Goal: Task Accomplishment & Management: Manage account settings

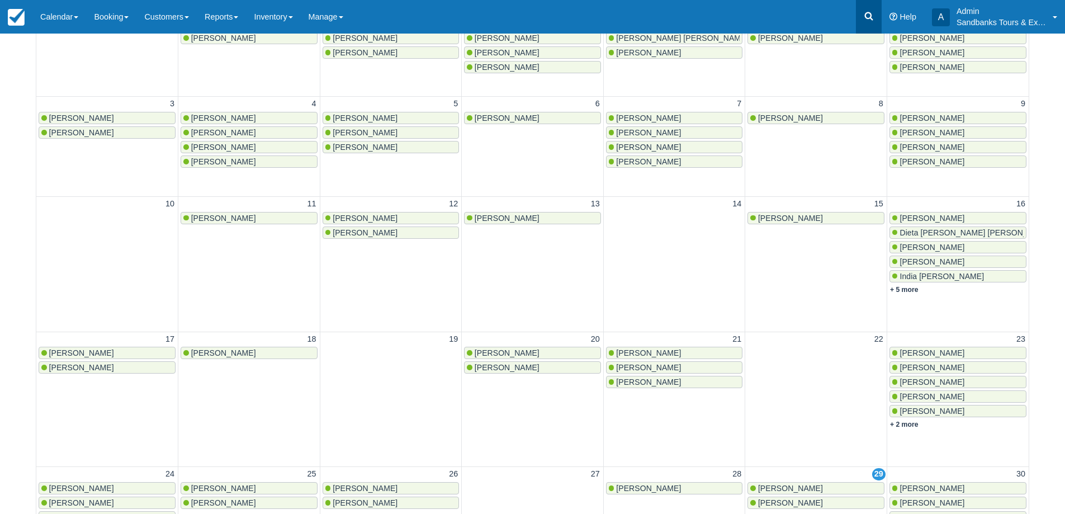
scroll to position [57, 0]
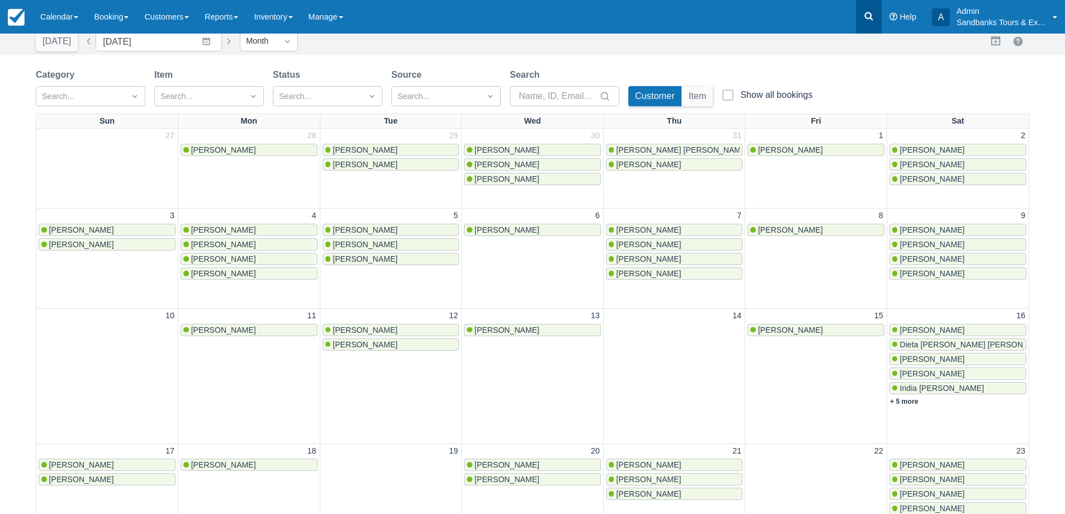
click at [866, 22] on link at bounding box center [869, 17] width 26 height 34
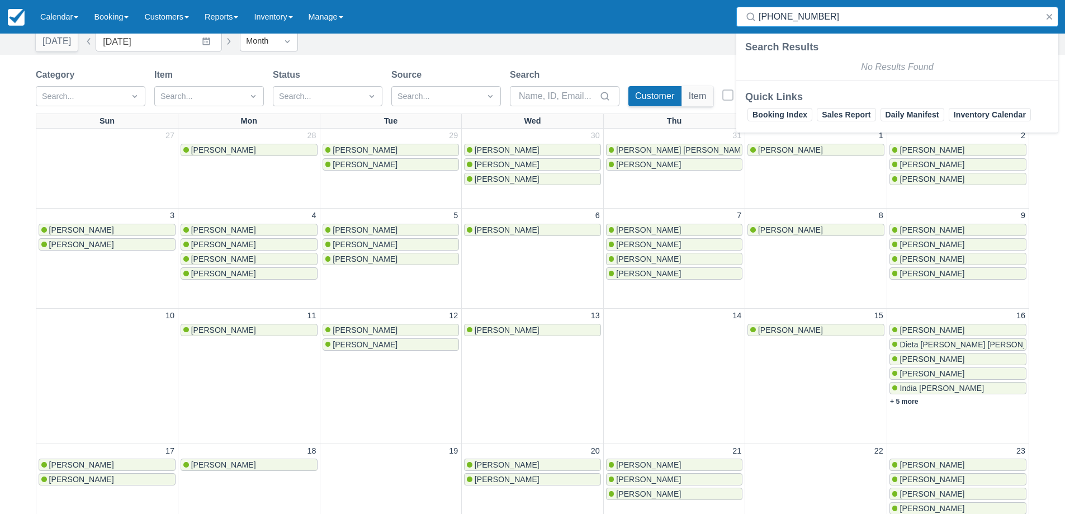
click at [809, 22] on input "905-540-5802" at bounding box center [900, 17] width 282 height 20
type input "905-540-5802"
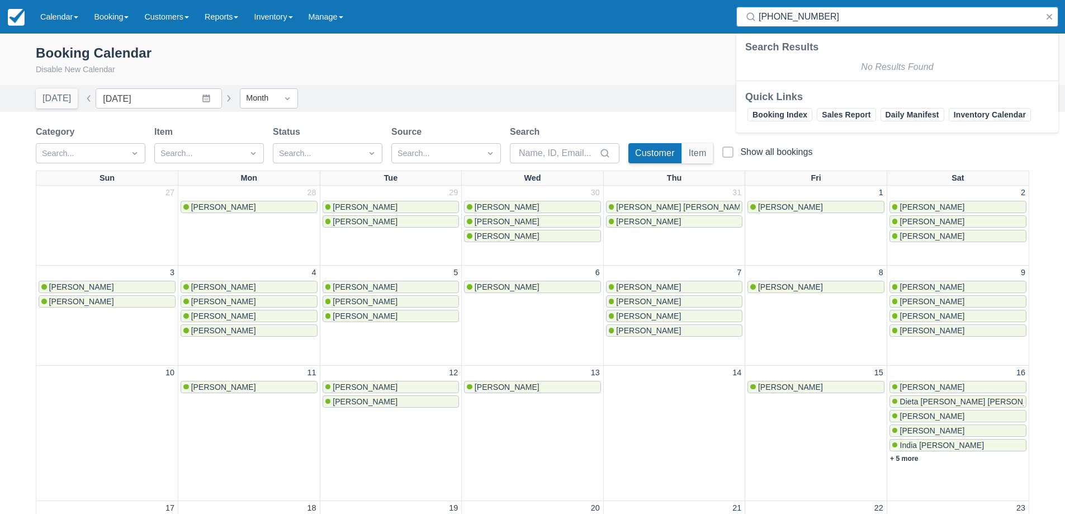
scroll to position [57, 0]
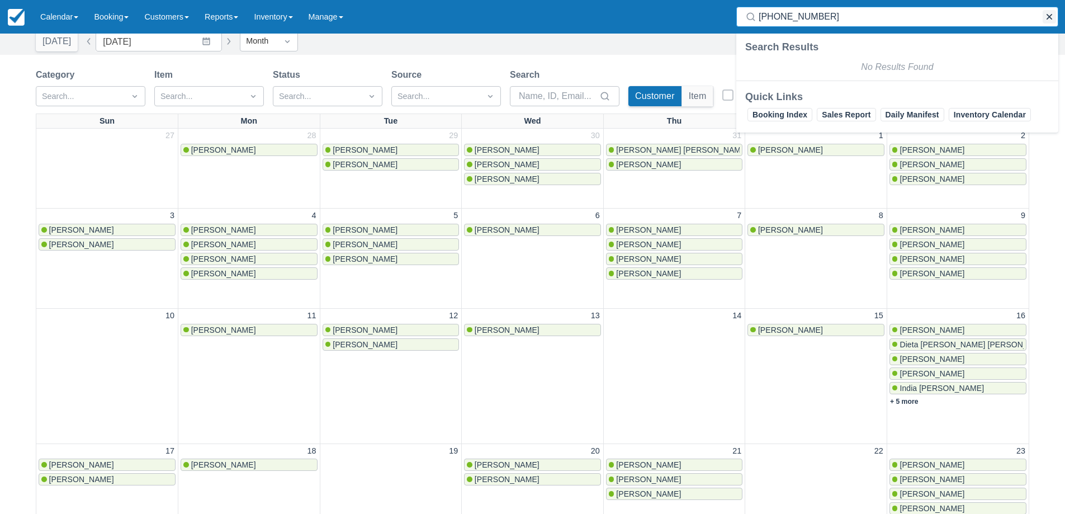
click at [1046, 15] on button "button" at bounding box center [1049, 16] width 13 height 13
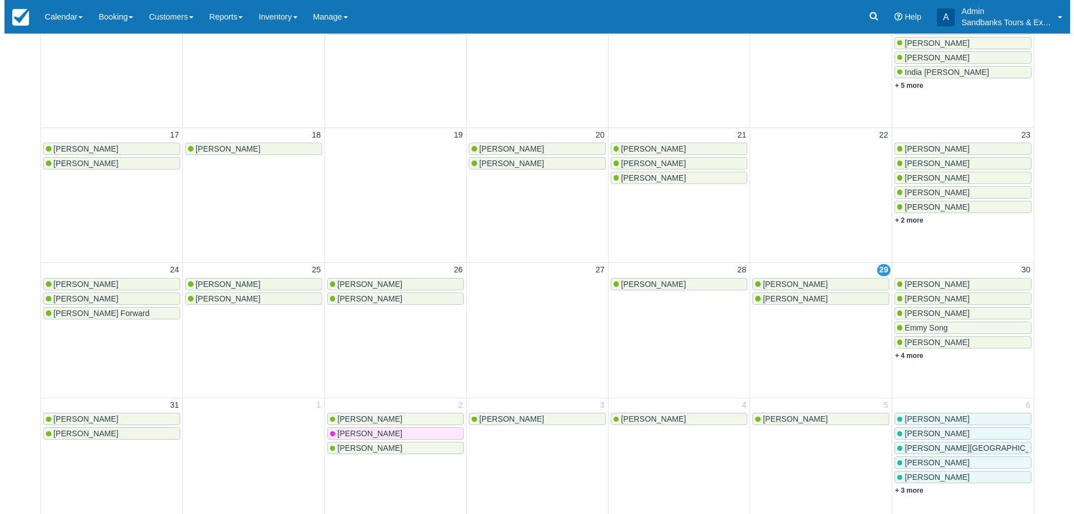
scroll to position [393, 0]
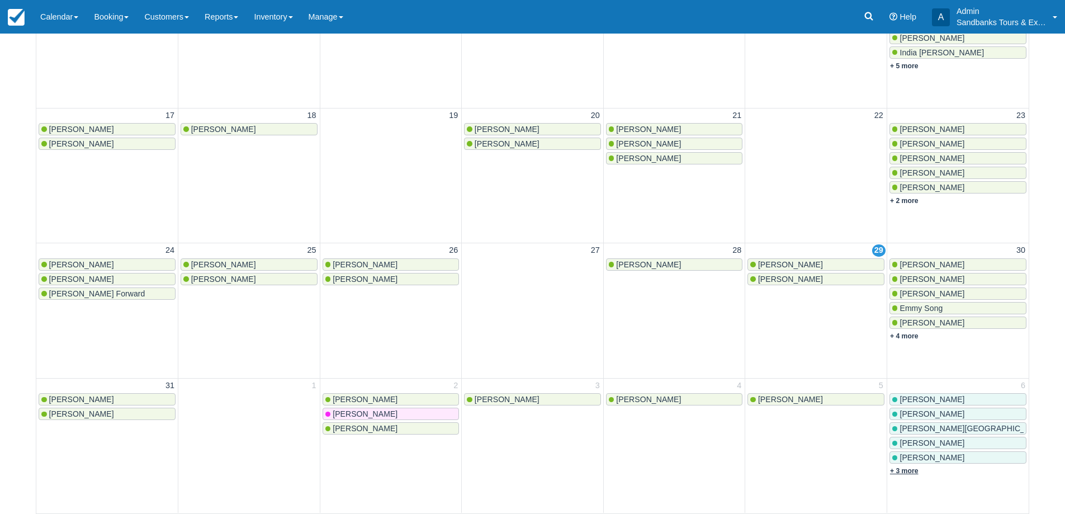
click at [907, 471] on link "+ 3 more" at bounding box center [904, 471] width 29 height 8
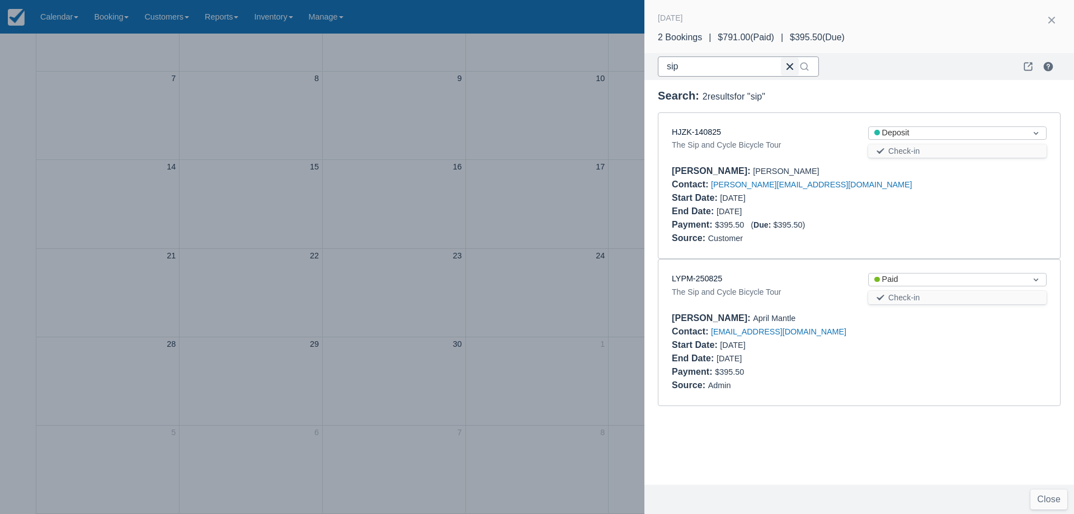
click at [789, 63] on button "button" at bounding box center [790, 67] width 18 height 18
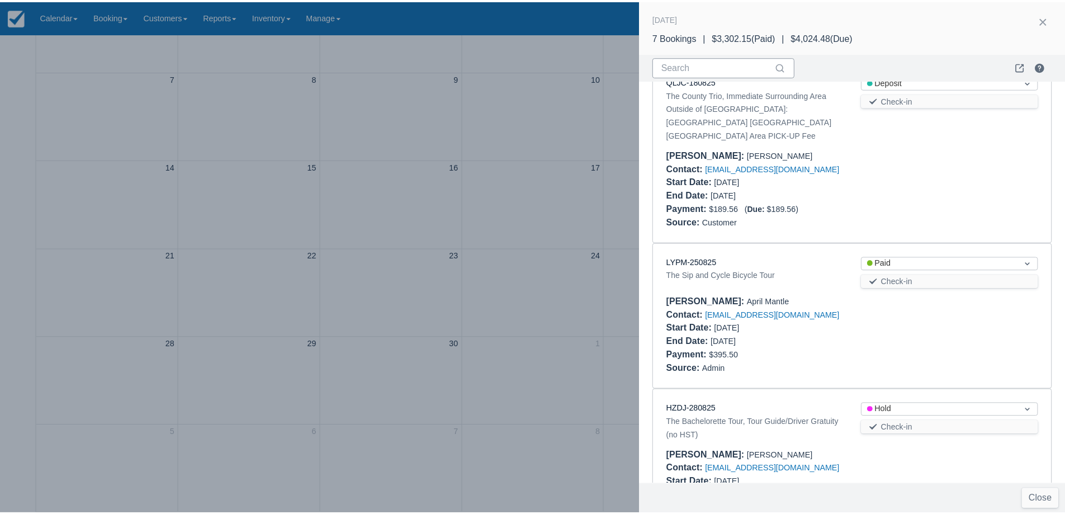
scroll to position [684, 0]
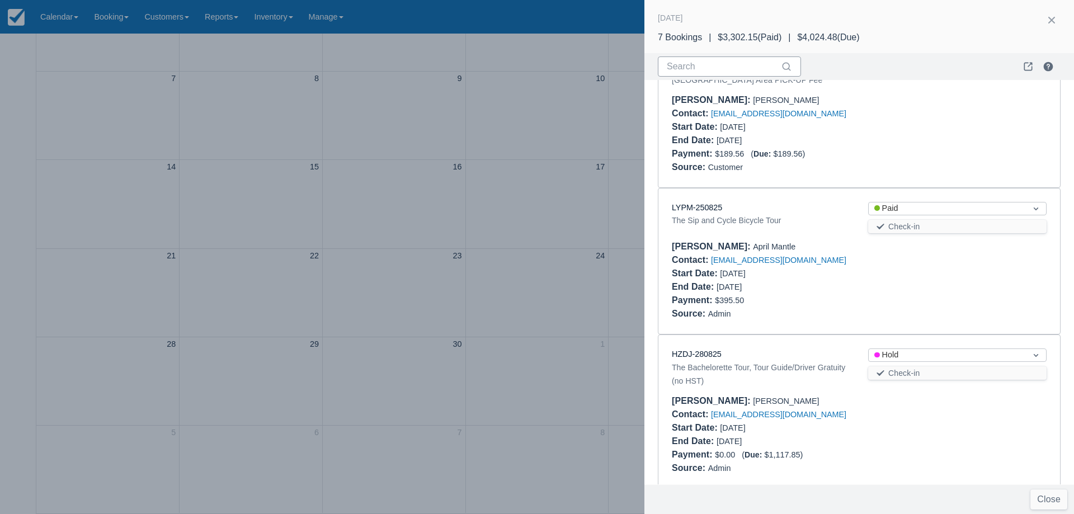
click at [489, 225] on div at bounding box center [537, 257] width 1074 height 514
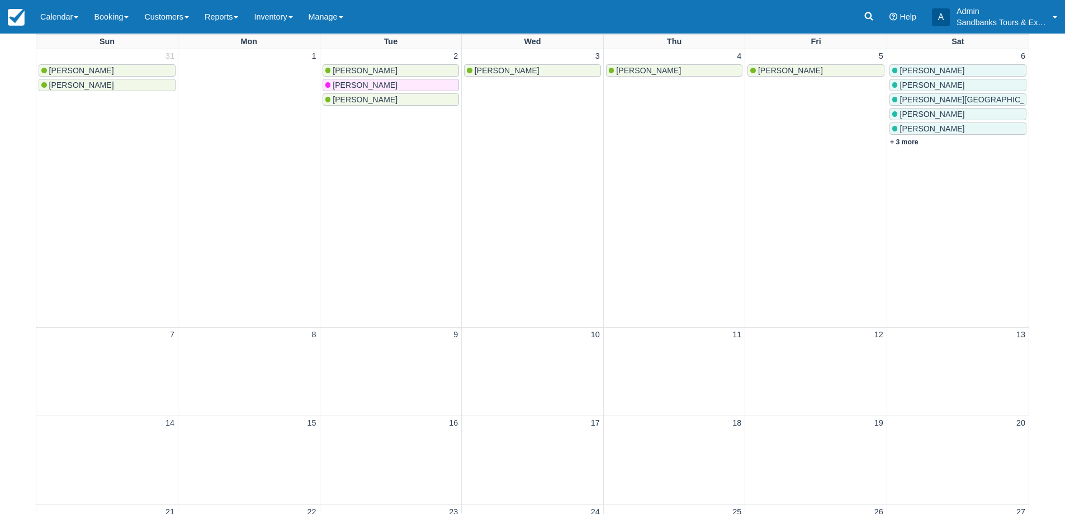
scroll to position [0, 0]
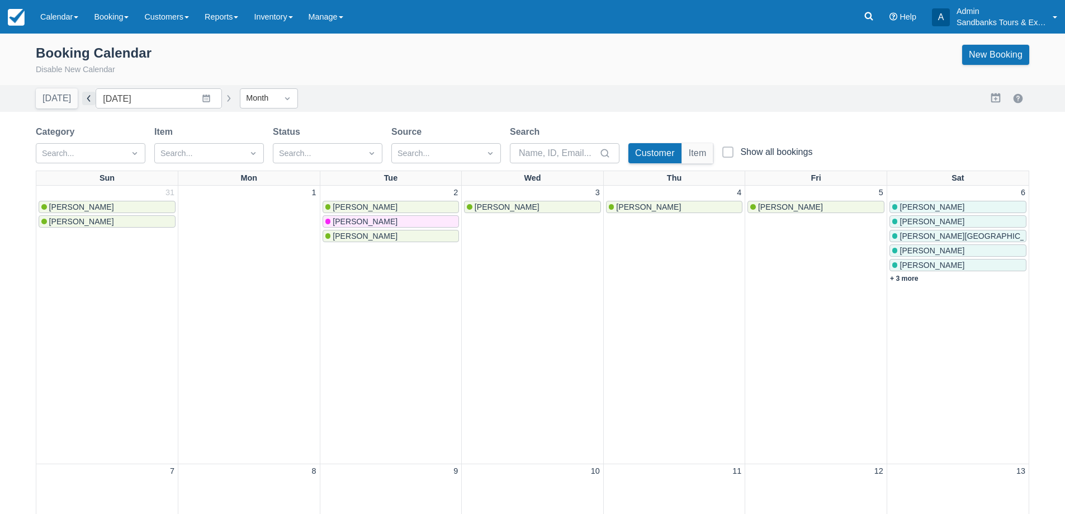
click at [83, 97] on button "button" at bounding box center [88, 98] width 13 height 13
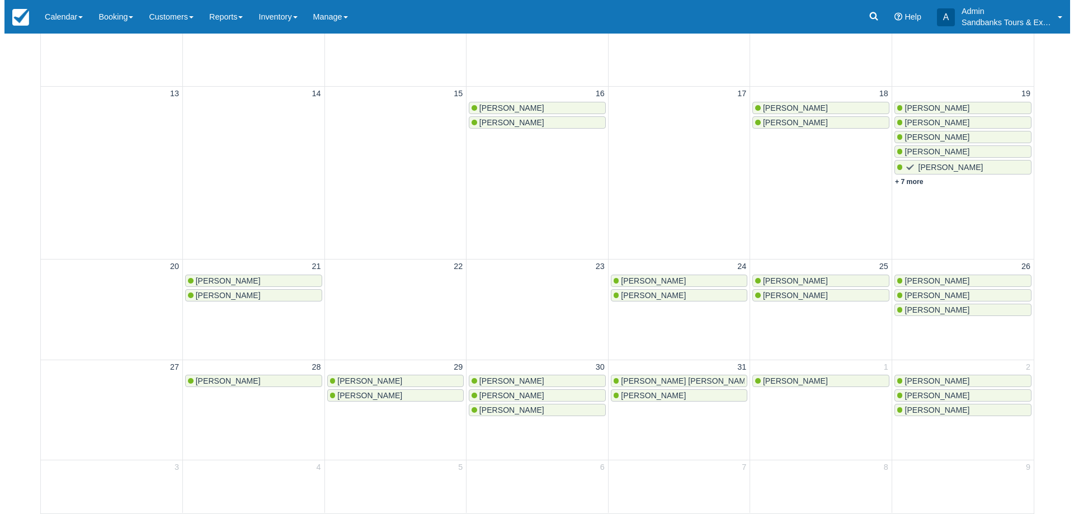
scroll to position [1, 0]
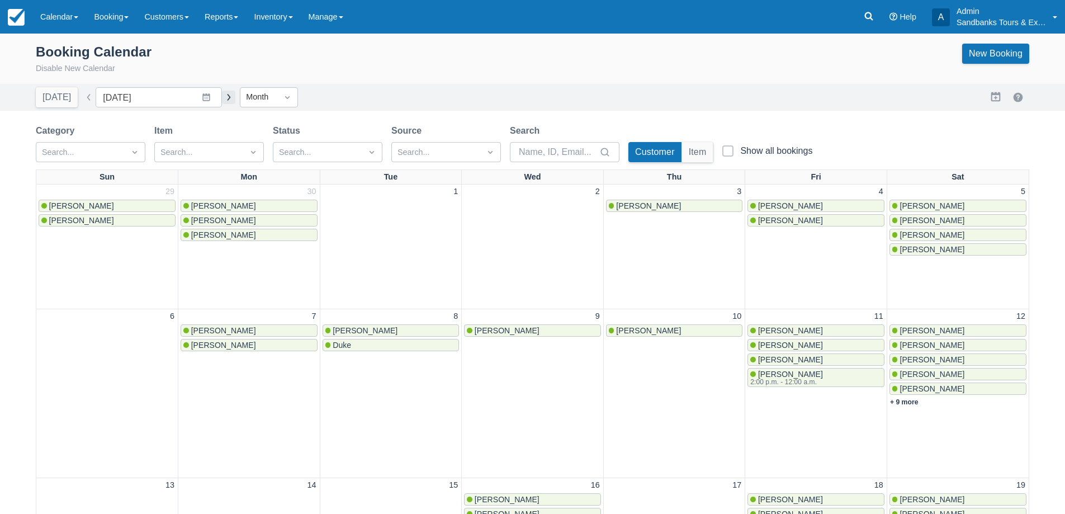
click at [222, 101] on button "button" at bounding box center [228, 97] width 13 height 13
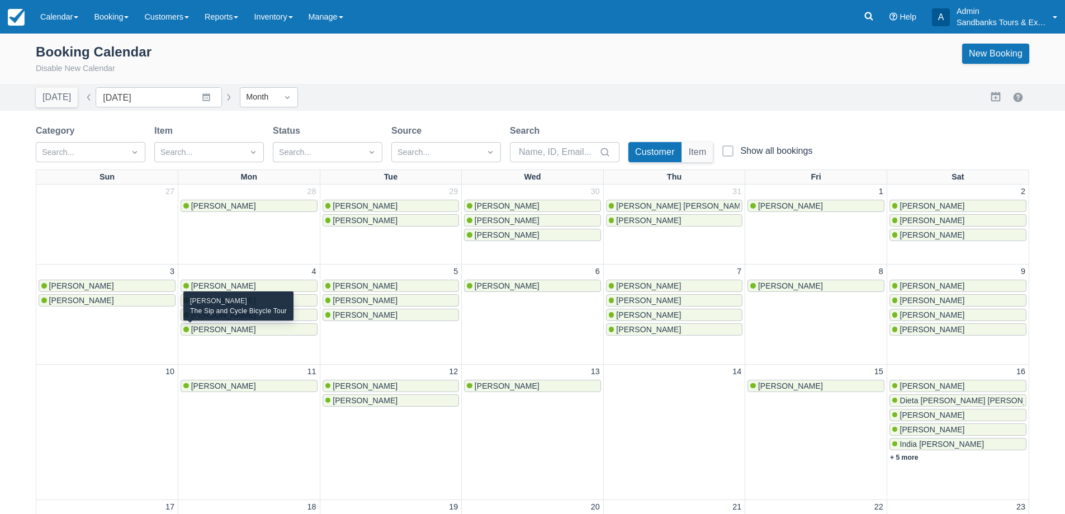
click at [223, 327] on span "Robert Adeland" at bounding box center [223, 329] width 65 height 9
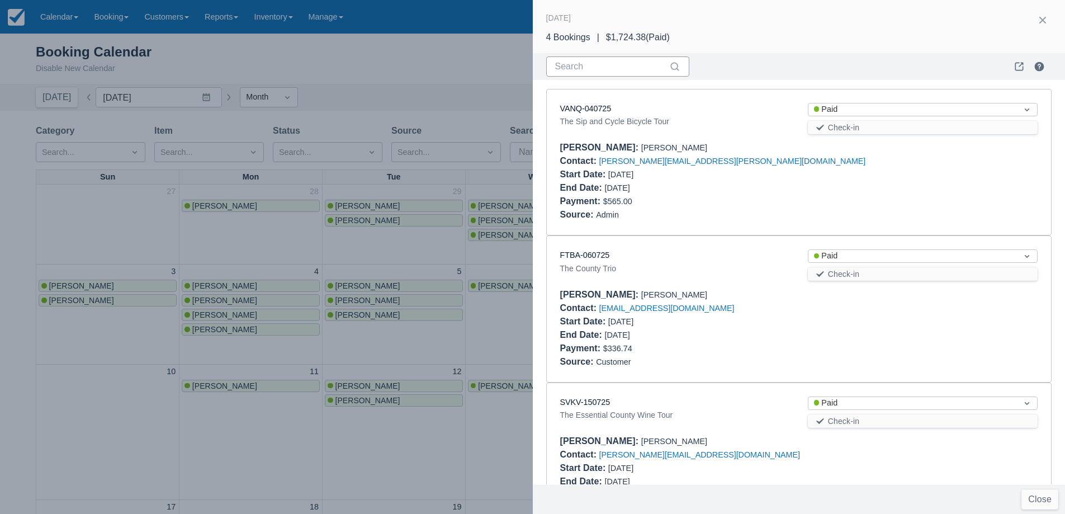
scroll to position [201, 0]
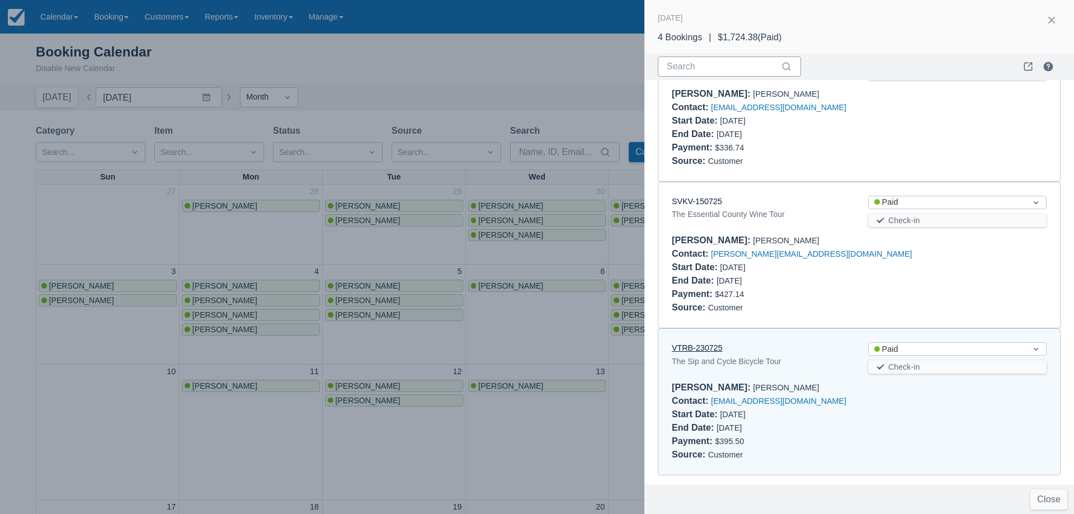
click at [698, 348] on link "VTRB-230725" at bounding box center [697, 347] width 50 height 9
drag, startPoint x: 425, startPoint y: 256, endPoint x: 228, endPoint y: 128, distance: 235.2
click at [424, 256] on div at bounding box center [537, 257] width 1074 height 514
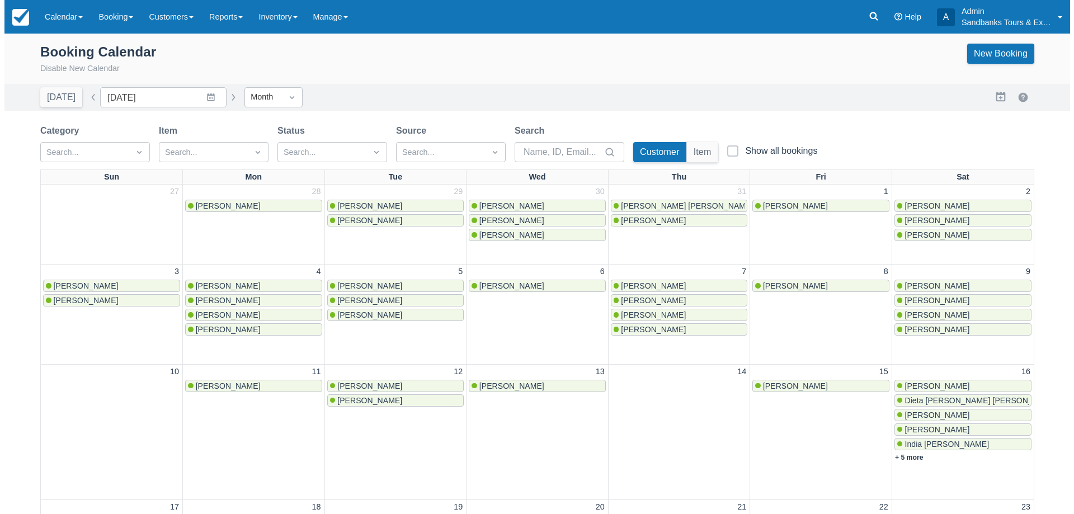
scroll to position [0, 0]
click at [222, 97] on button "button" at bounding box center [228, 97] width 13 height 13
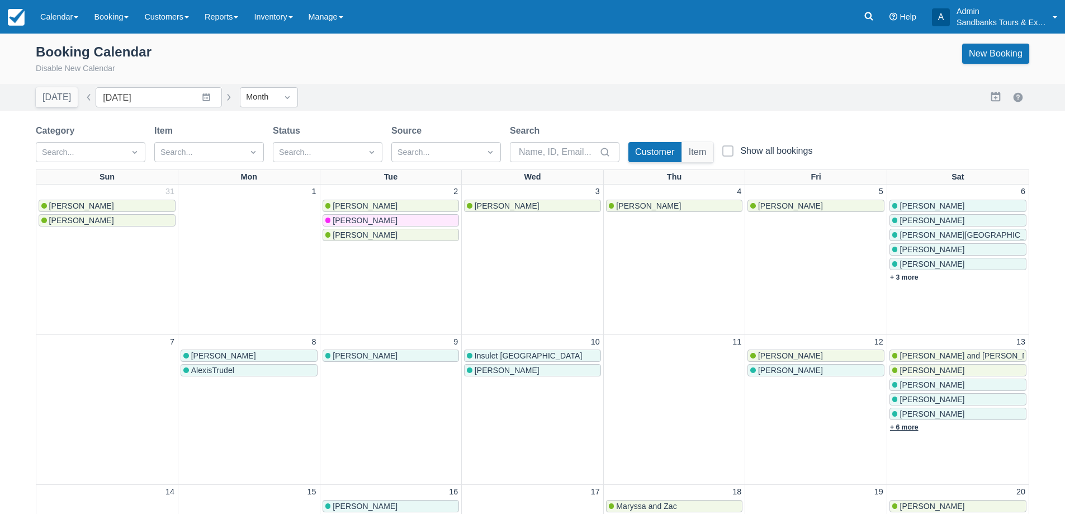
click at [901, 430] on link "+ 6 more" at bounding box center [904, 427] width 29 height 8
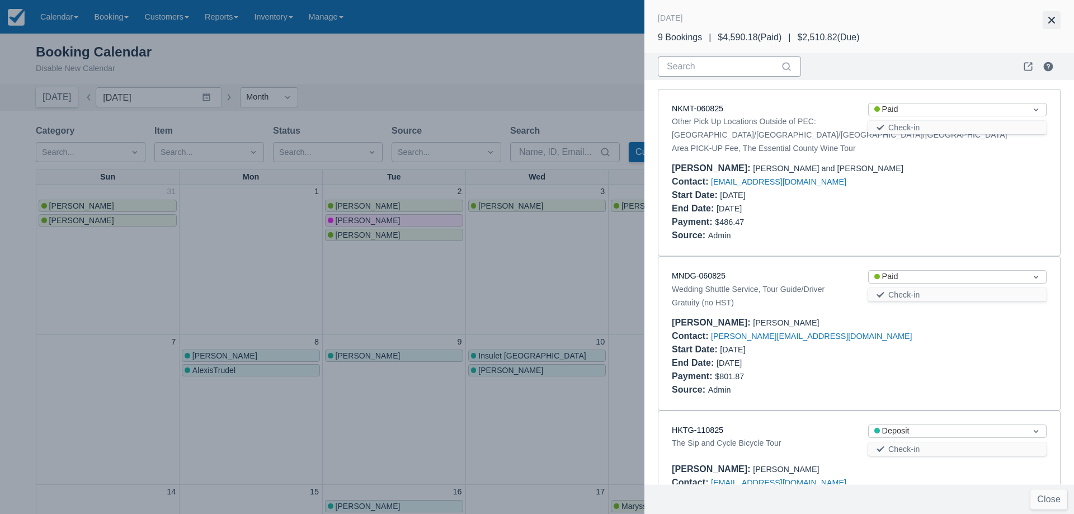
click at [1054, 16] on button "button" at bounding box center [1052, 20] width 18 height 18
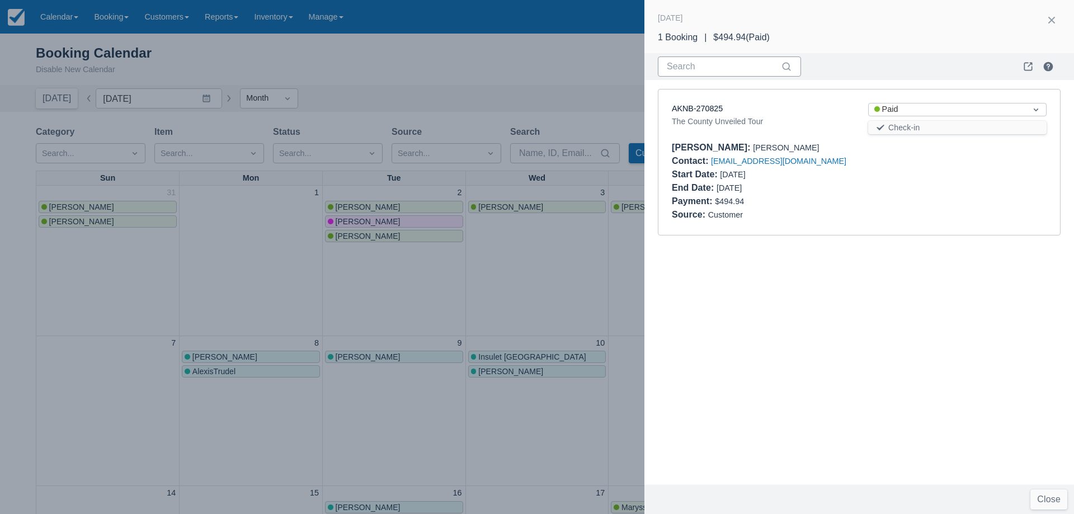
click at [276, 322] on div at bounding box center [537, 257] width 1074 height 514
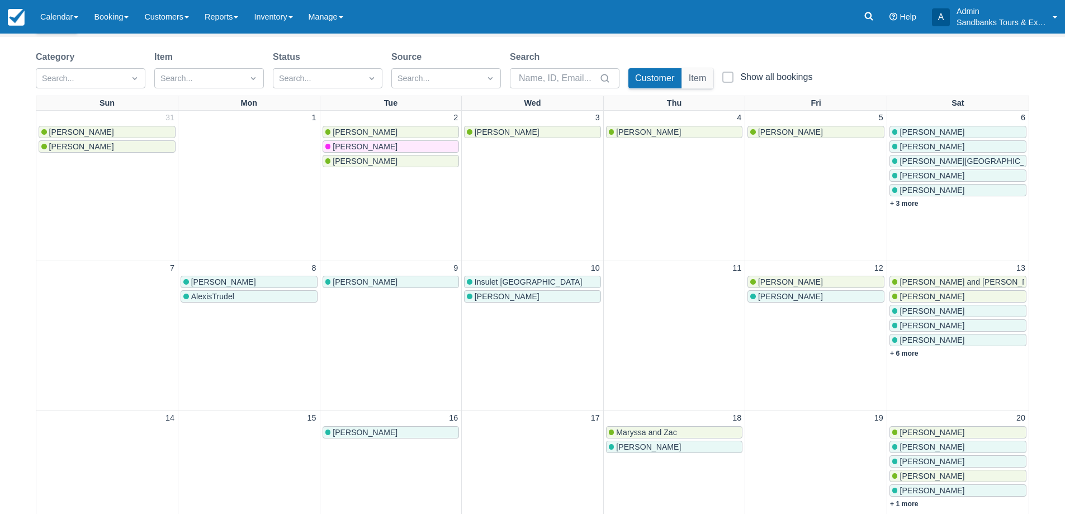
scroll to position [112, 0]
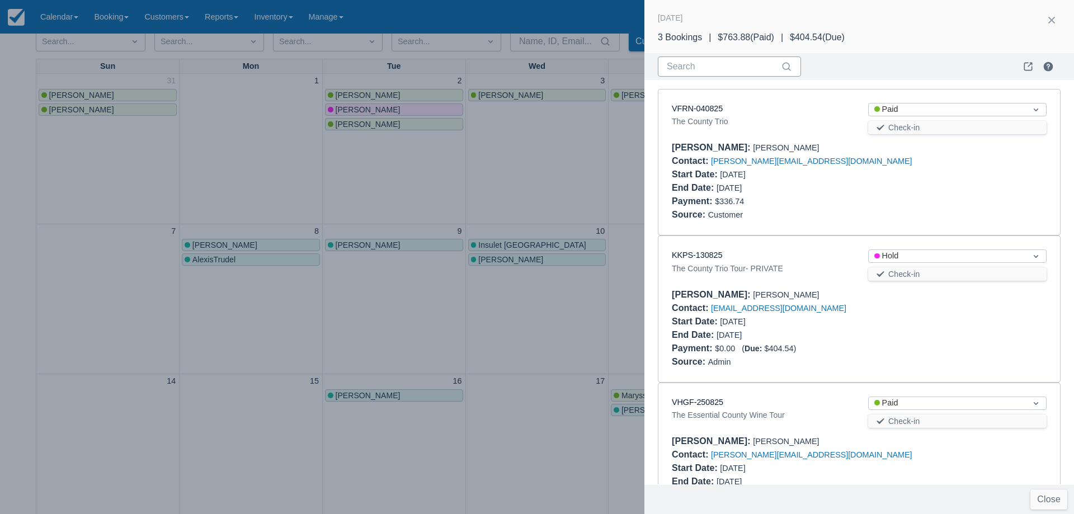
click at [367, 192] on div at bounding box center [537, 257] width 1074 height 514
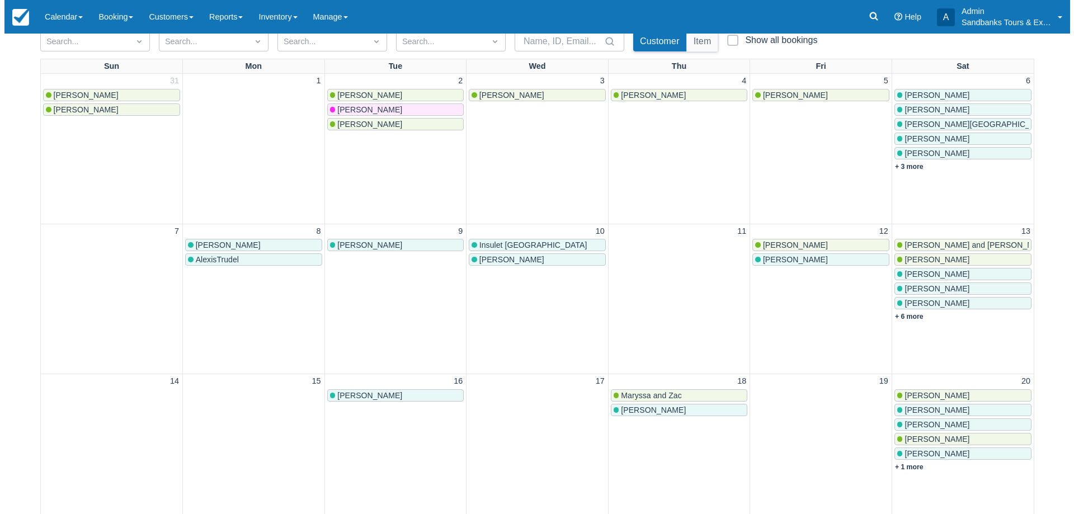
scroll to position [0, 0]
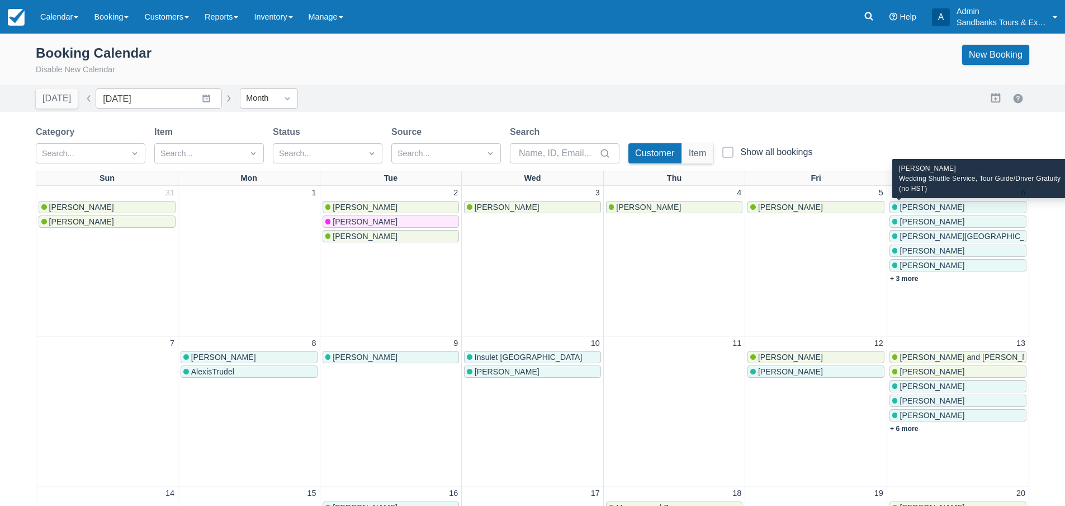
click at [912, 206] on span "Michelle Bui" at bounding box center [932, 206] width 65 height 9
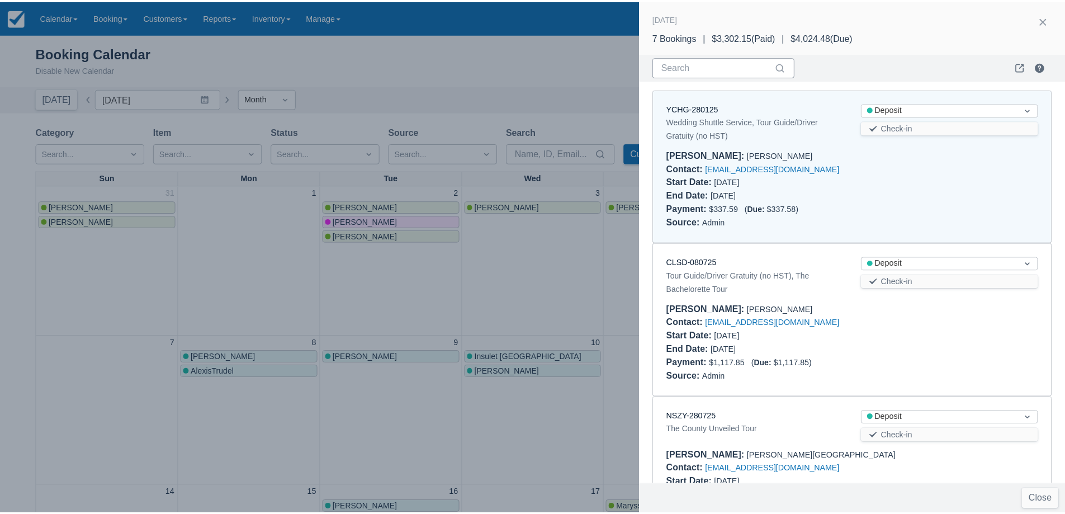
scroll to position [9, 0]
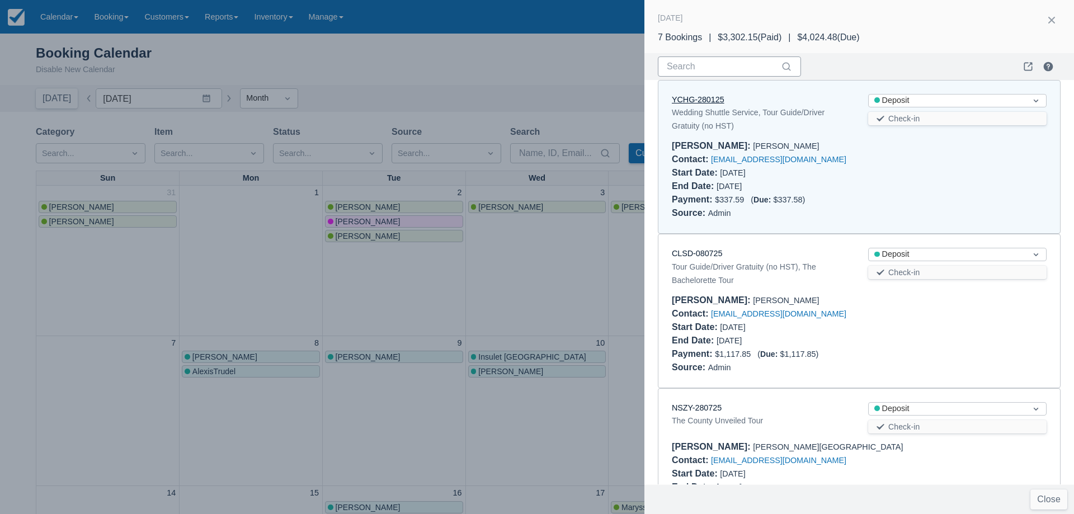
click at [716, 102] on link "YCHG-280125" at bounding box center [698, 99] width 53 height 9
click at [557, 285] on div at bounding box center [537, 257] width 1074 height 514
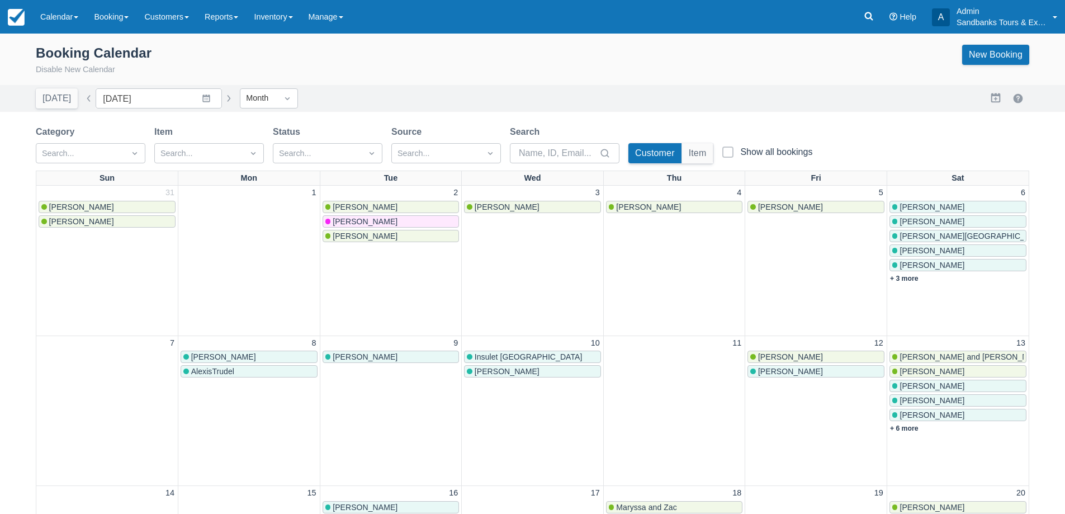
scroll to position [112, 0]
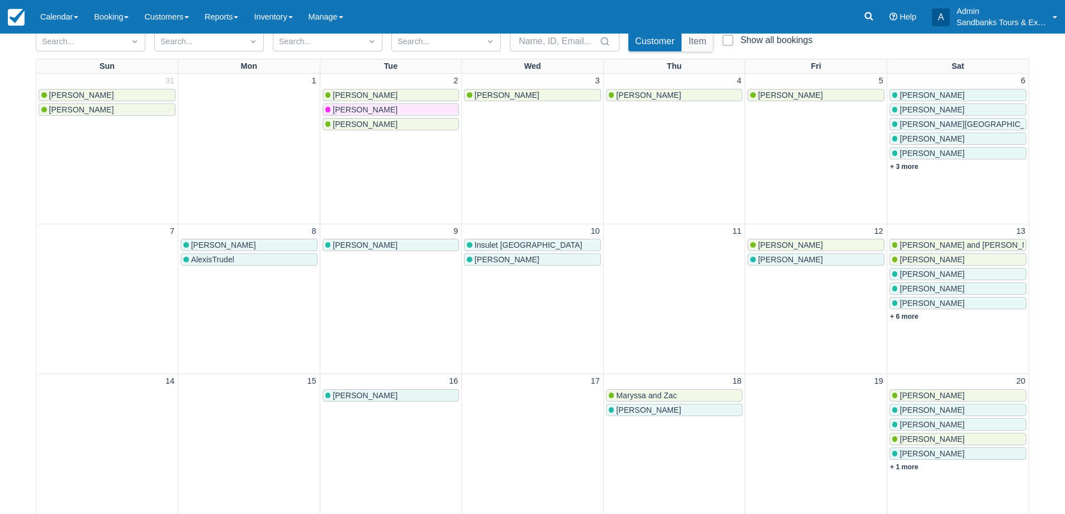
click at [677, 394] on div "Maryssa and Zac" at bounding box center [674, 395] width 131 height 9
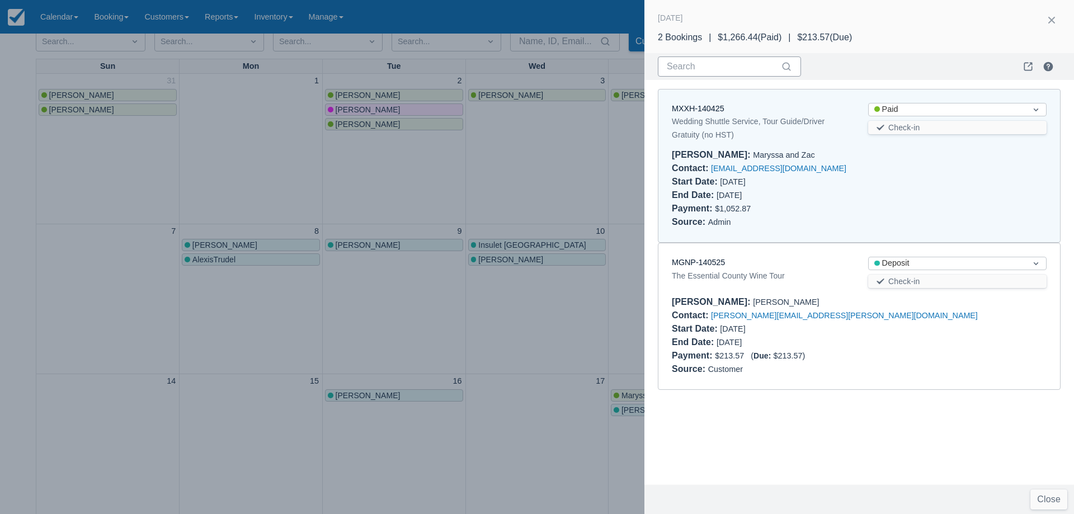
click at [677, 394] on div at bounding box center [537, 257] width 1074 height 514
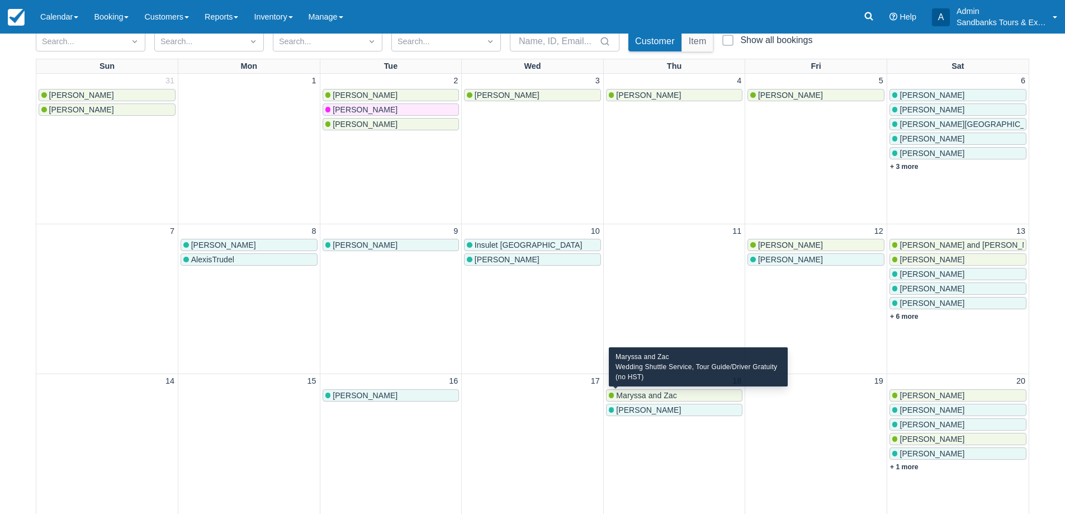
click at [663, 392] on span "Maryssa and Zac" at bounding box center [646, 395] width 60 height 9
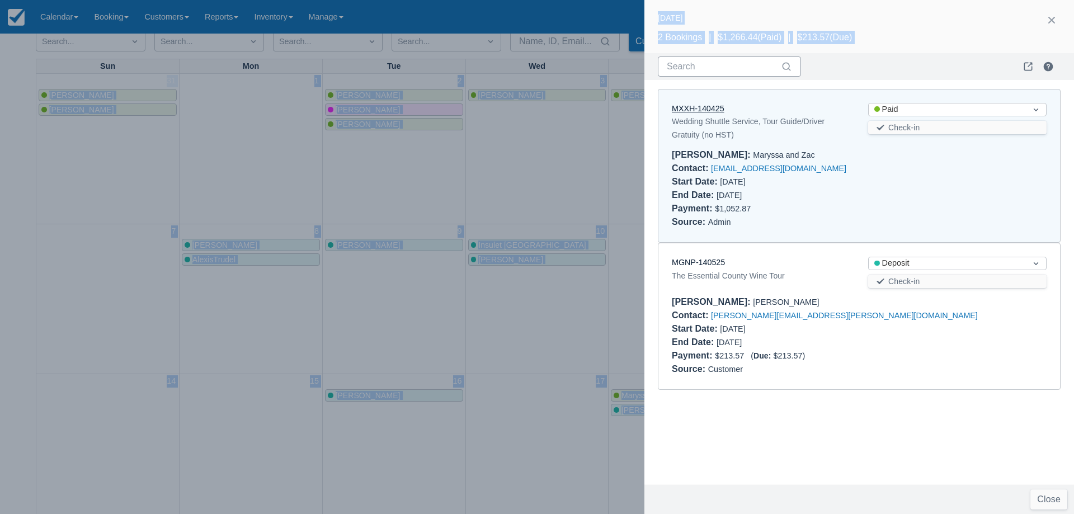
click at [709, 109] on link "MXXH-140425" at bounding box center [698, 108] width 53 height 9
click at [516, 301] on div at bounding box center [537, 257] width 1074 height 514
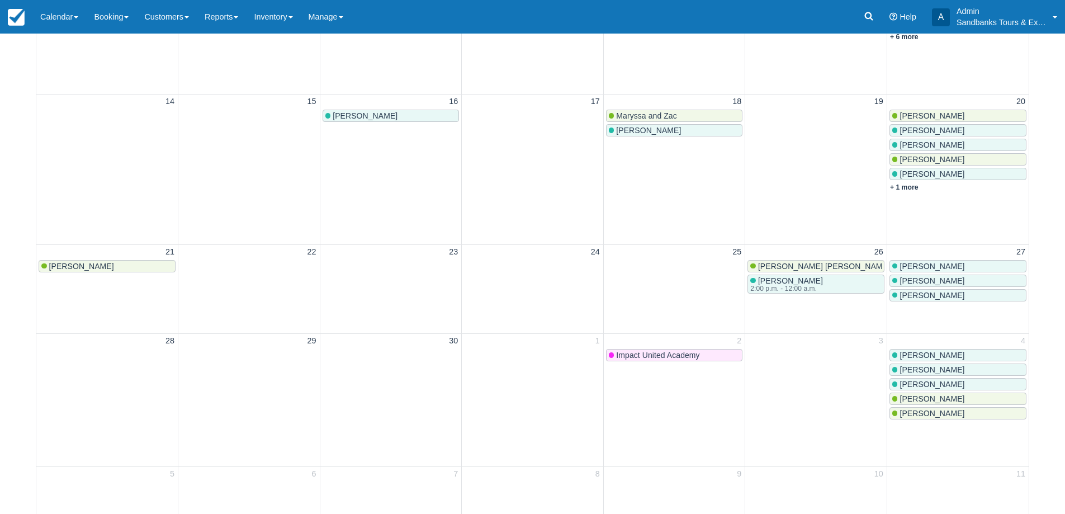
scroll to position [0, 0]
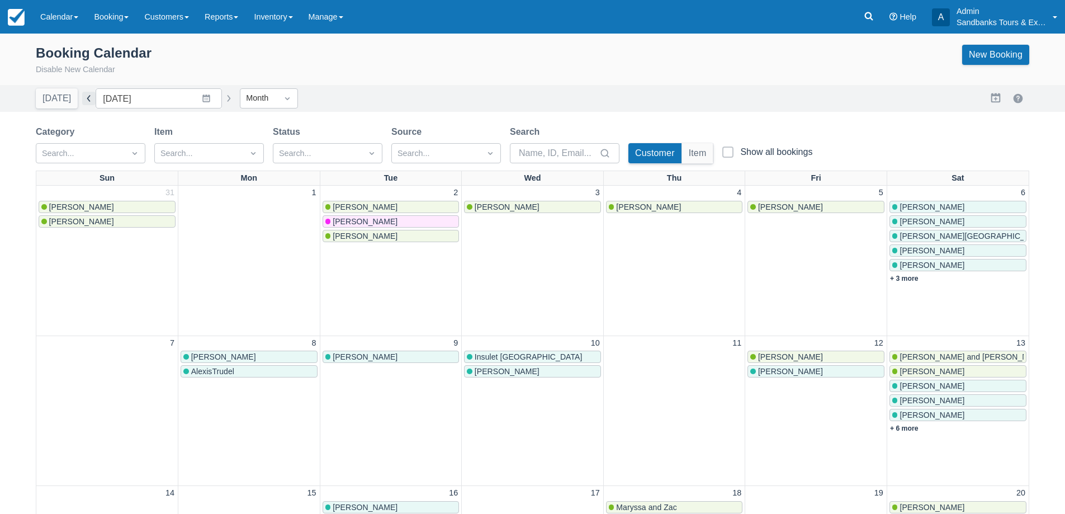
click at [82, 96] on button "button" at bounding box center [88, 98] width 13 height 13
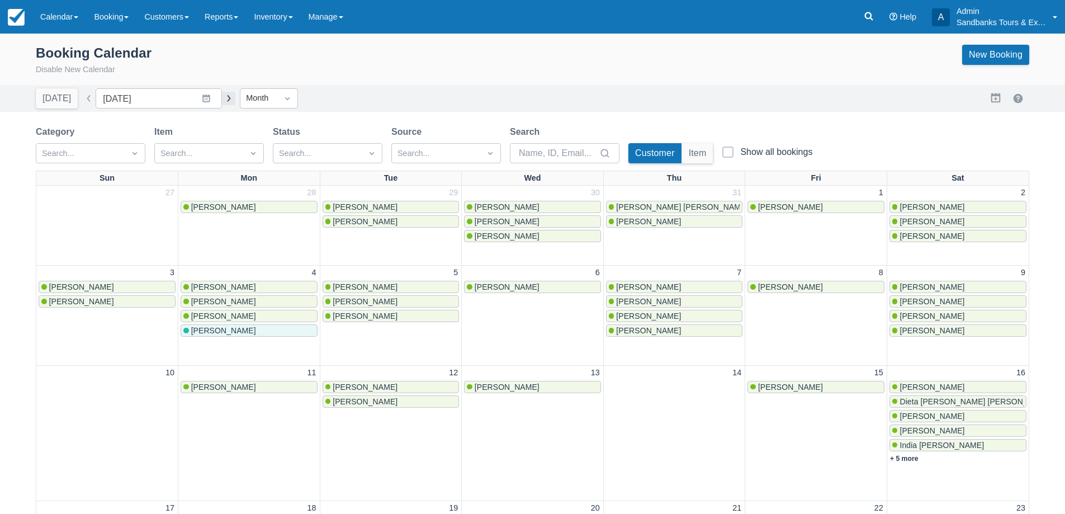
click at [224, 101] on button "button" at bounding box center [228, 98] width 13 height 13
type input "September 2025"
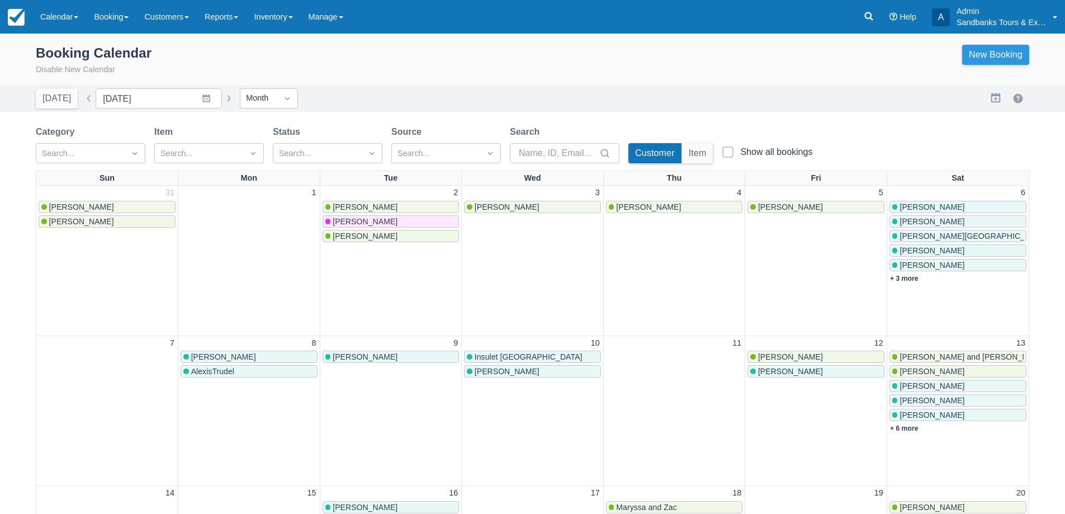
click at [978, 58] on link "New Booking" at bounding box center [996, 55] width 67 height 20
click at [55, 17] on link "Calendar" at bounding box center [59, 17] width 54 height 34
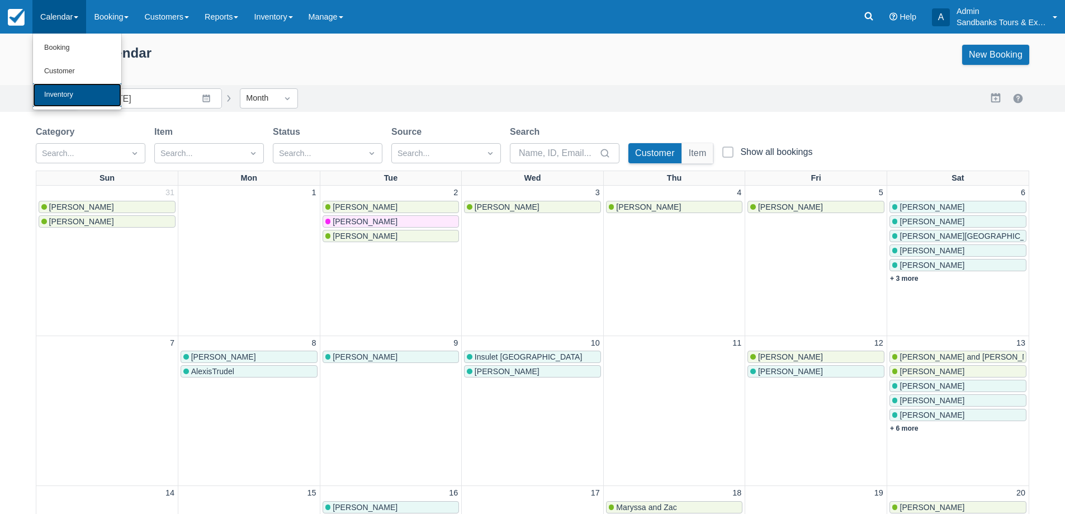
click at [63, 96] on link "Inventory" at bounding box center [77, 94] width 88 height 23
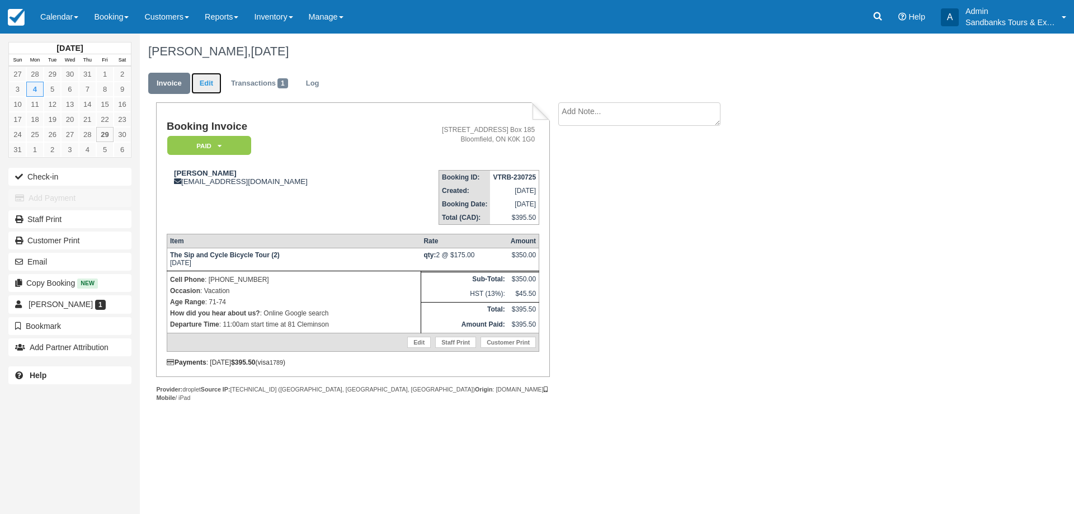
click at [205, 87] on link "Edit" at bounding box center [206, 84] width 30 height 22
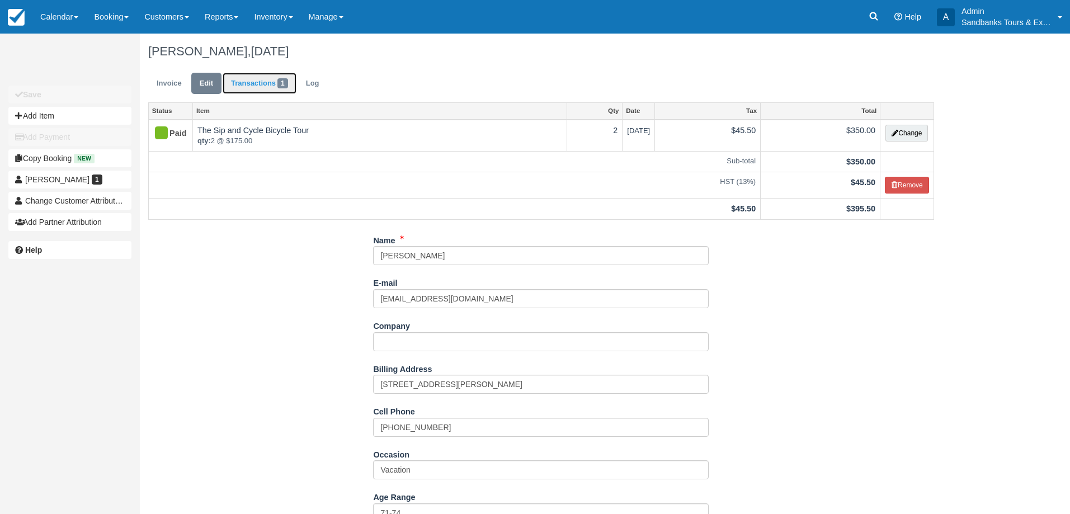
click at [260, 87] on link "Transactions 1" at bounding box center [260, 84] width 74 height 22
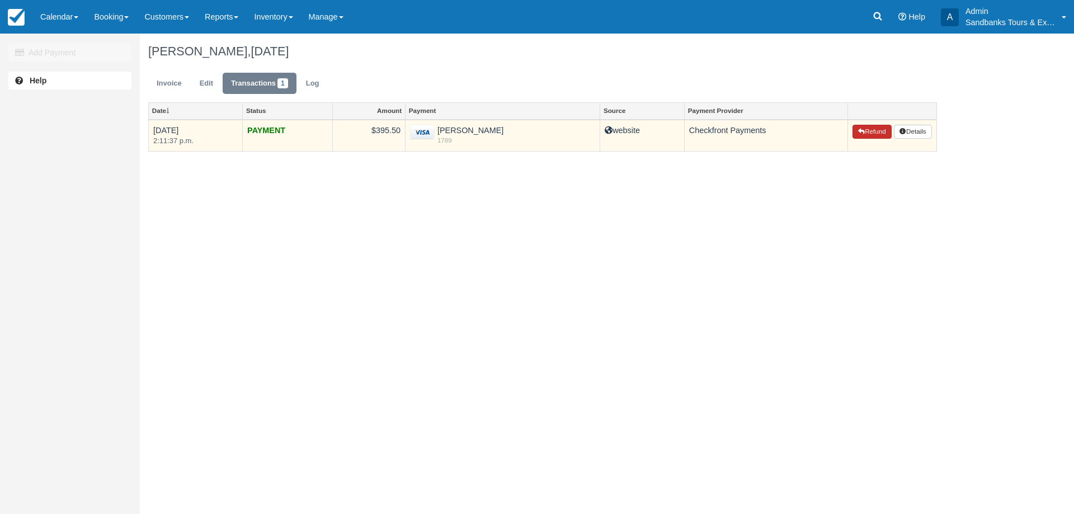
click at [860, 126] on button "Refund" at bounding box center [871, 132] width 39 height 15
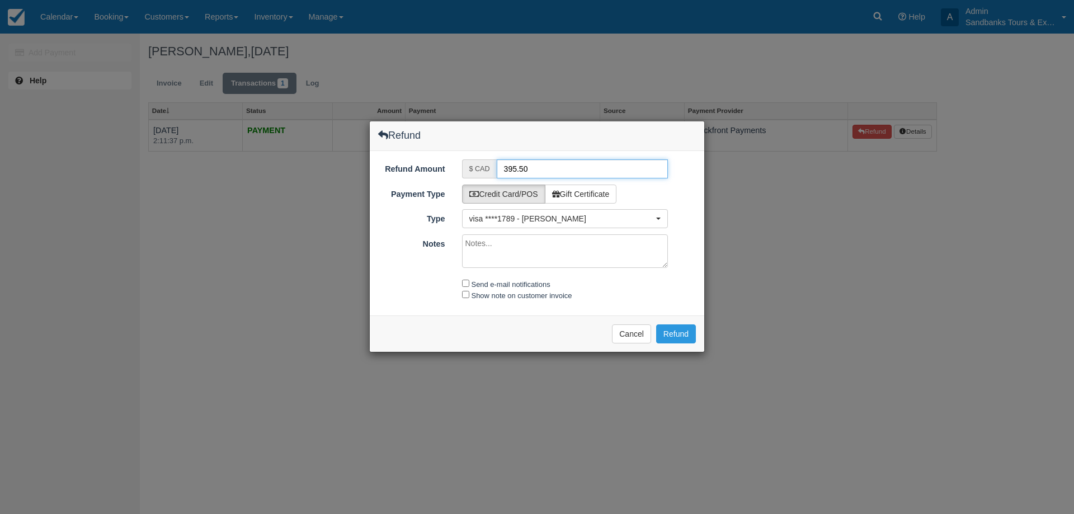
click at [539, 166] on input "395.50" at bounding box center [583, 168] width 172 height 19
type input "100"
click at [506, 251] on textarea "Notes" at bounding box center [565, 251] width 206 height 34
type textarea "For poor biking conditions and not having any tastings on the tour"
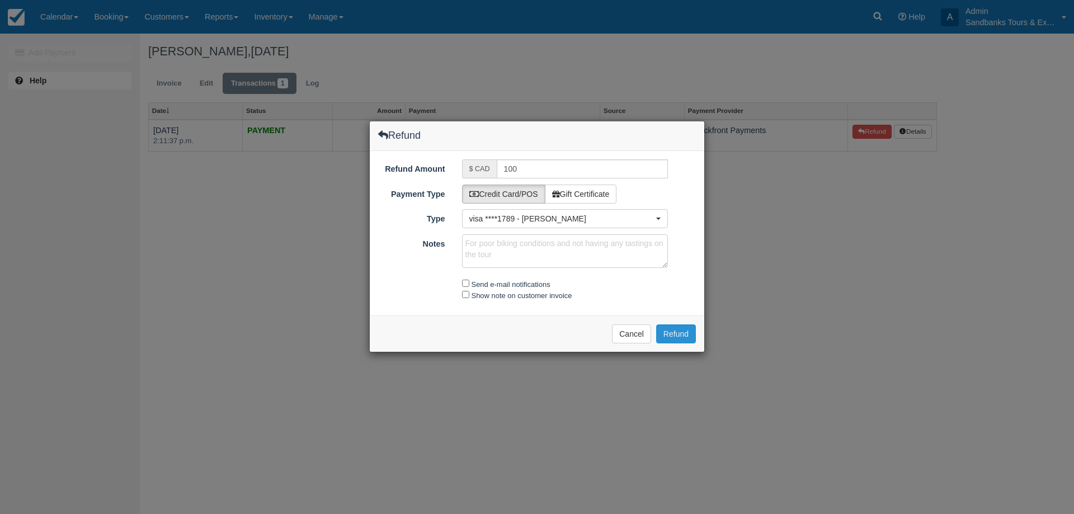
click at [677, 331] on button "Refund" at bounding box center [676, 333] width 40 height 19
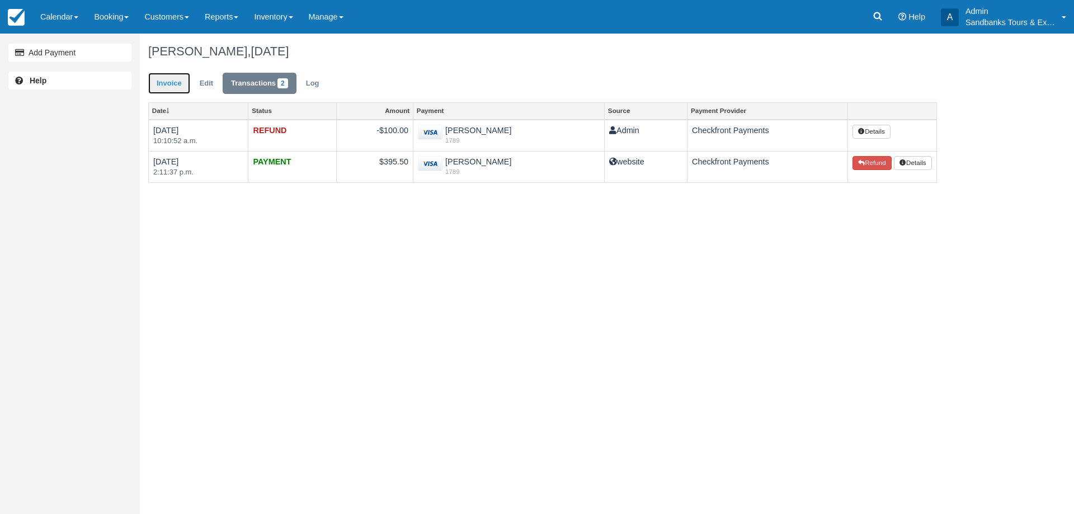
click at [167, 82] on link "Invoice" at bounding box center [169, 84] width 42 height 22
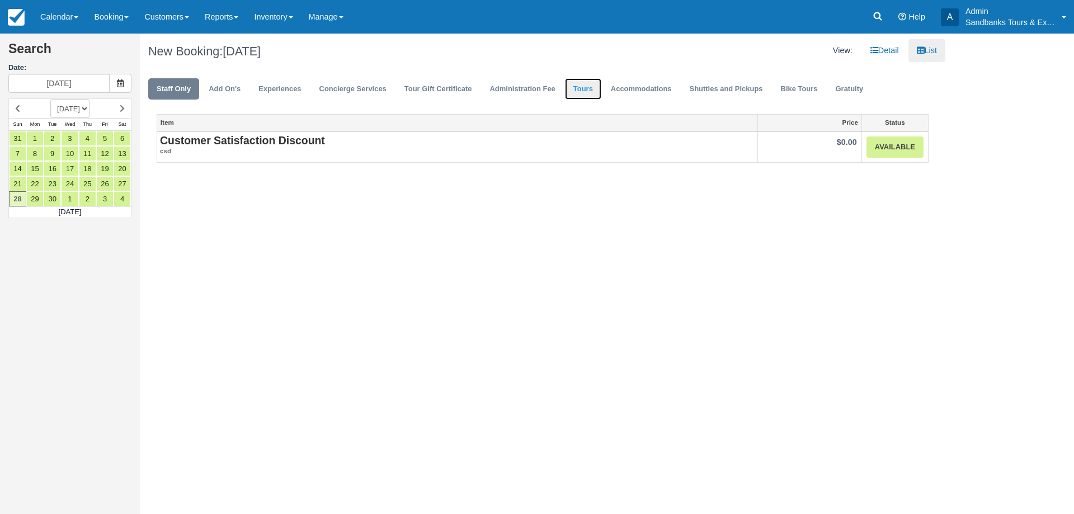
click at [590, 94] on link "Tours" at bounding box center [583, 89] width 36 height 22
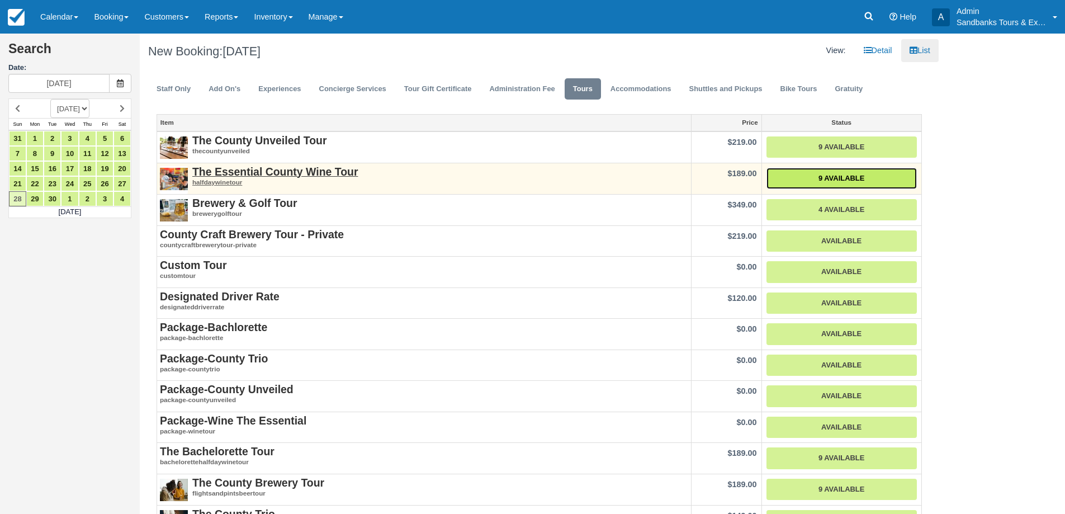
click at [790, 178] on link "9 Available" at bounding box center [842, 179] width 150 height 22
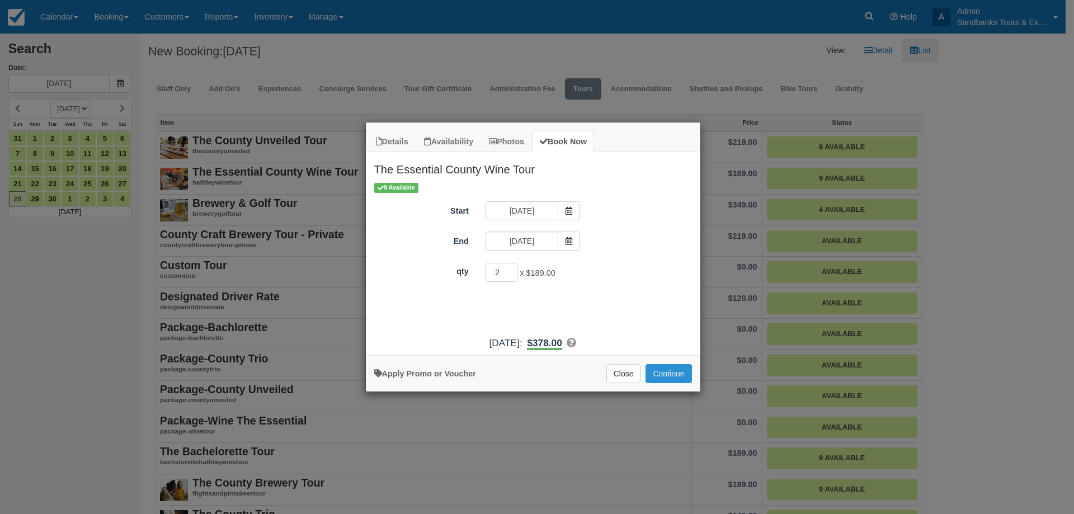
click at [669, 369] on button "Continue" at bounding box center [668, 373] width 46 height 19
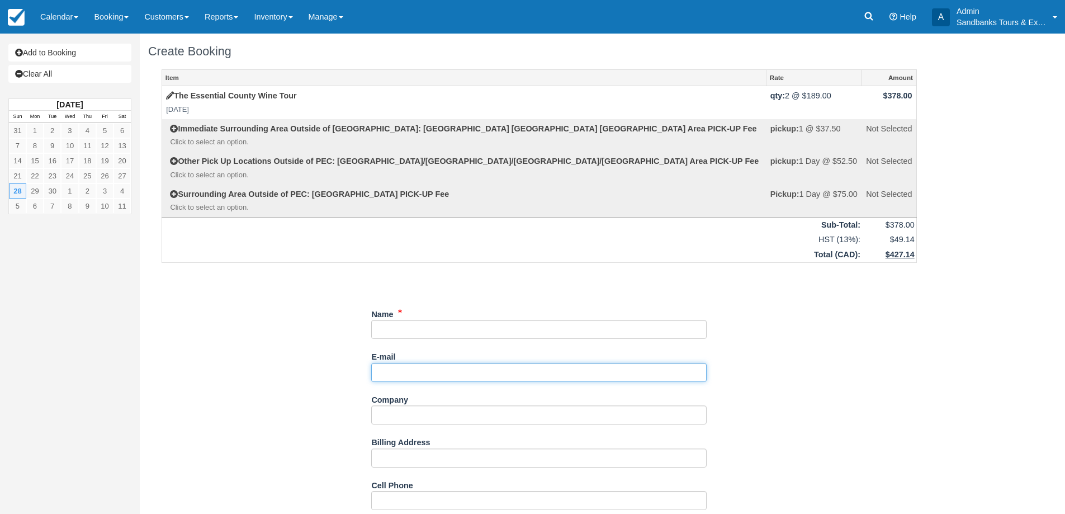
click at [404, 364] on input "E-mail" at bounding box center [539, 372] width 336 height 19
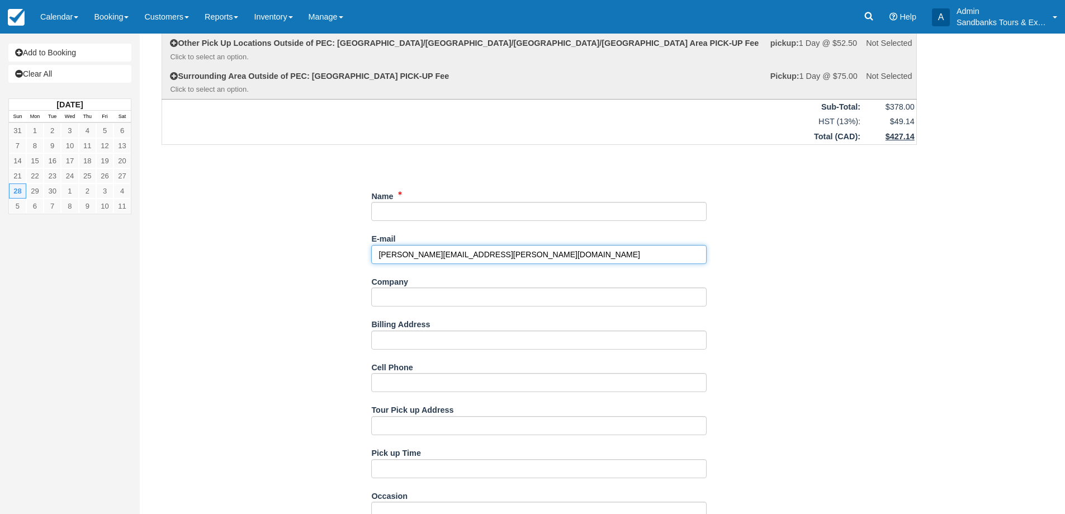
scroll to position [224, 0]
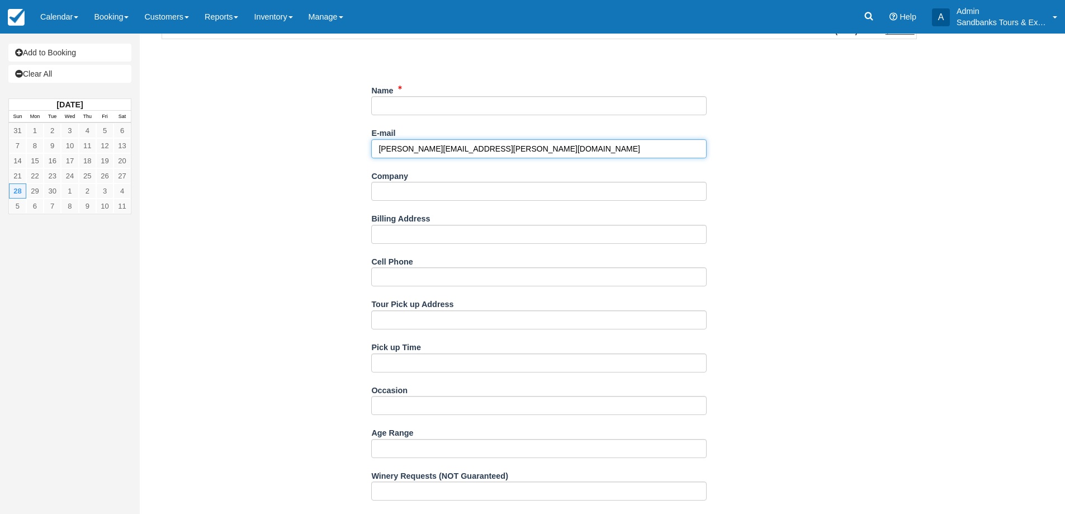
type input "[PERSON_NAME][EMAIL_ADDRESS][PERSON_NAME][DOMAIN_NAME]"
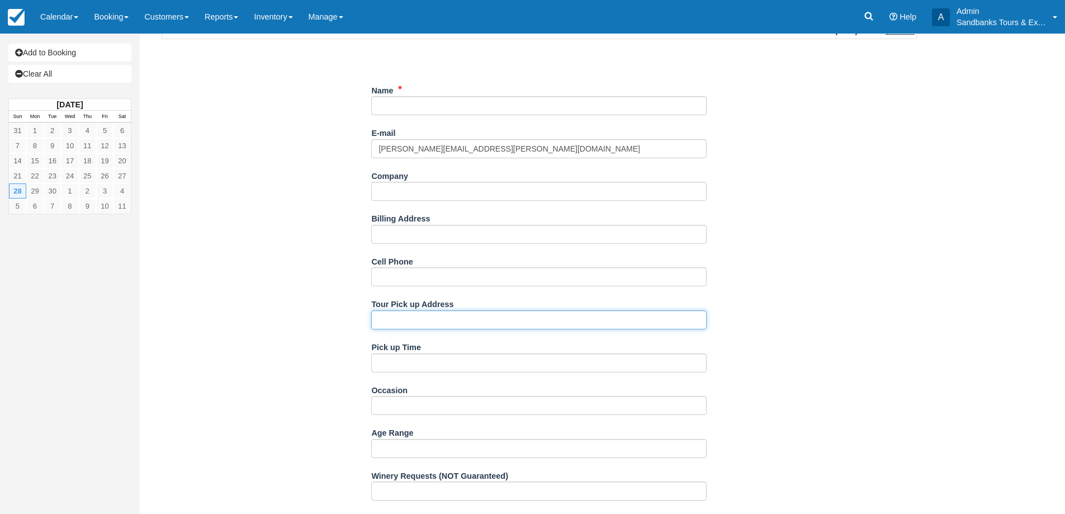
click at [405, 316] on input "Tour Pick up Address" at bounding box center [539, 319] width 336 height 19
type input "West Lake Cottages, 43 Bass Lane"
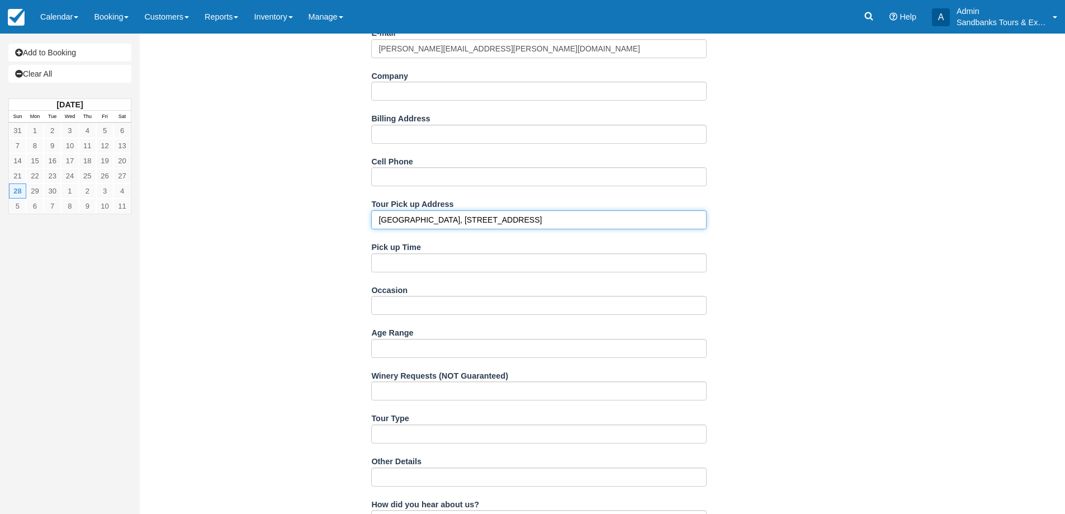
scroll to position [447, 0]
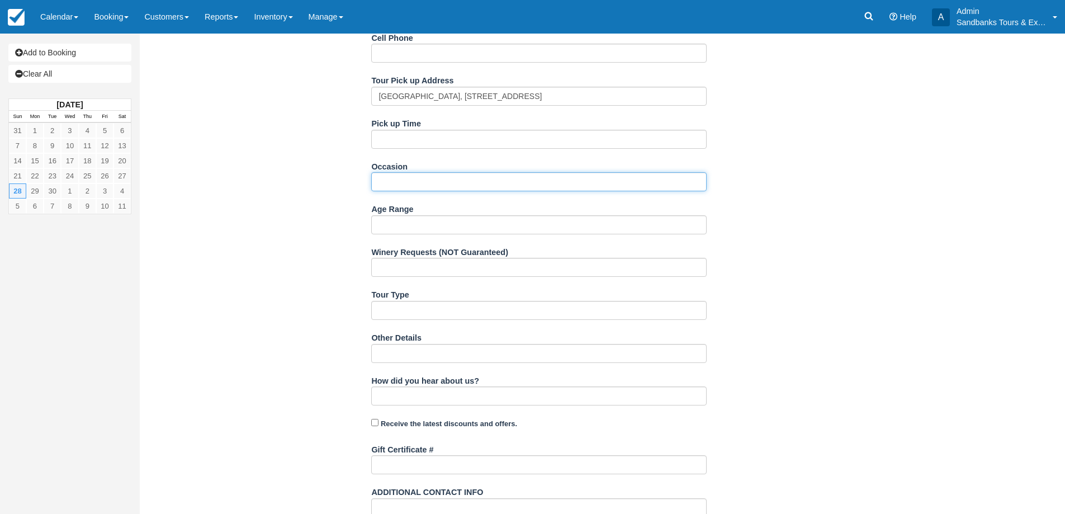
click at [414, 185] on input "Occasion" at bounding box center [539, 181] width 336 height 19
type input "friends getaway"
click at [364, 298] on div "Item Rate Amount The Essential County Wine Tour Sun Sept 28, 2025 qty: 2 @ $189…" at bounding box center [539, 122] width 782 height 1001
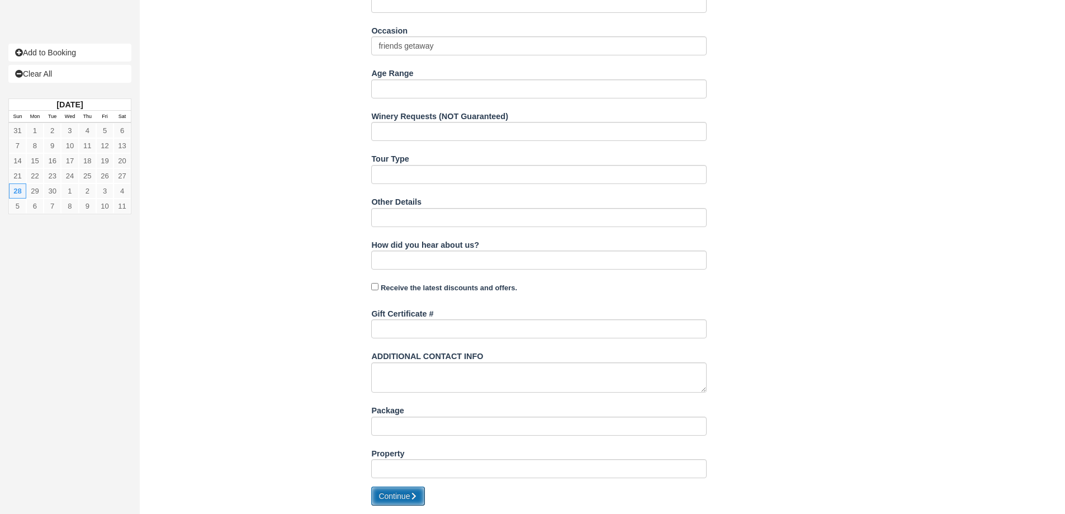
click at [411, 496] on button "Continue" at bounding box center [398, 496] width 54 height 19
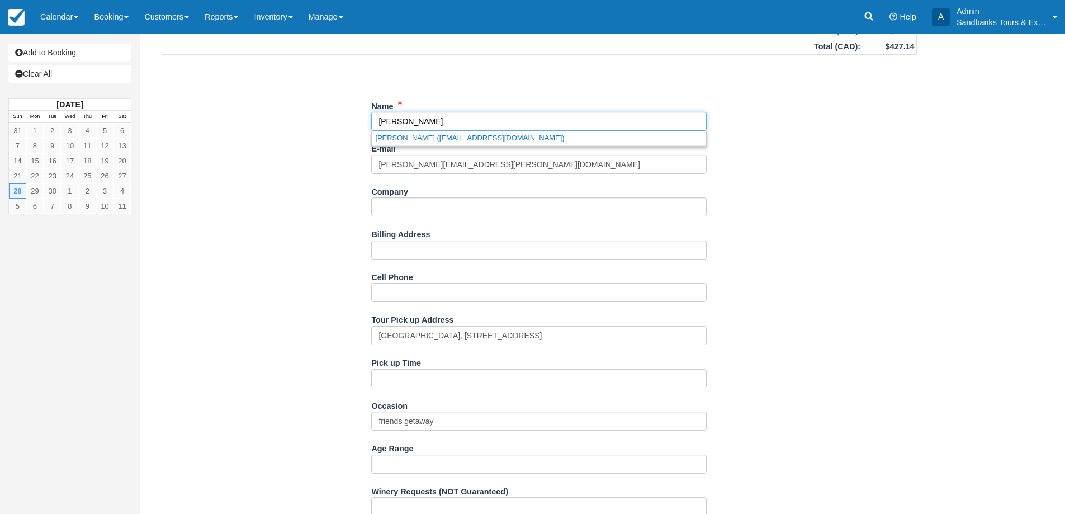
type input "[PERSON_NAME]"
click at [274, 258] on div "Item Rate Amount The Essential County Wine Tour Sun Sept 28, 2025 qty: 2 @ $189…" at bounding box center [539, 361] width 782 height 1001
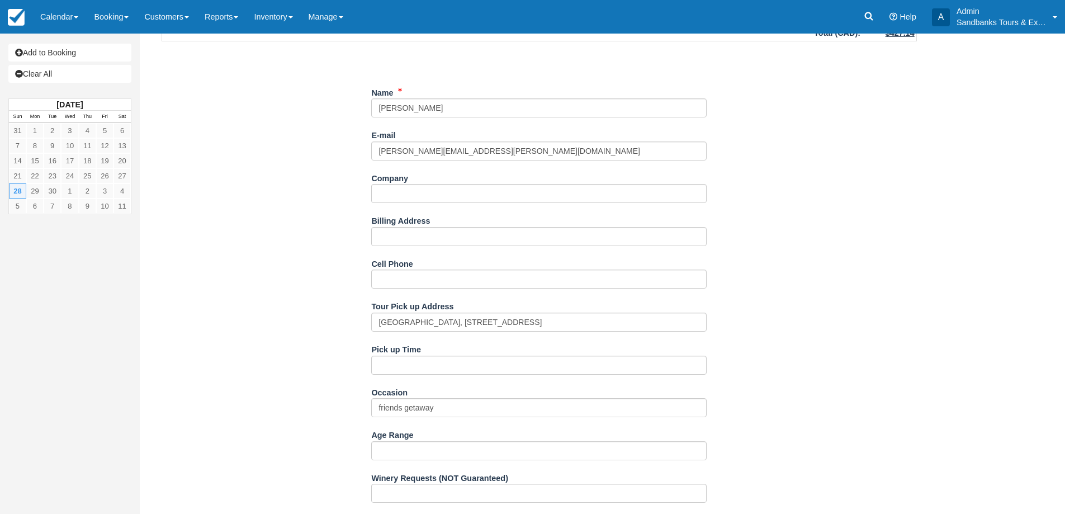
scroll to position [583, 0]
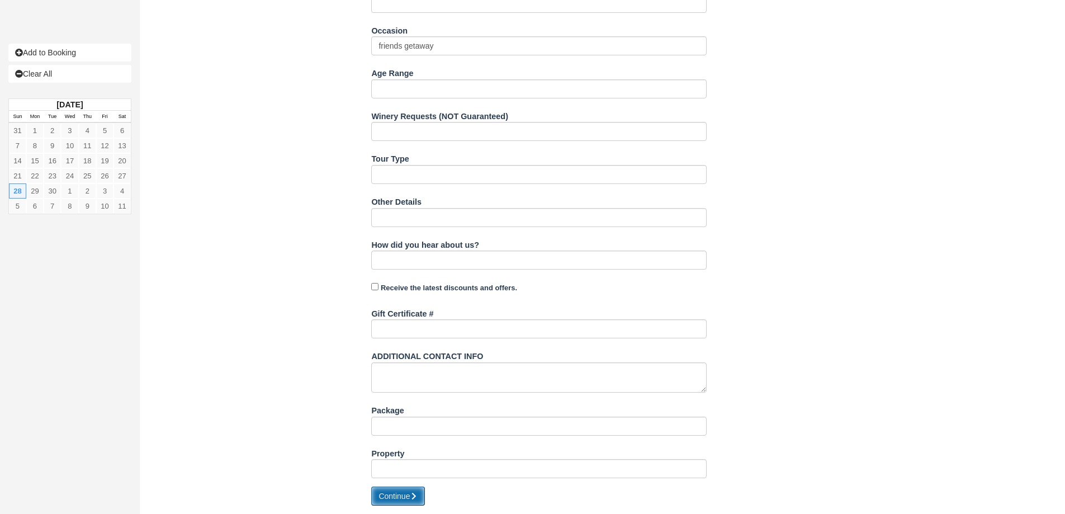
click at [389, 498] on button "Continue" at bounding box center [398, 496] width 54 height 19
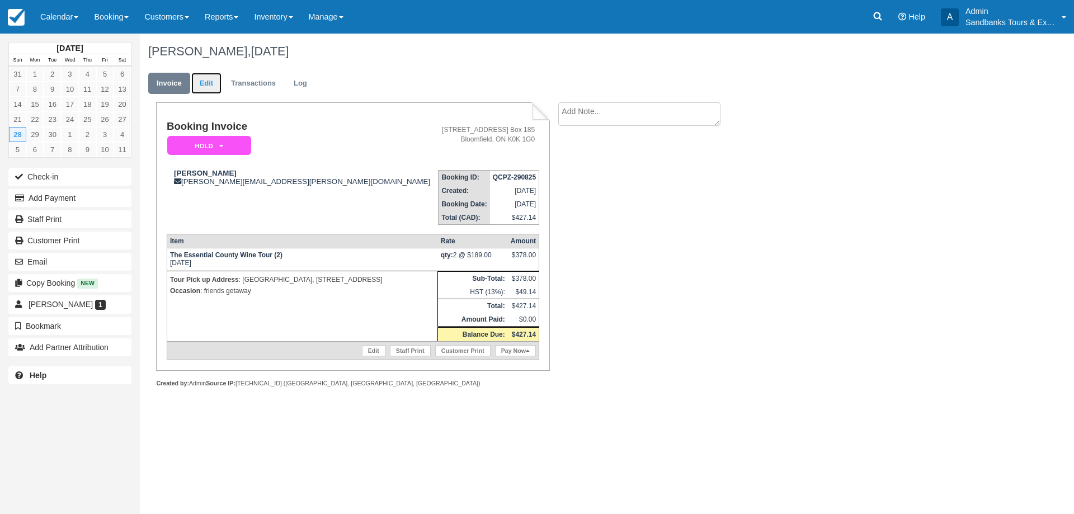
click at [212, 87] on link "Edit" at bounding box center [206, 84] width 30 height 22
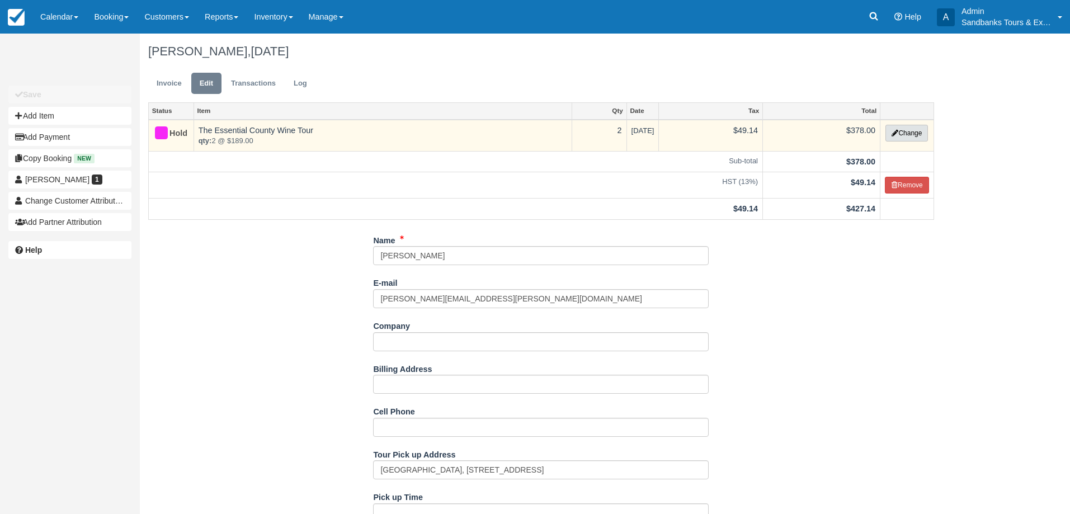
click at [898, 134] on button "Change" at bounding box center [906, 133] width 43 height 17
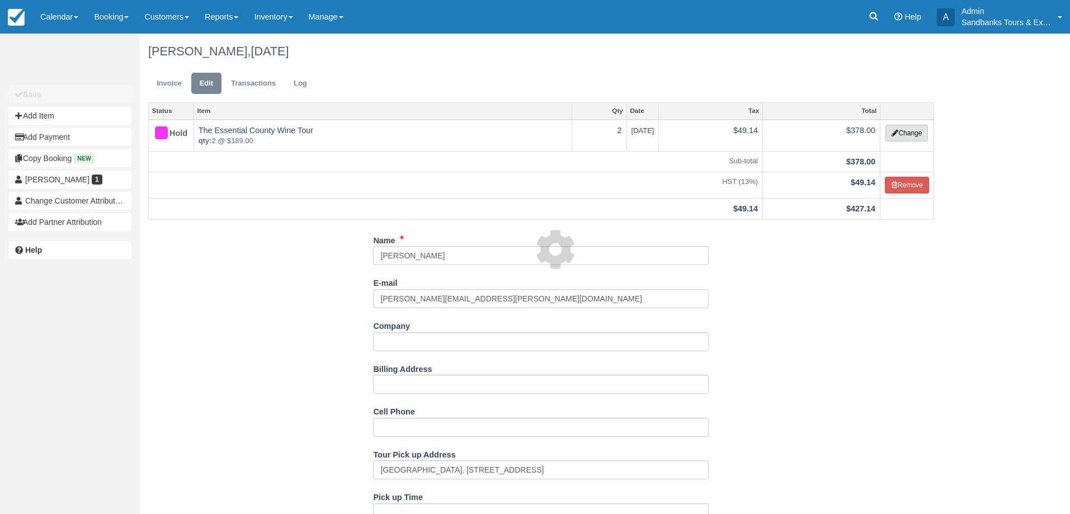
select select "2"
type input "378.00"
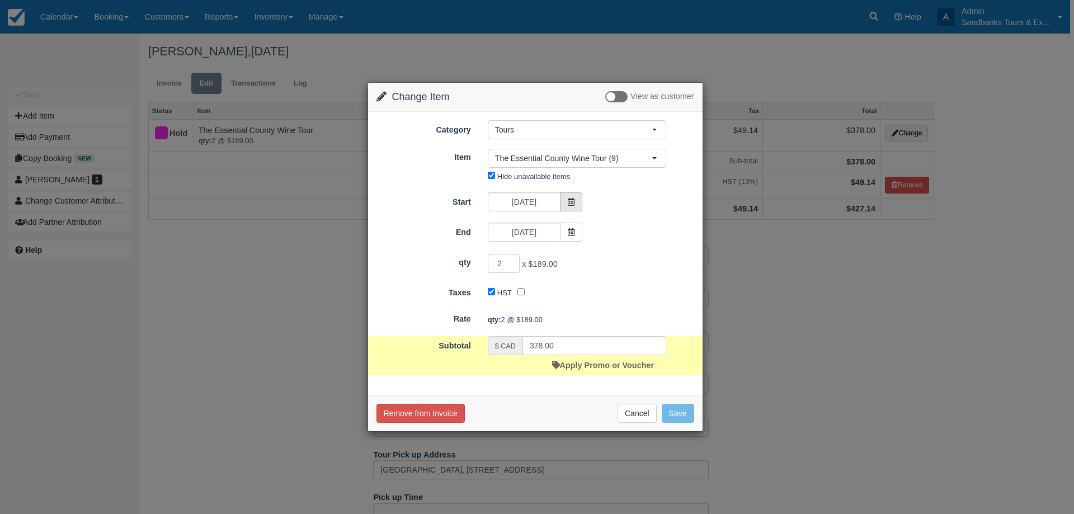
click at [566, 204] on span at bounding box center [571, 201] width 22 height 19
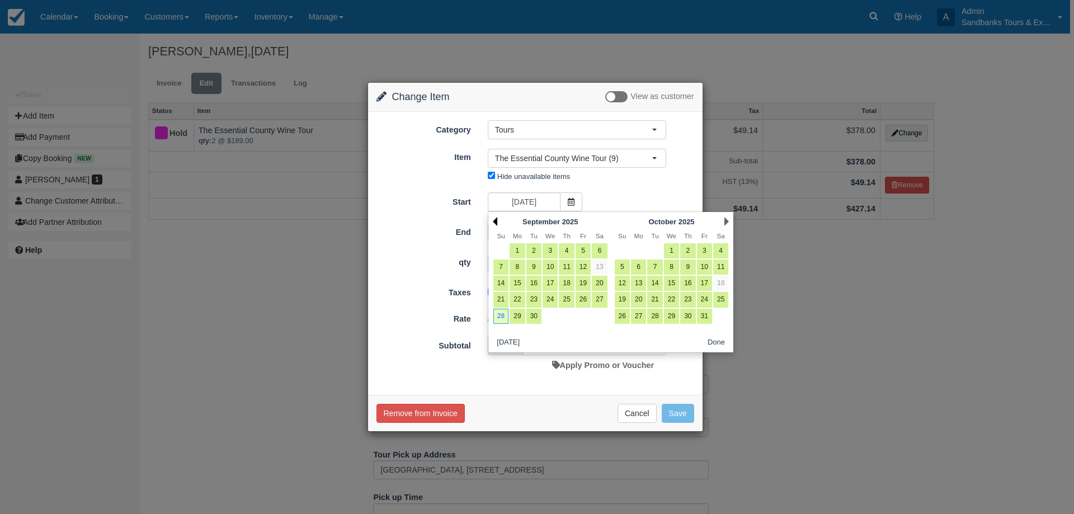
click at [494, 224] on link "Prev" at bounding box center [495, 221] width 4 height 9
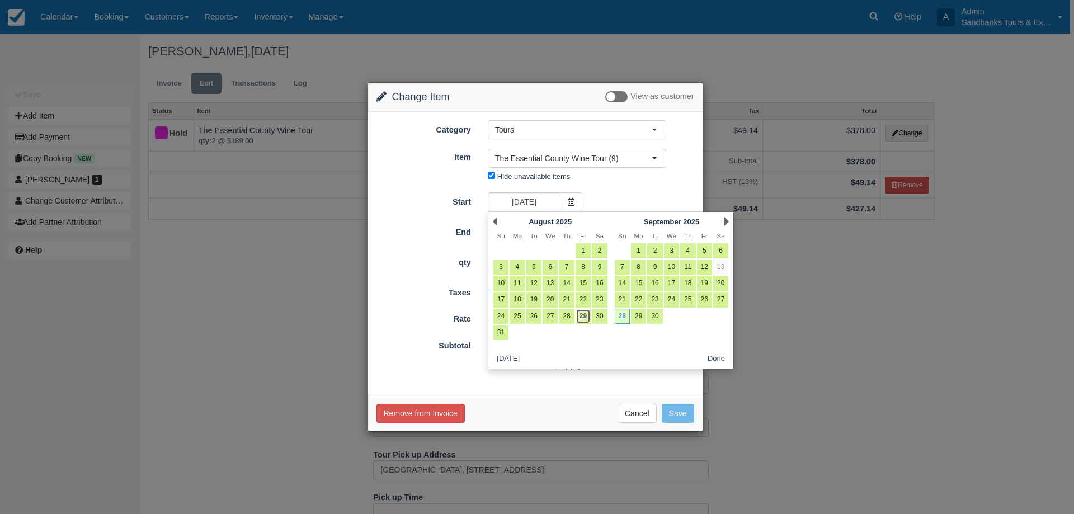
click at [578, 318] on link "29" at bounding box center [583, 316] width 15 height 15
type input "08/29/25"
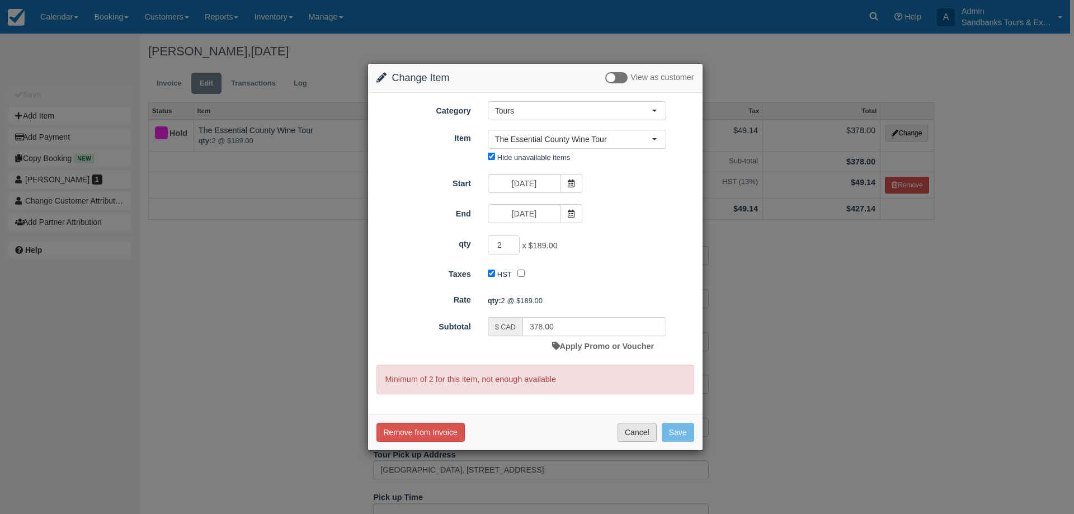
click at [639, 433] on button "Cancel" at bounding box center [636, 432] width 39 height 19
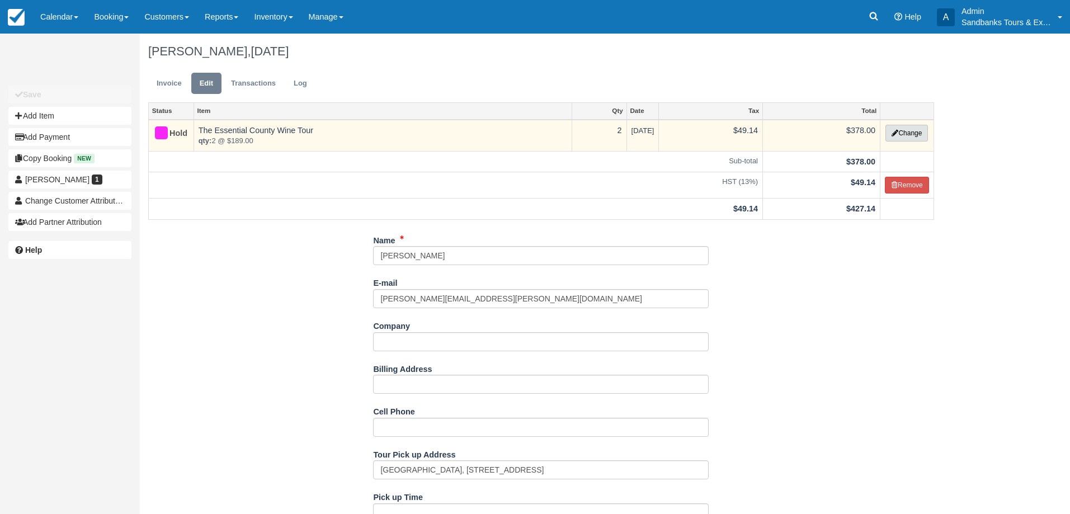
click at [892, 134] on icon "button" at bounding box center [895, 133] width 7 height 7
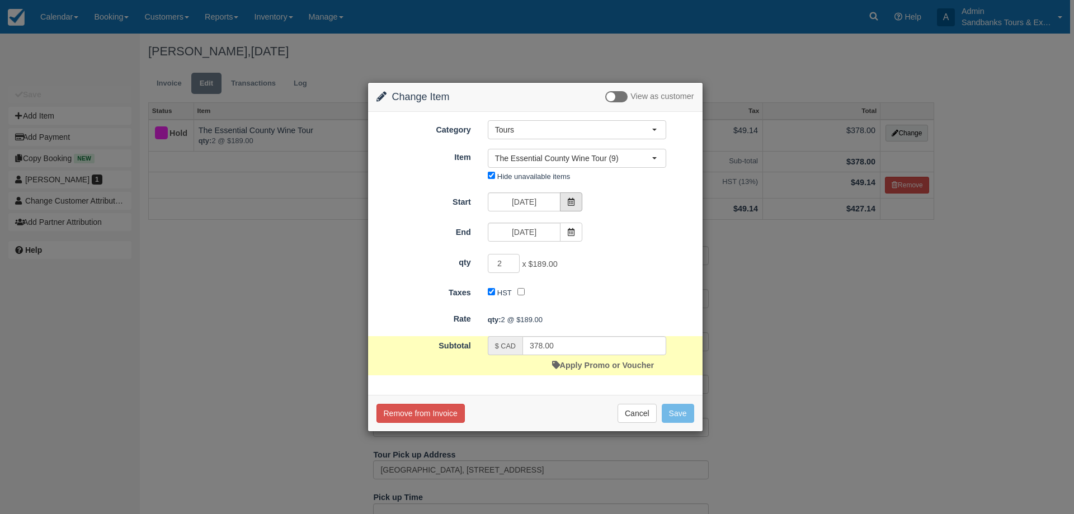
click at [571, 206] on icon at bounding box center [571, 202] width 8 height 8
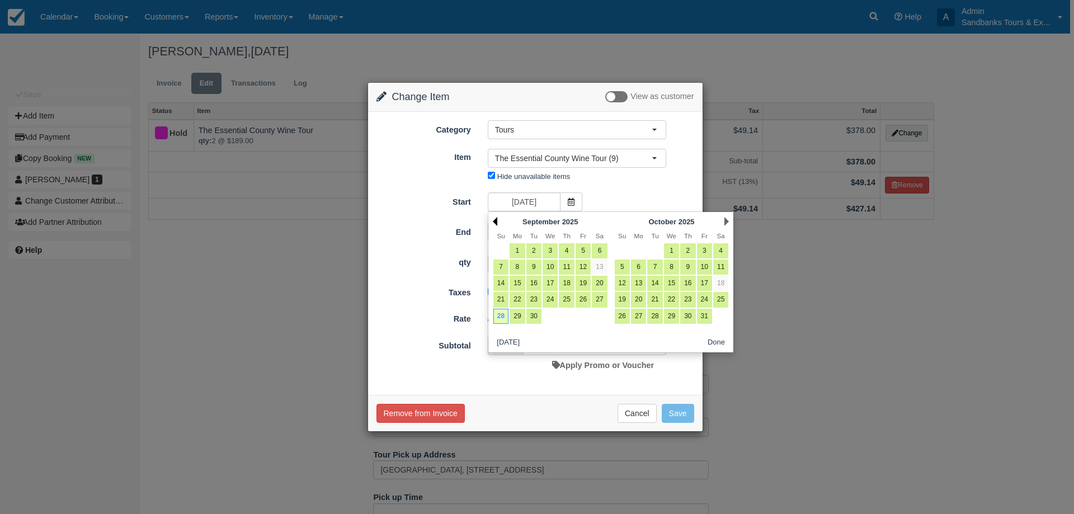
click at [493, 220] on link "Prev" at bounding box center [495, 221] width 4 height 9
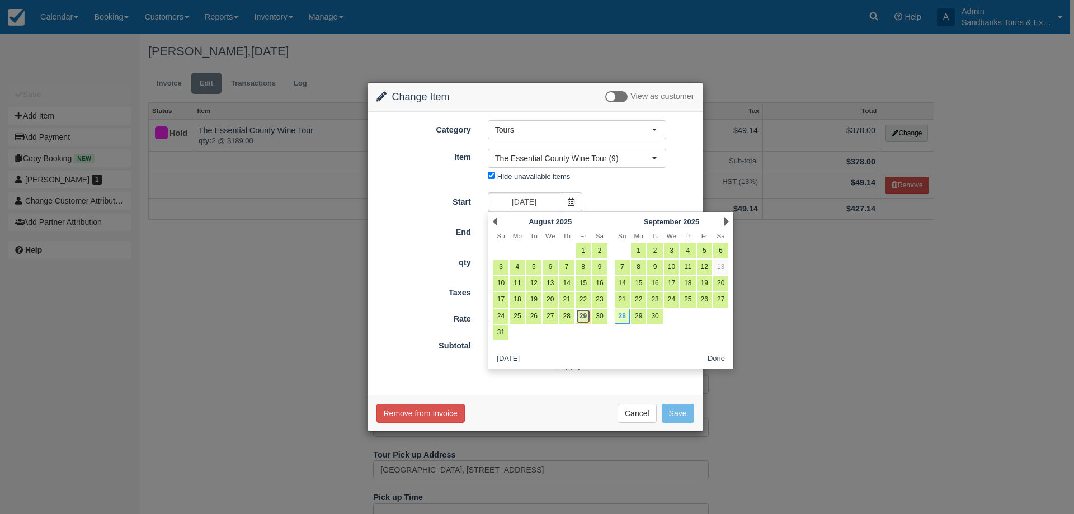
click at [586, 316] on link "29" at bounding box center [583, 316] width 15 height 15
type input "[DATE]"
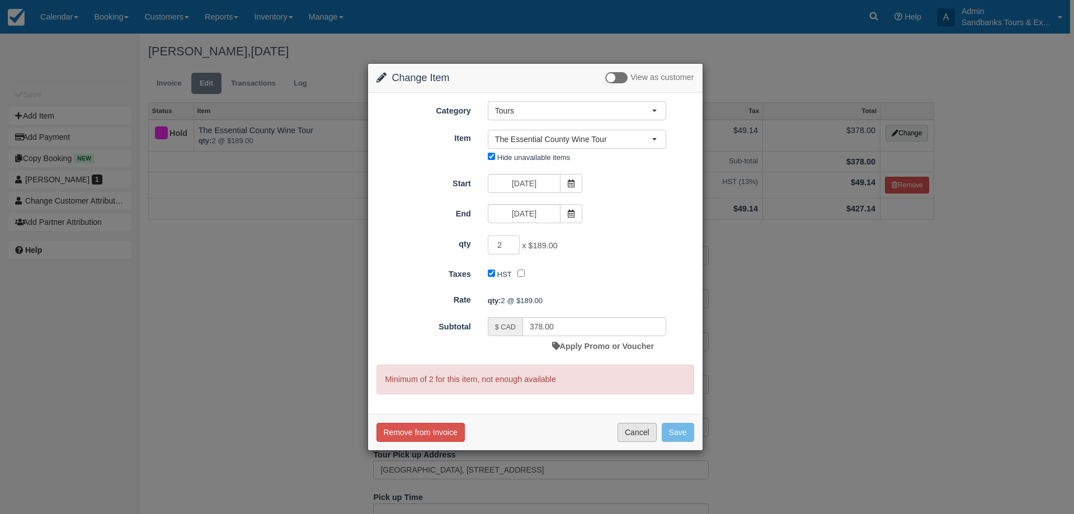
click at [641, 430] on button "Cancel" at bounding box center [636, 432] width 39 height 19
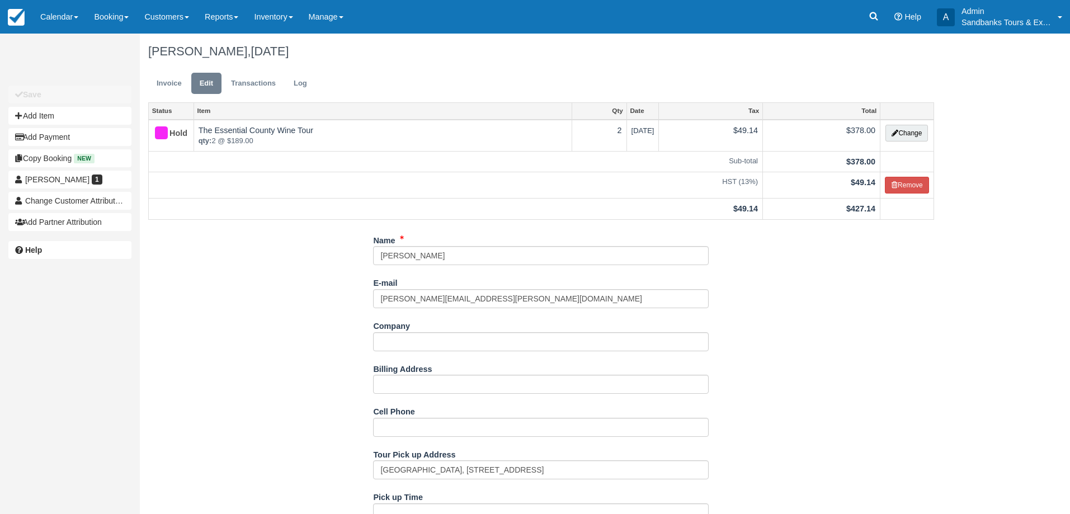
click at [173, 96] on ul "Invoice Edit Transactions Log" at bounding box center [541, 86] width 786 height 34
click at [162, 76] on link "Invoice" at bounding box center [169, 84] width 42 height 22
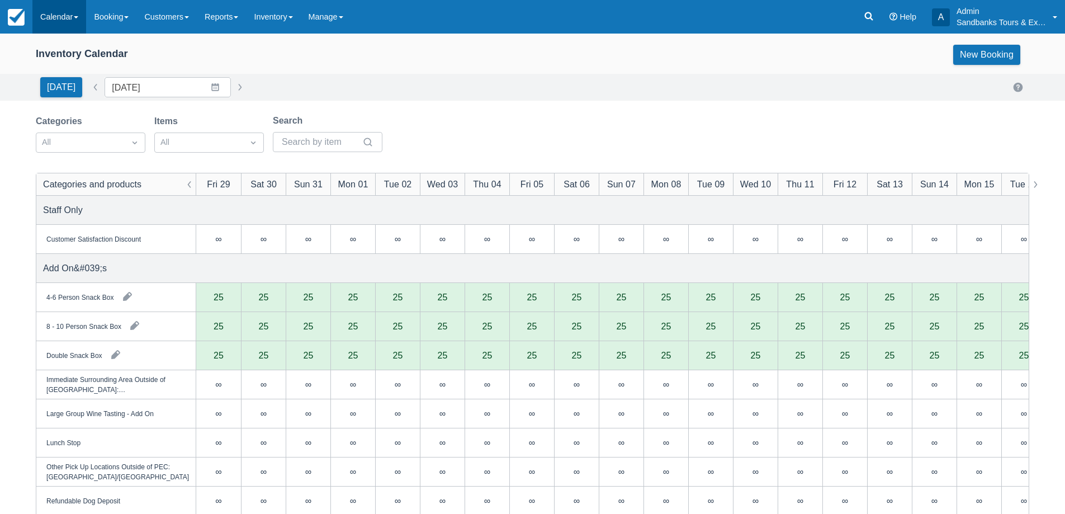
click at [71, 32] on link "Calendar" at bounding box center [59, 17] width 54 height 34
click at [68, 49] on link "Booking" at bounding box center [77, 47] width 88 height 23
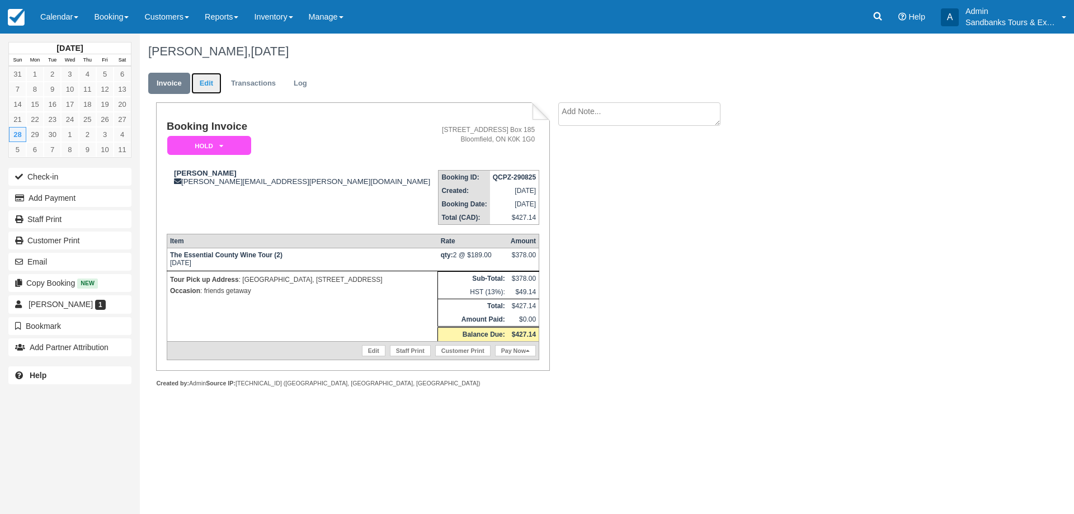
click at [210, 83] on link "Edit" at bounding box center [206, 84] width 30 height 22
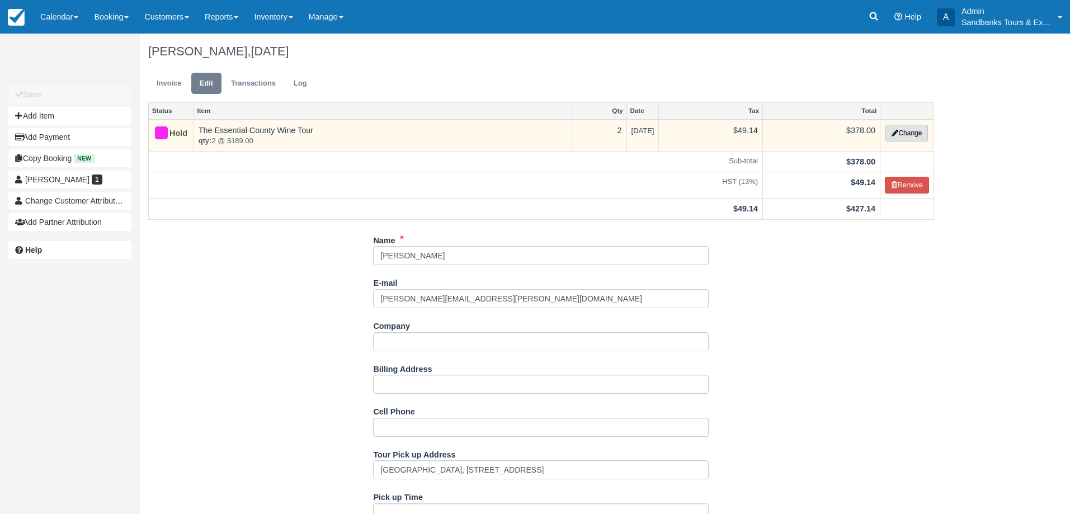
click at [906, 138] on button "Change" at bounding box center [906, 133] width 43 height 17
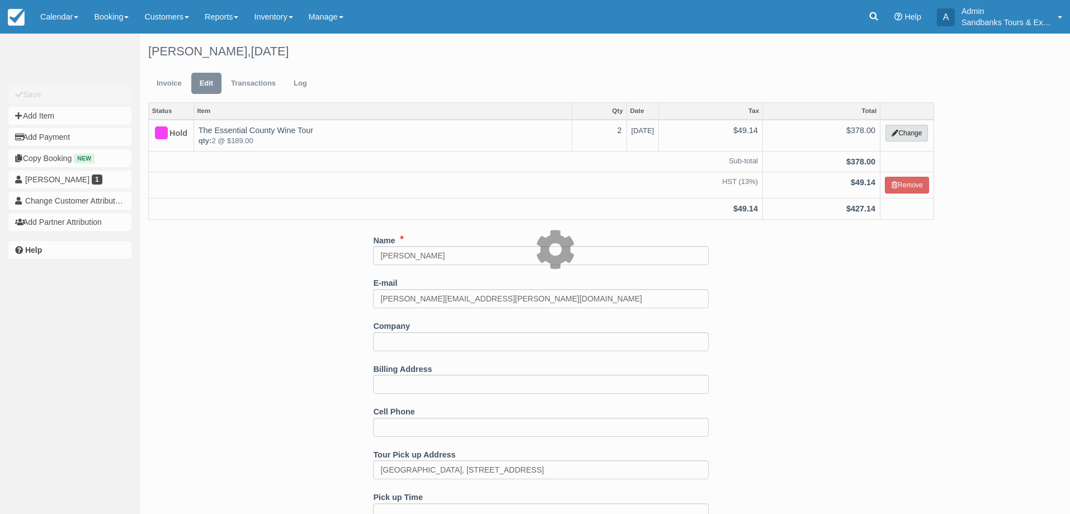
select select "2"
type input "378.00"
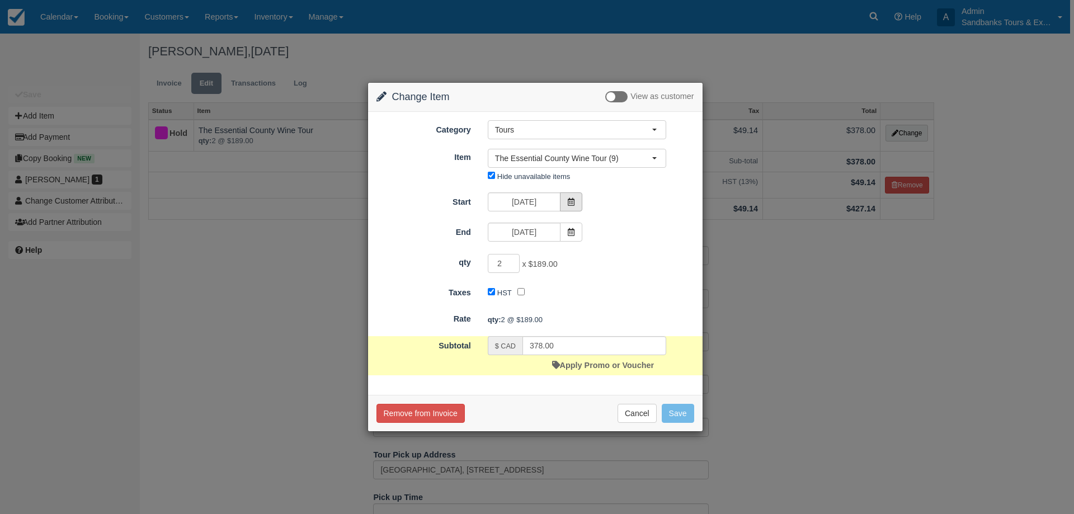
click at [568, 204] on icon at bounding box center [571, 202] width 8 height 8
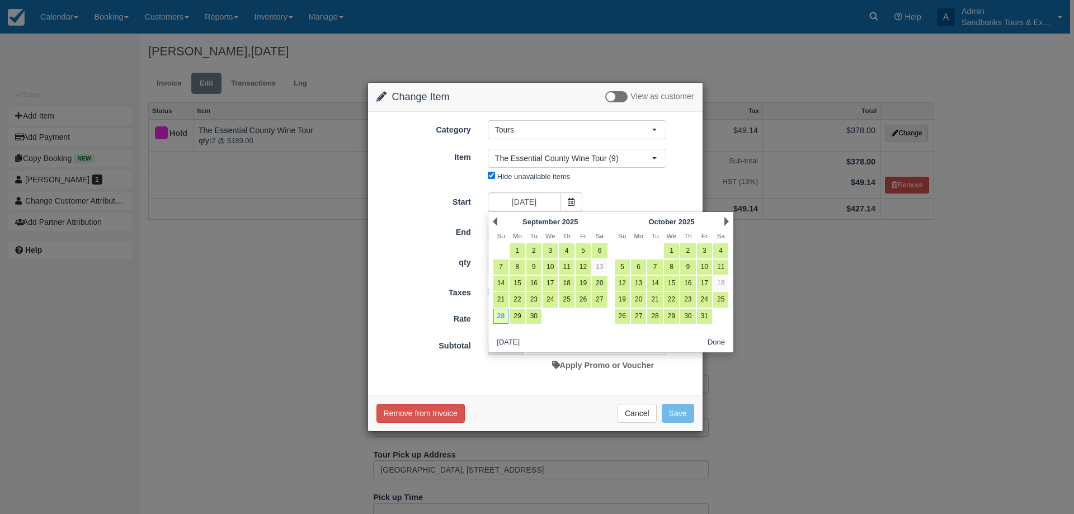
drag, startPoint x: 494, startPoint y: 224, endPoint x: 763, endPoint y: 340, distance: 293.4
click at [494, 224] on link "Prev" at bounding box center [495, 221] width 4 height 9
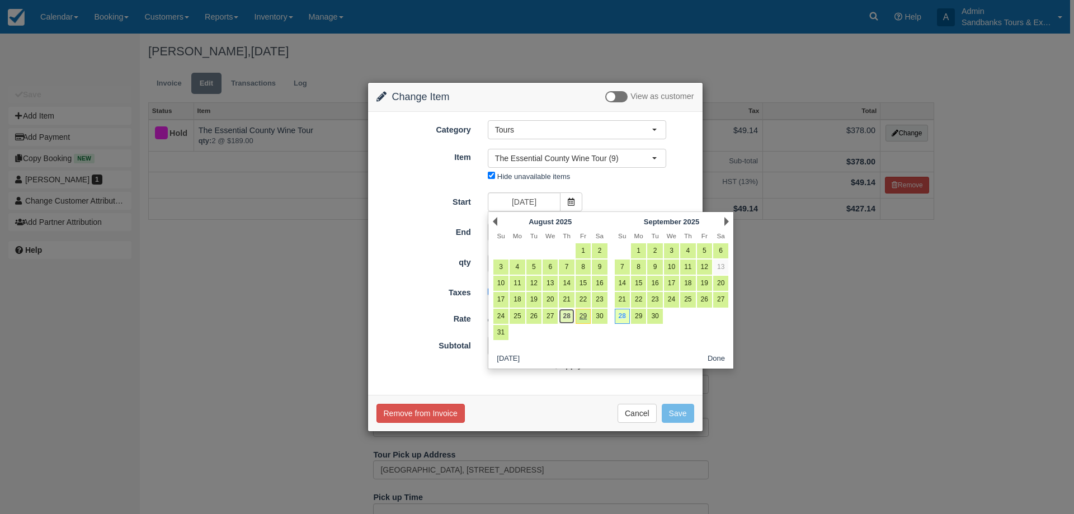
click at [565, 321] on link "28" at bounding box center [566, 316] width 15 height 15
type input "08/28/25"
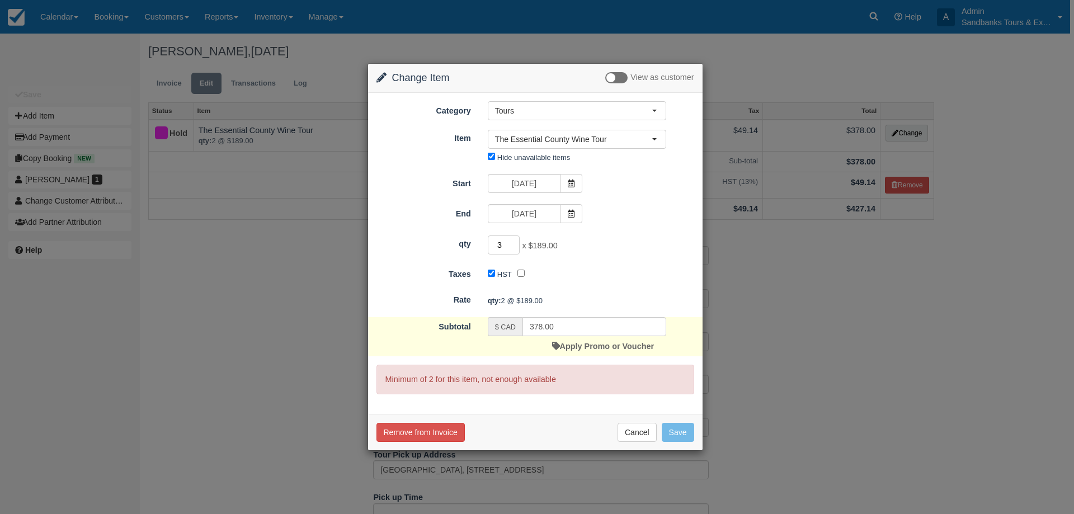
type input "3"
click at [514, 242] on input "3" at bounding box center [504, 244] width 32 height 19
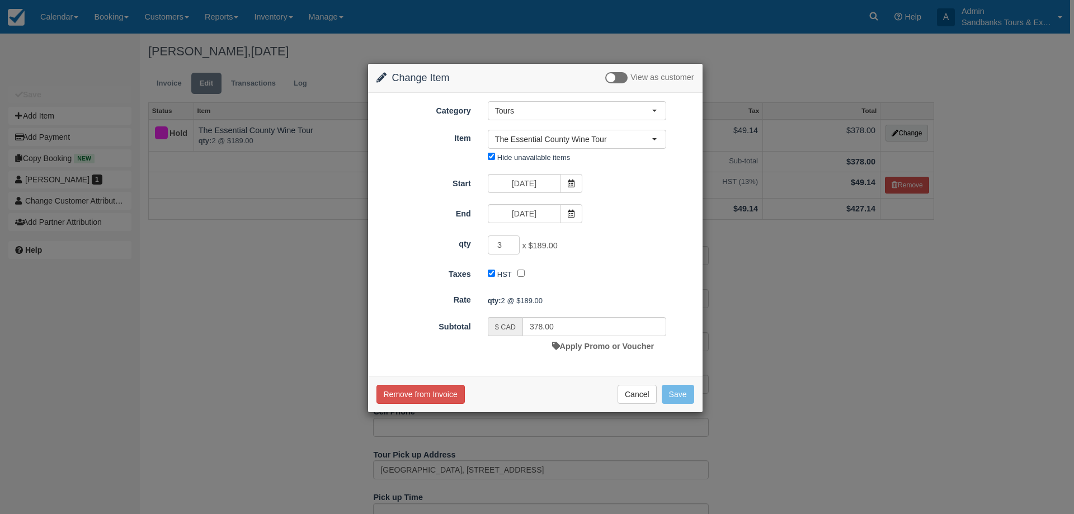
type input "567.00"
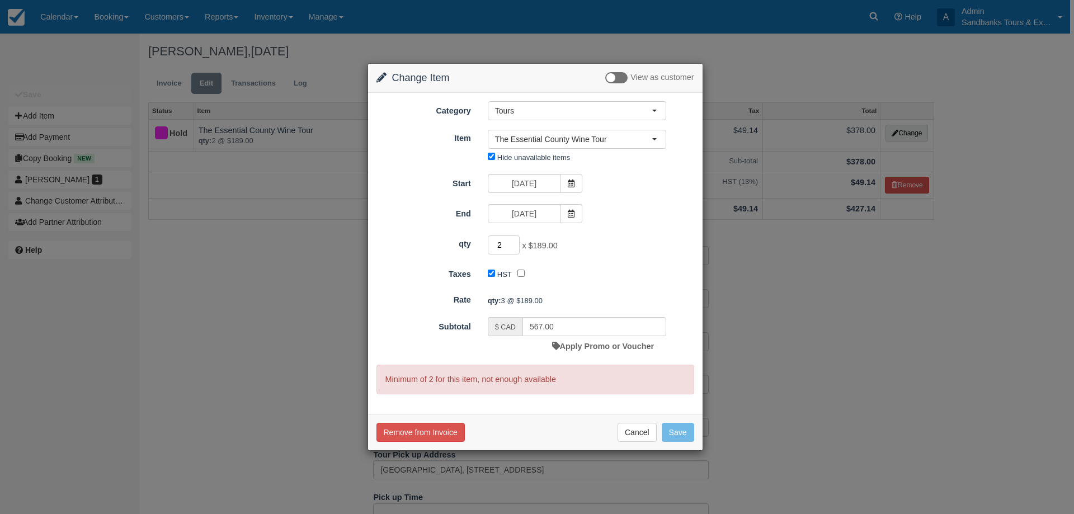
type input "2"
click at [514, 247] on input "2" at bounding box center [504, 244] width 32 height 19
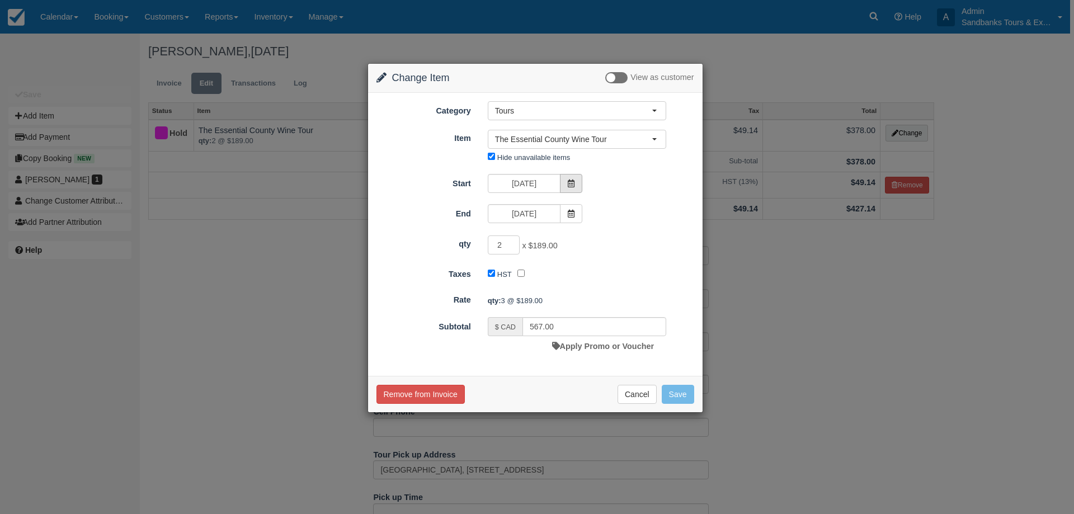
type input "378.00"
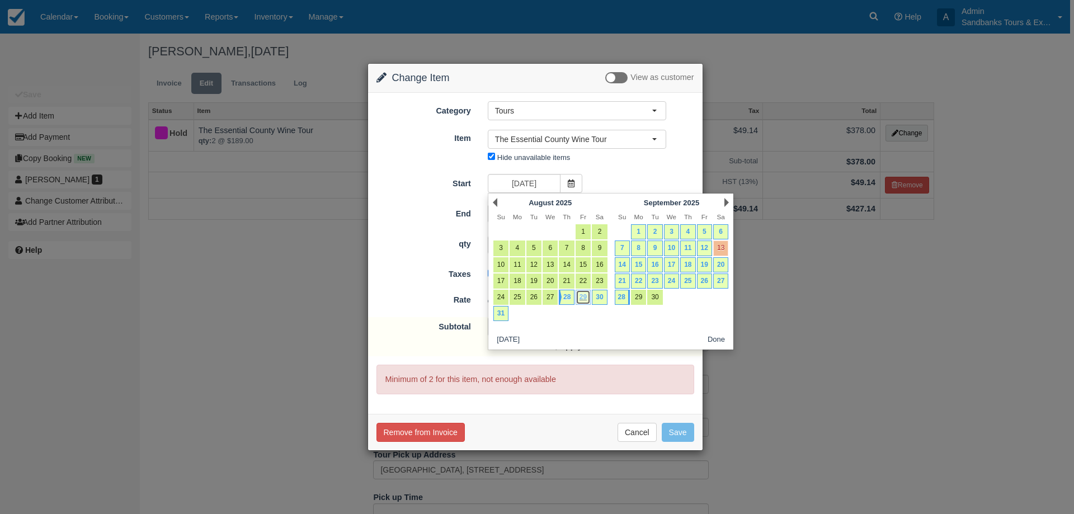
click at [581, 300] on link "29" at bounding box center [583, 297] width 15 height 15
type input "08/29/25"
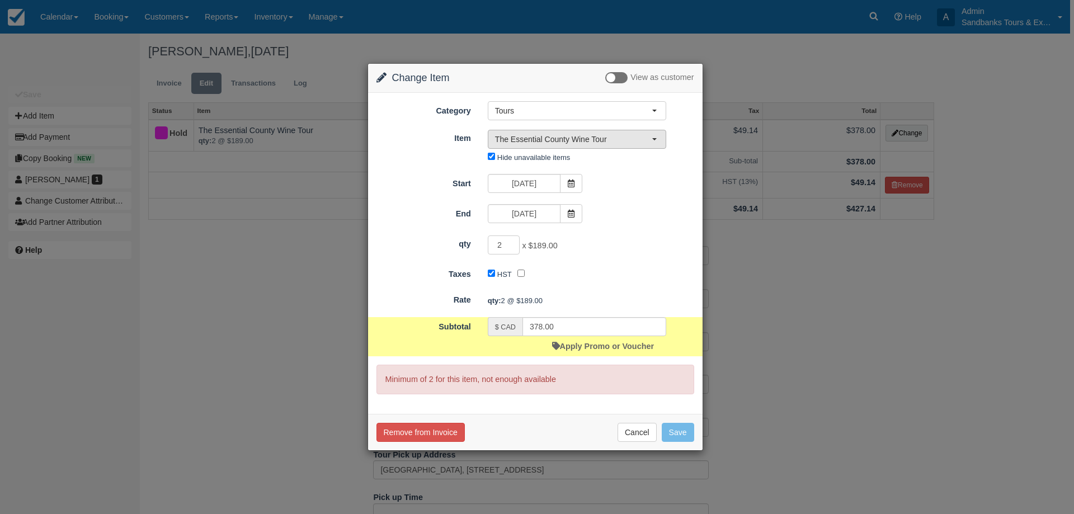
click at [583, 140] on span "The Essential County Wine Tour" at bounding box center [573, 139] width 157 height 11
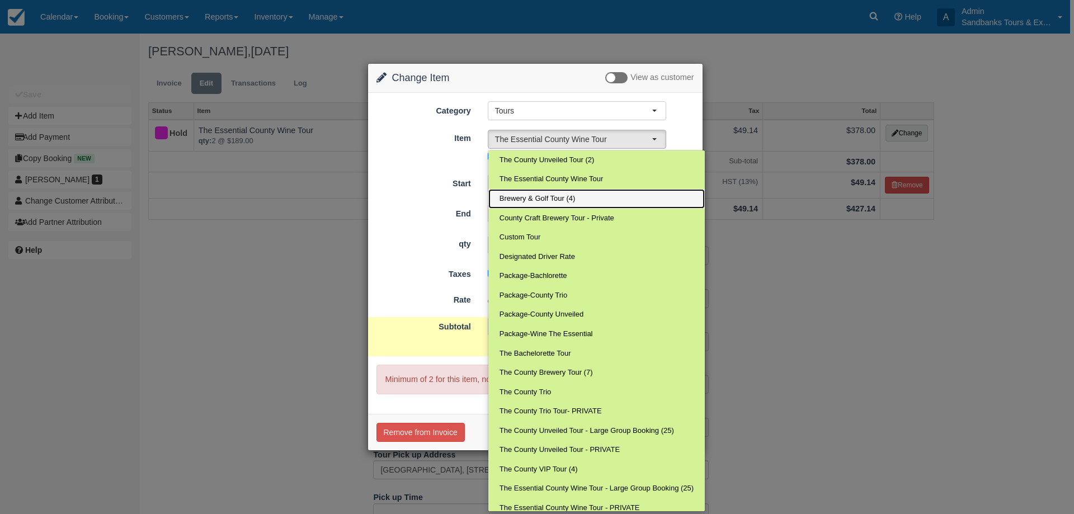
click at [574, 193] on link "Brewery & Golf Tour (4)" at bounding box center [596, 199] width 216 height 20
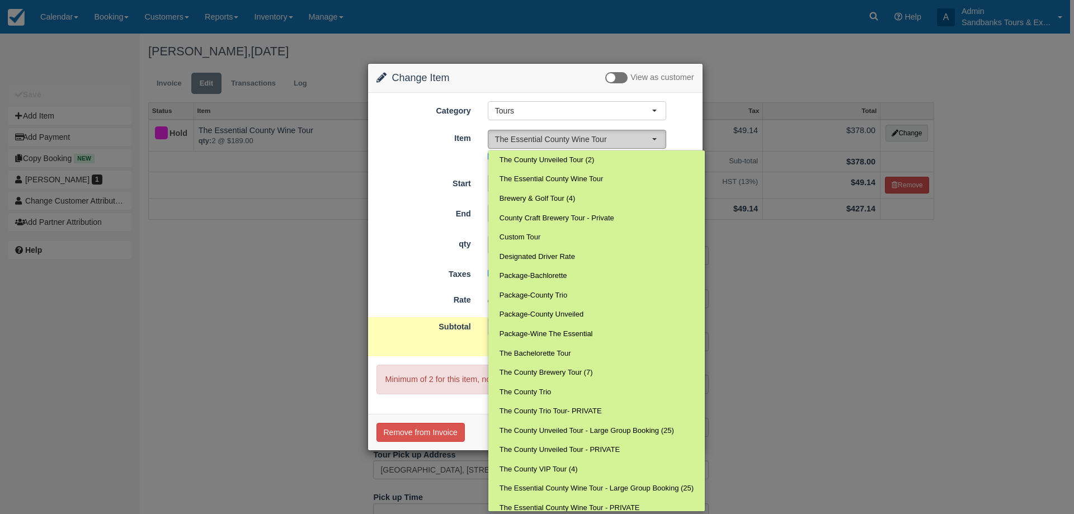
select select "169"
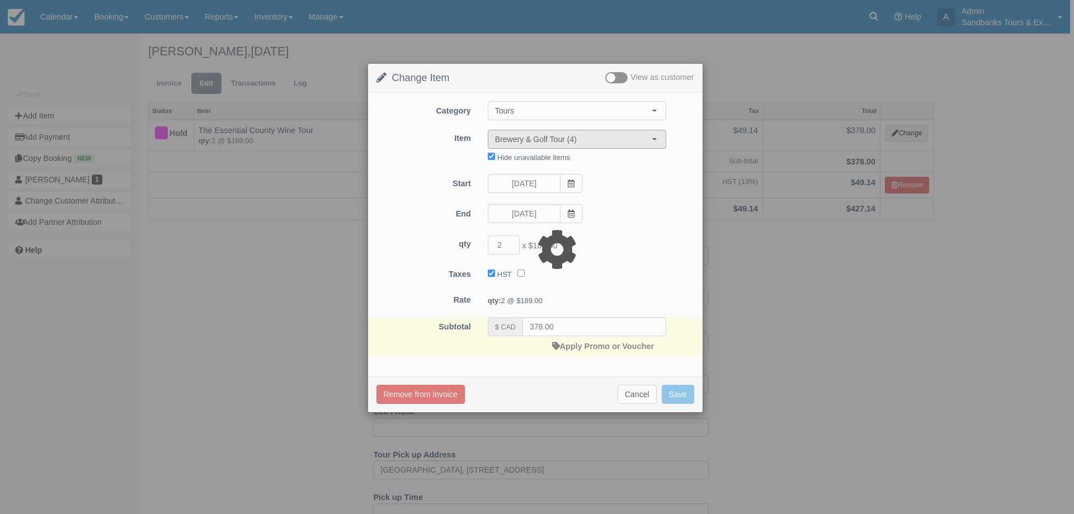
type input "21638.00"
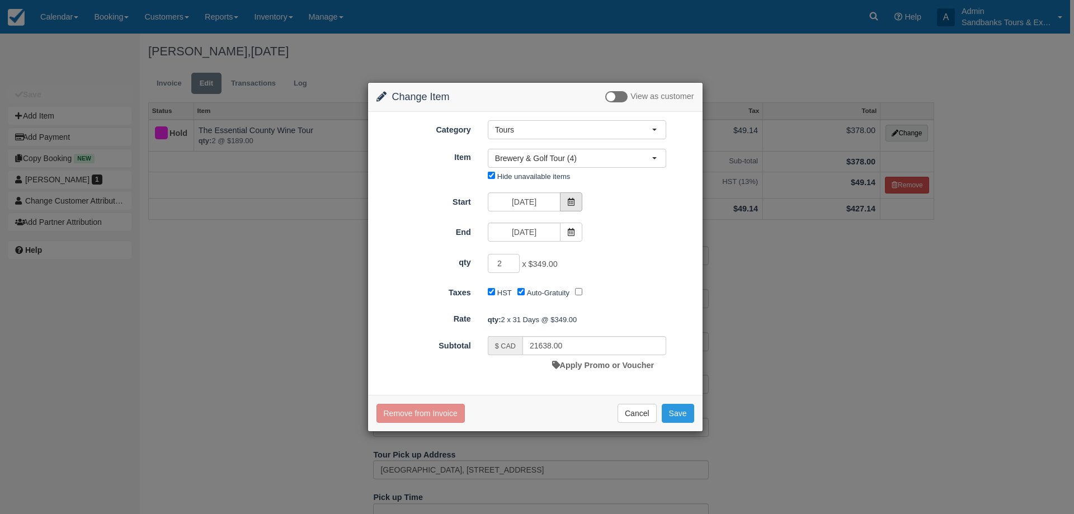
click at [575, 209] on span at bounding box center [571, 201] width 22 height 19
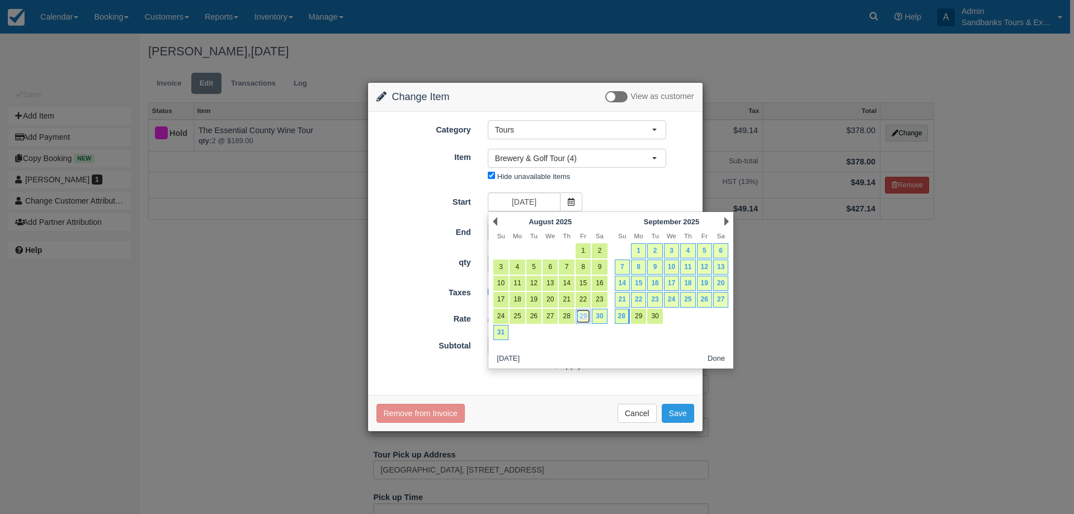
click at [584, 318] on link "29" at bounding box center [583, 316] width 15 height 15
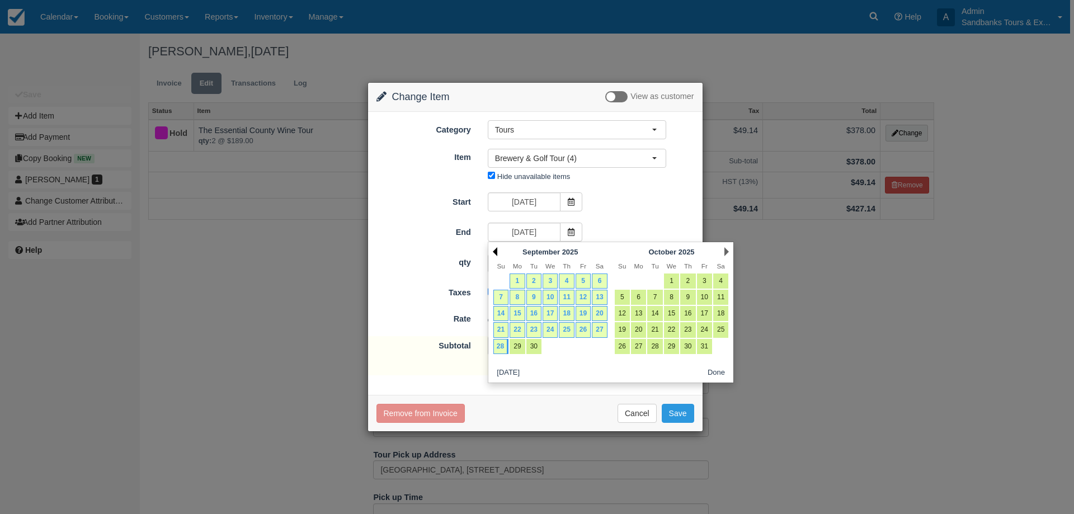
click at [497, 249] on link "Prev" at bounding box center [495, 251] width 4 height 9
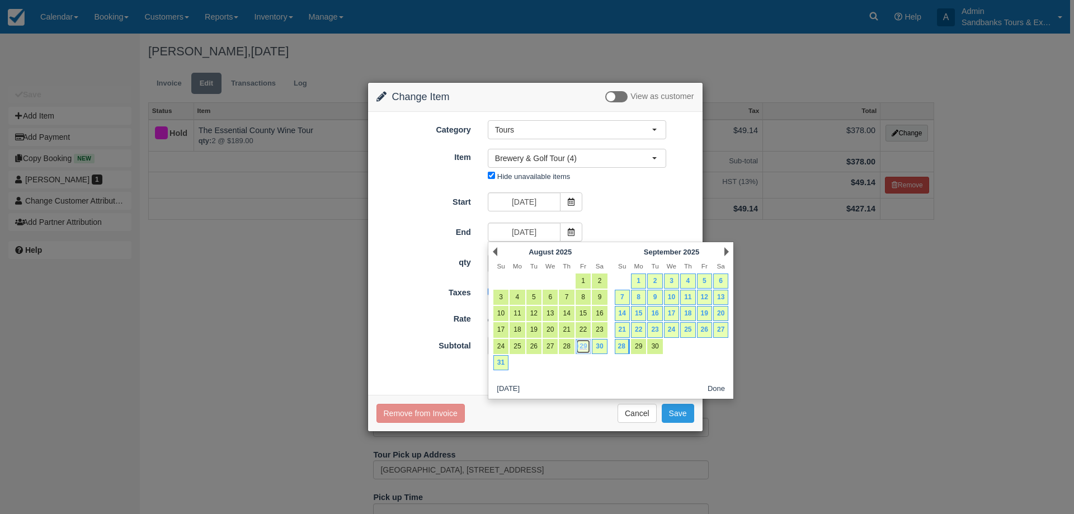
click at [582, 348] on link "29" at bounding box center [583, 346] width 15 height 15
type input "[DATE]"
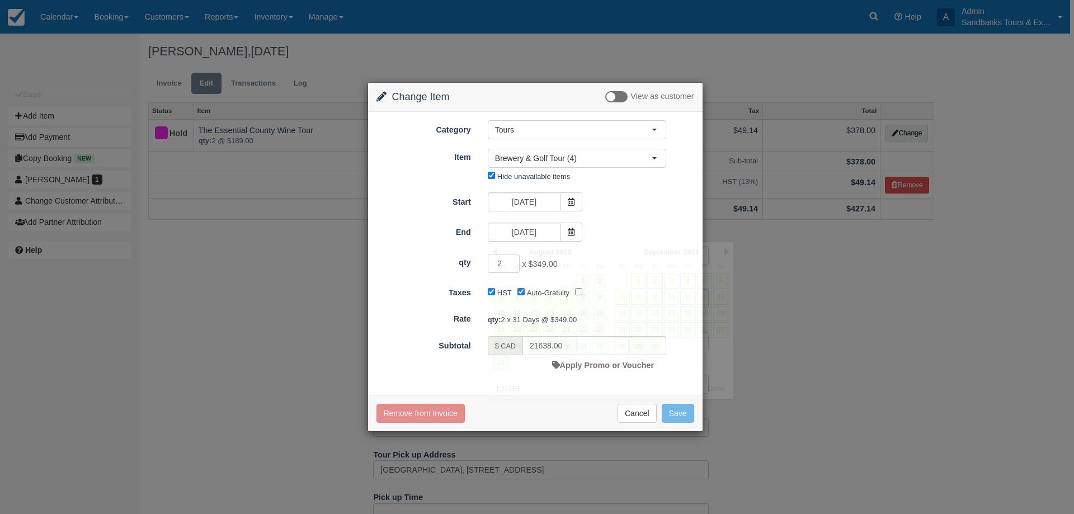
type input "698.00"
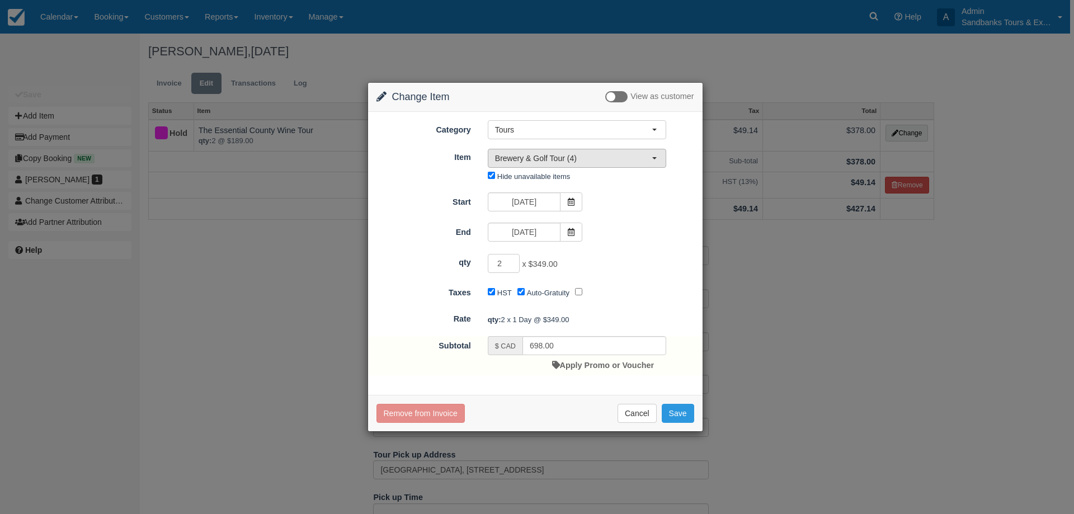
click at [608, 154] on span "Brewery & Golf Tour (4)" at bounding box center [573, 158] width 157 height 11
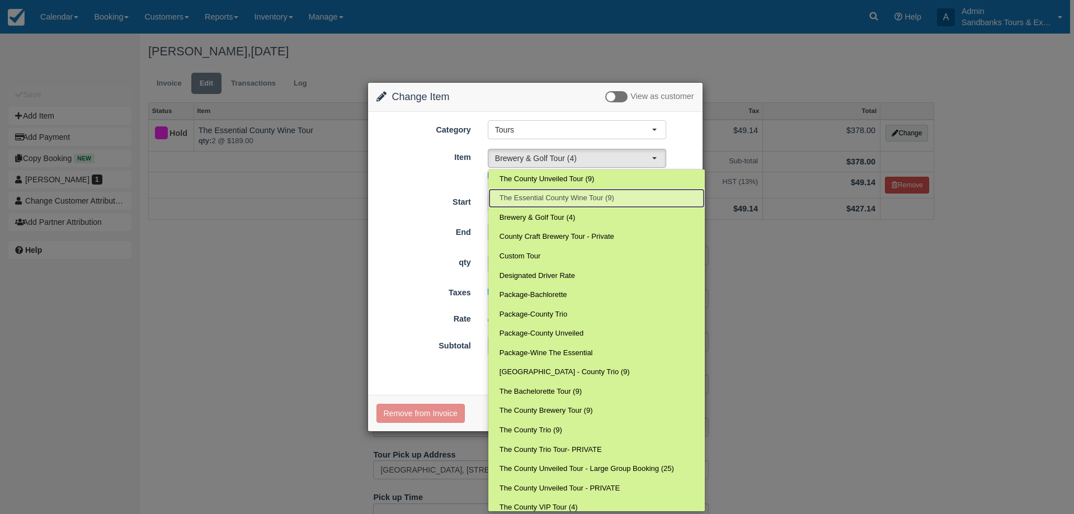
click at [578, 193] on span "The Essential County Wine Tour (9)" at bounding box center [556, 198] width 115 height 11
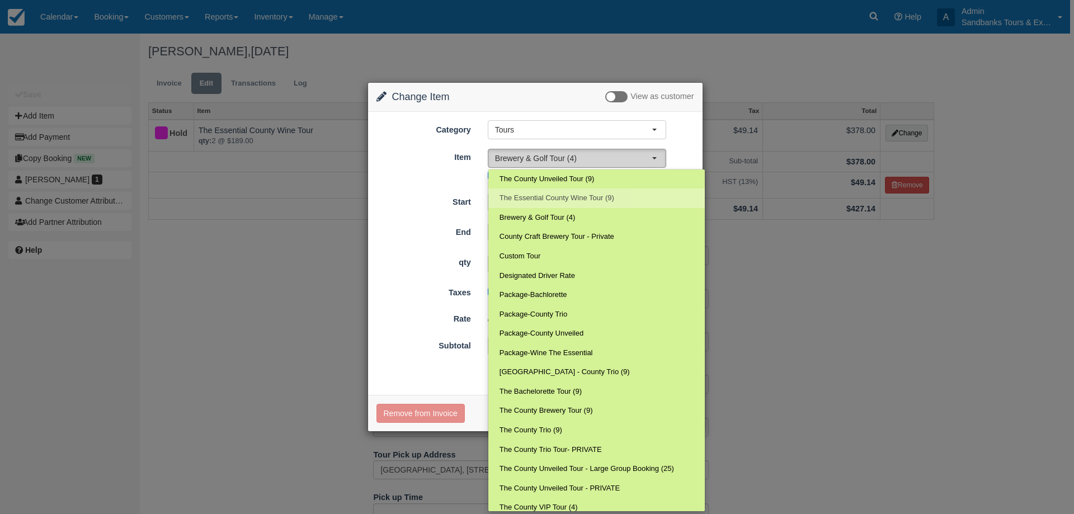
select select "1"
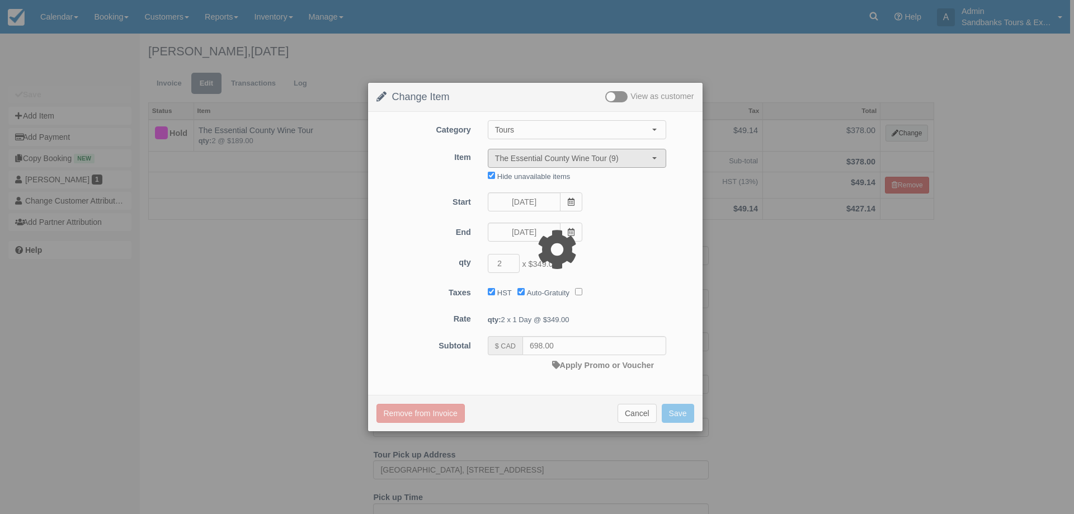
type input "378.00"
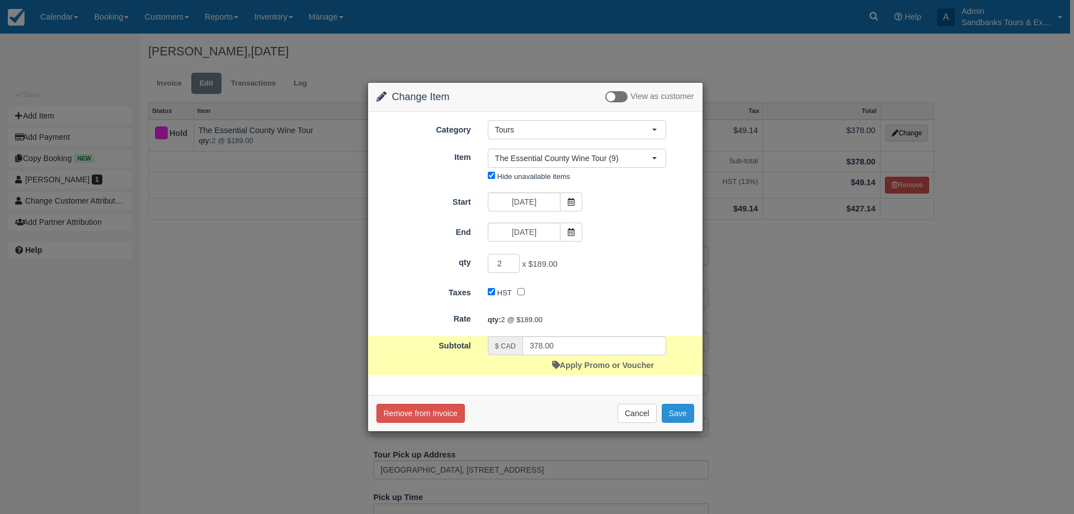
click at [689, 413] on button "Save" at bounding box center [678, 413] width 32 height 19
checkbox input "false"
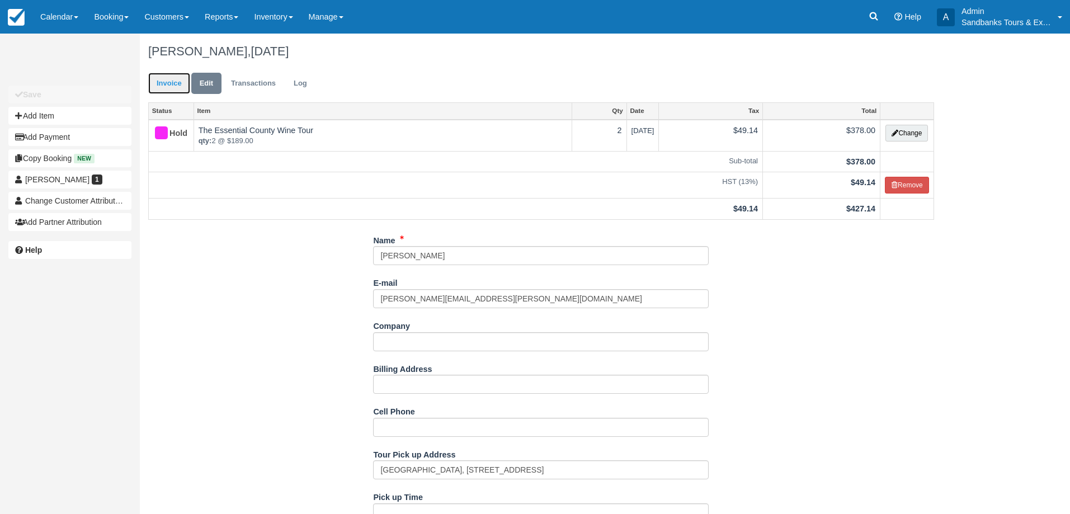
click at [168, 86] on link "Invoice" at bounding box center [169, 84] width 42 height 22
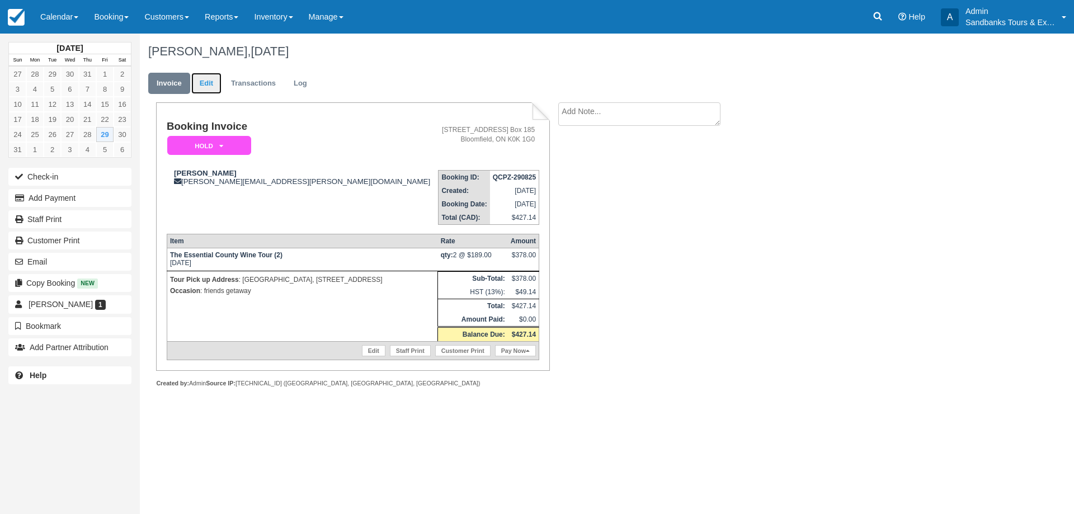
click at [214, 86] on link "Edit" at bounding box center [206, 84] width 30 height 22
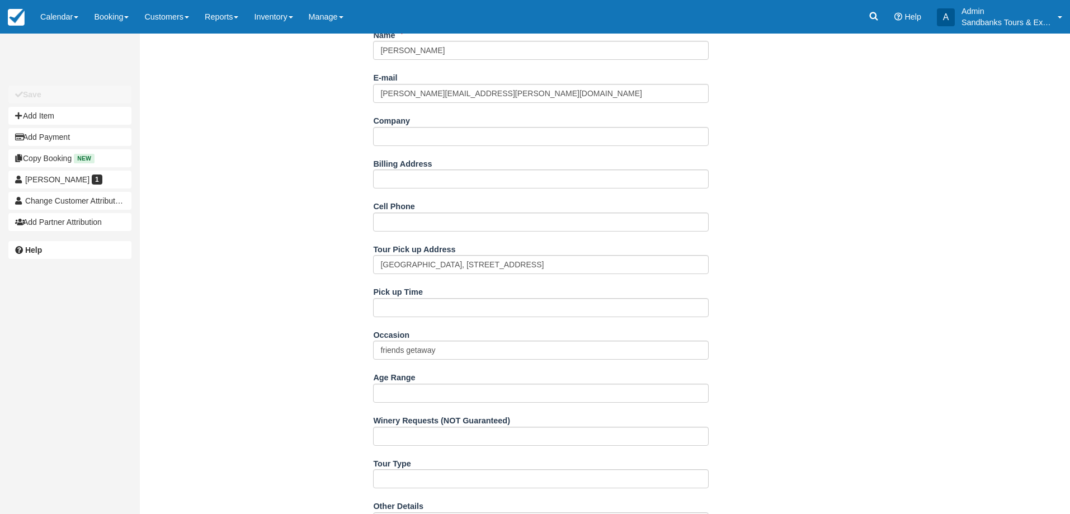
scroll to position [224, 0]
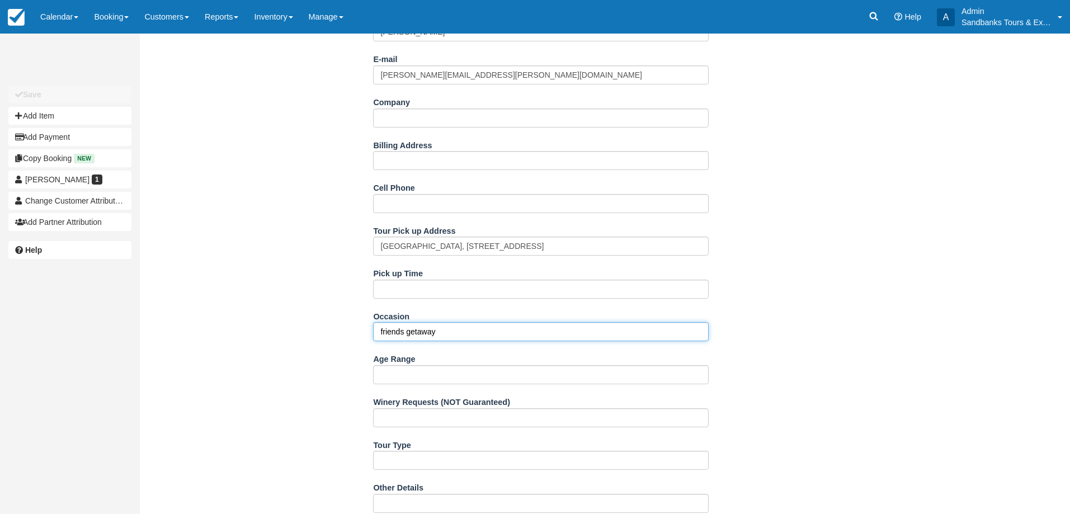
drag, startPoint x: 389, startPoint y: 333, endPoint x: 359, endPoint y: 308, distance: 39.3
click at [372, 332] on div "Name [PERSON_NAME] E-mail [PERSON_NAME][EMAIL_ADDRESS][PERSON_NAME][DOMAIN_NAME…" at bounding box center [541, 403] width 803 height 793
type input "Last Minute Getaway"
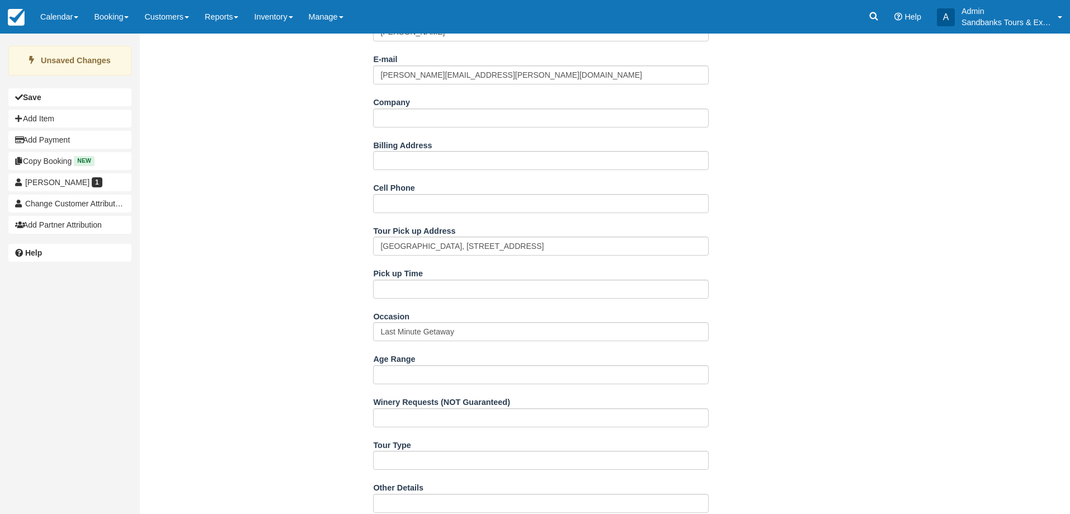
click at [359, 307] on div "Name Lydia E-mail foley.lydia@gmail.com Did you mean ? Company Billing Address …" at bounding box center [541, 403] width 803 height 793
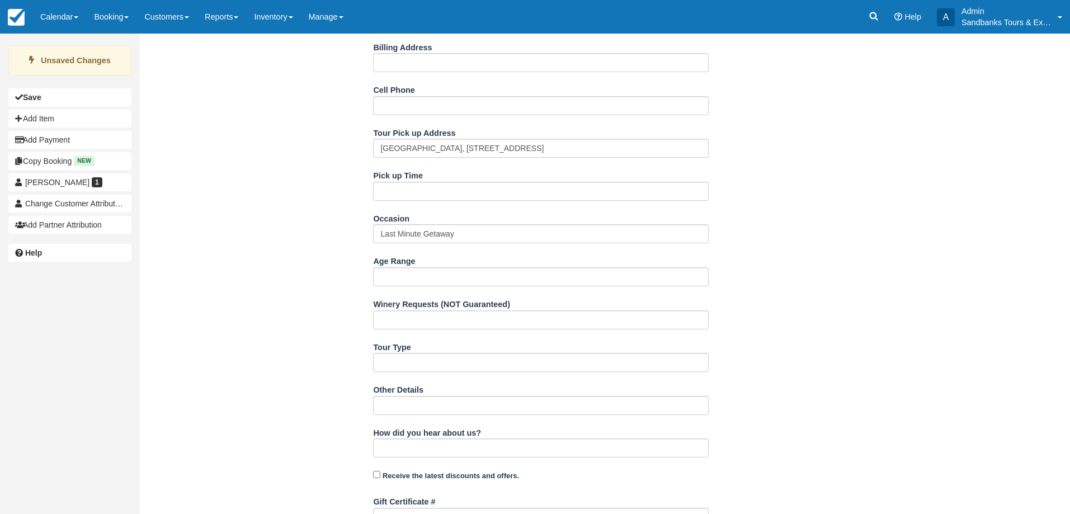
scroll to position [510, 0]
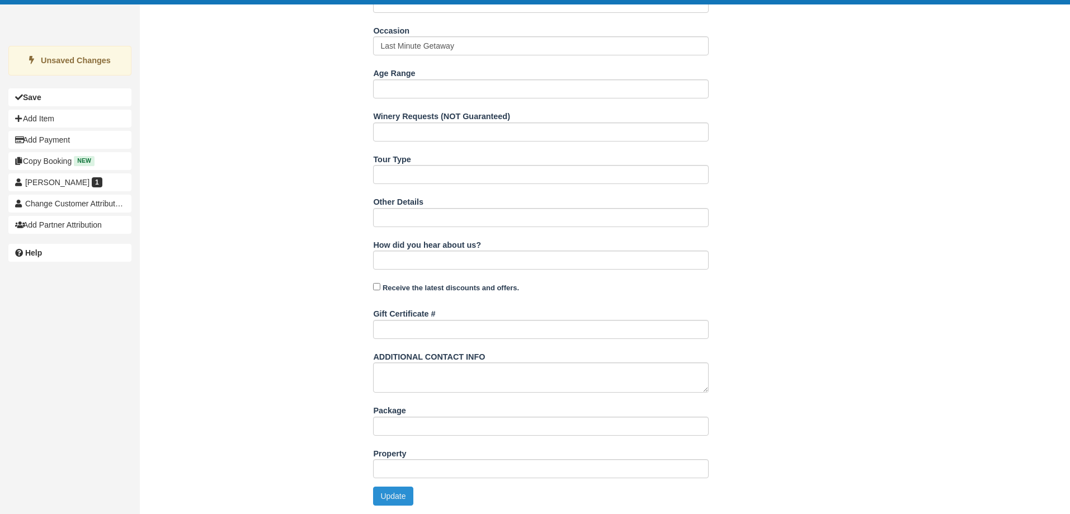
click at [397, 499] on button "Update" at bounding box center [393, 496] width 40 height 19
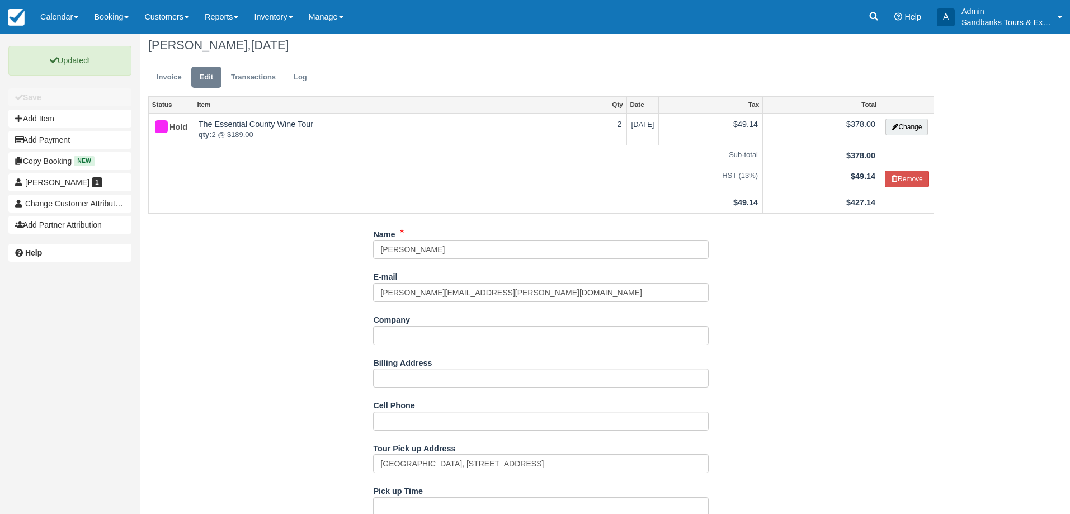
scroll to position [0, 0]
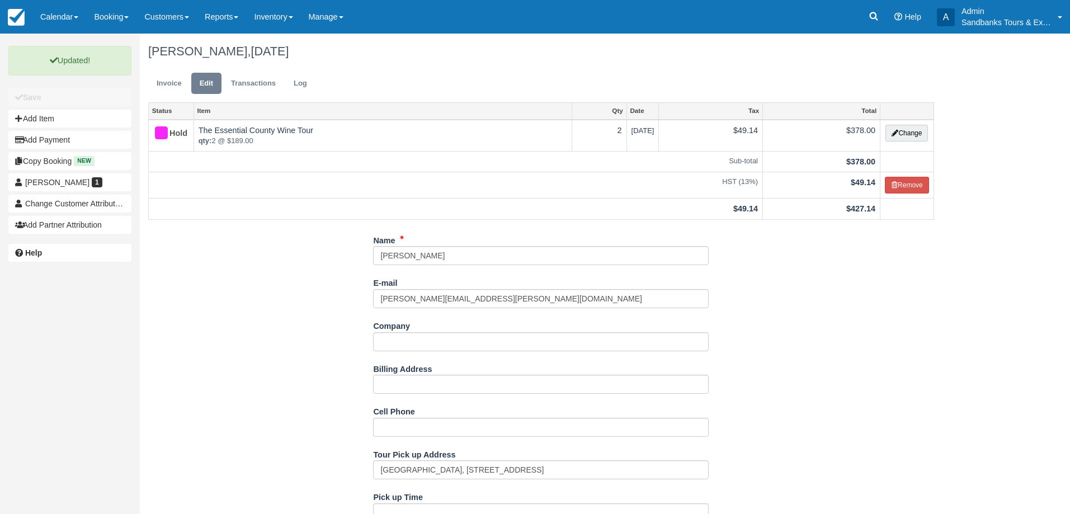
click at [178, 63] on div "Lydia, August 29 2025" at bounding box center [541, 52] width 803 height 36
click at [180, 80] on link "Invoice" at bounding box center [169, 84] width 42 height 22
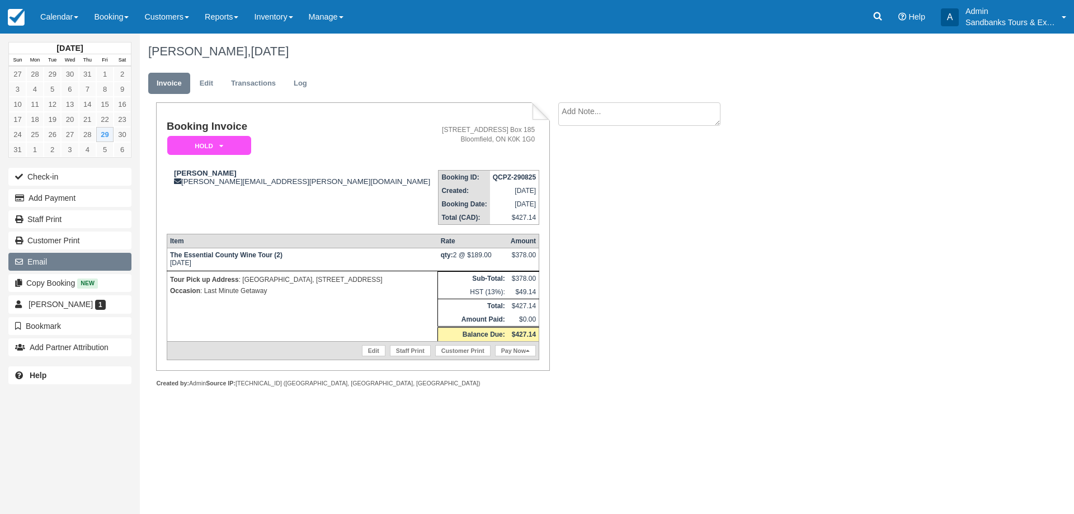
click at [67, 263] on button "Email" at bounding box center [69, 262] width 123 height 18
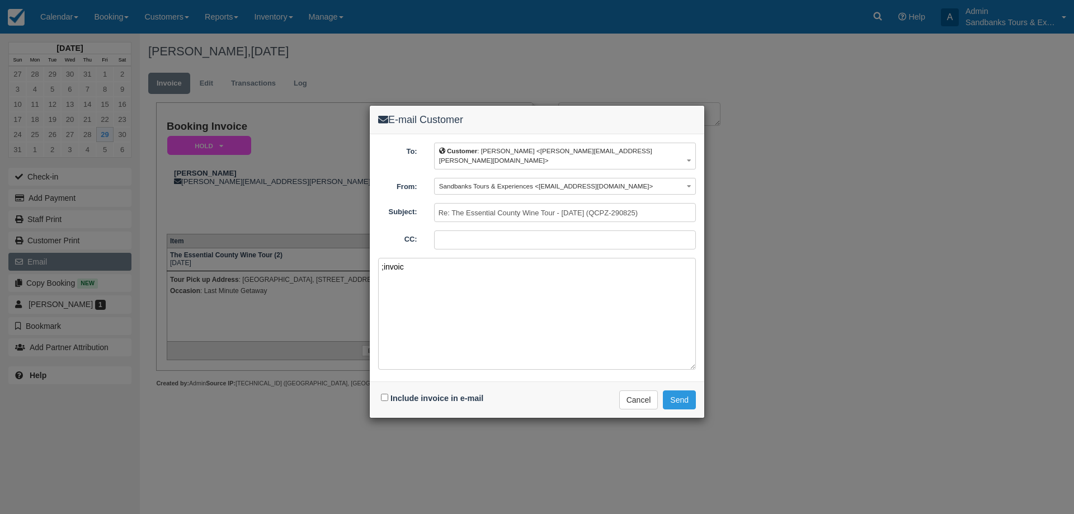
type textarea ";invoice"
drag, startPoint x: 422, startPoint y: 259, endPoint x: 351, endPoint y: 251, distance: 72.1
click at [351, 251] on div "E-mail Customer To: Customer : [PERSON_NAME] <[PERSON_NAME][EMAIL_ADDRESS][PERS…" at bounding box center [537, 257] width 1074 height 514
click at [419, 248] on div "To: Customer : [PERSON_NAME] <[PERSON_NAME][EMAIL_ADDRESS][PERSON_NAME][DOMAIN_…" at bounding box center [537, 258] width 318 height 230
click at [416, 258] on textarea at bounding box center [537, 314] width 318 height 112
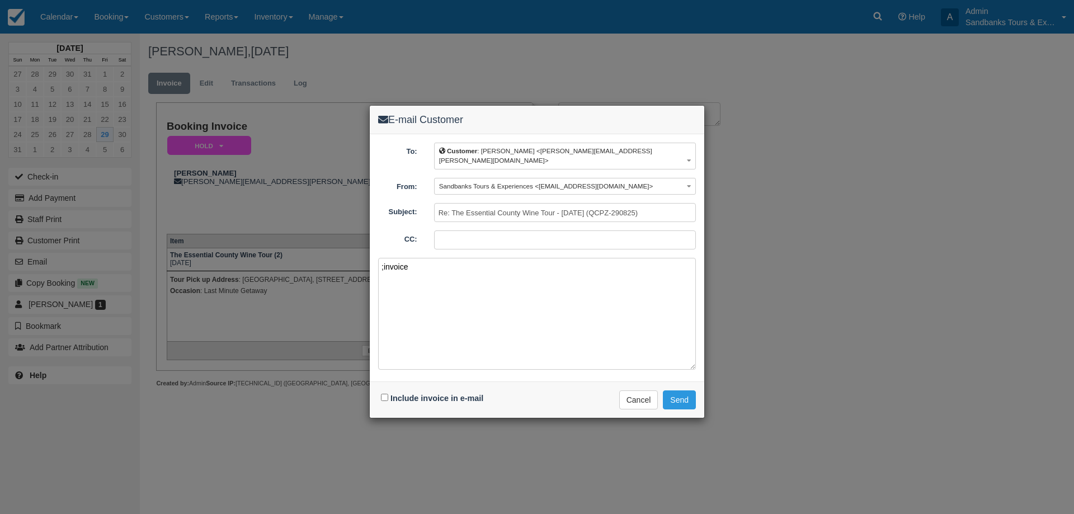
type textarea ";invoice"
click at [416, 262] on textarea ";invoice" at bounding box center [537, 314] width 318 height 112
paste textarea "Please see your booking invoice below for a XXX tour for your group of XXX for …"
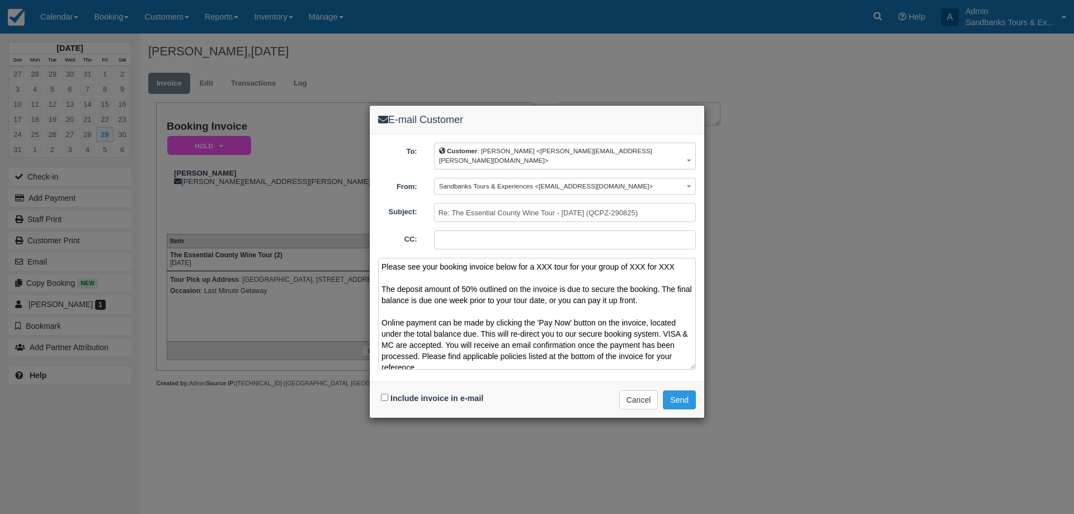
drag, startPoint x: 678, startPoint y: 258, endPoint x: 537, endPoint y: 257, distance: 141.0
click at [537, 258] on textarea "Please see your booking invoice below for a XXX tour for your group of XXX for …" at bounding box center [537, 314] width 318 height 112
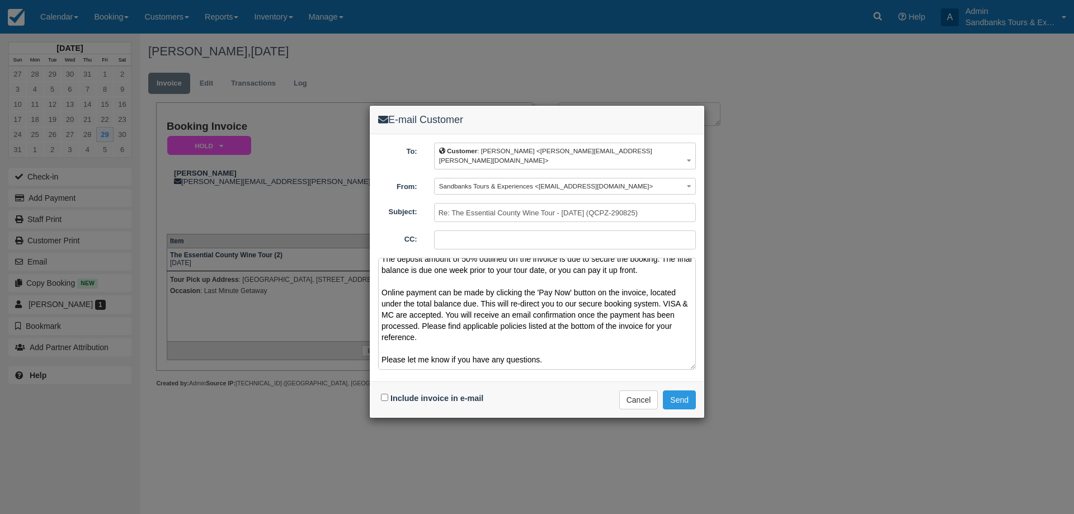
scroll to position [74, 0]
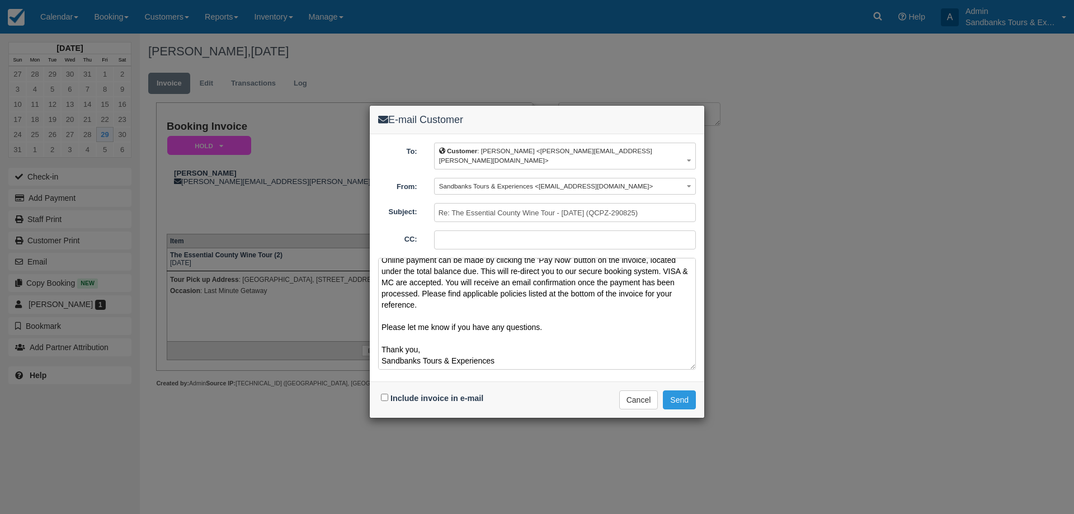
type textarea "Please see your booking invoice below for an Essential County Wine Tour for tod…"
click at [383, 394] on input "Include invoice in e-mail" at bounding box center [384, 397] width 7 height 7
checkbox input "true"
click at [683, 390] on button "Send" at bounding box center [679, 399] width 33 height 19
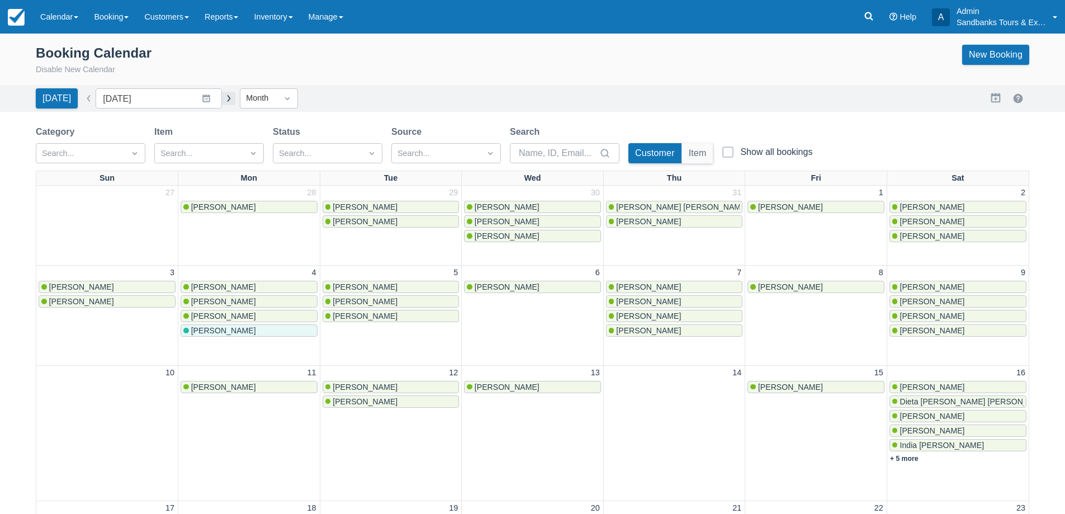
click at [224, 94] on button "button" at bounding box center [228, 98] width 13 height 13
type input "[DATE]"
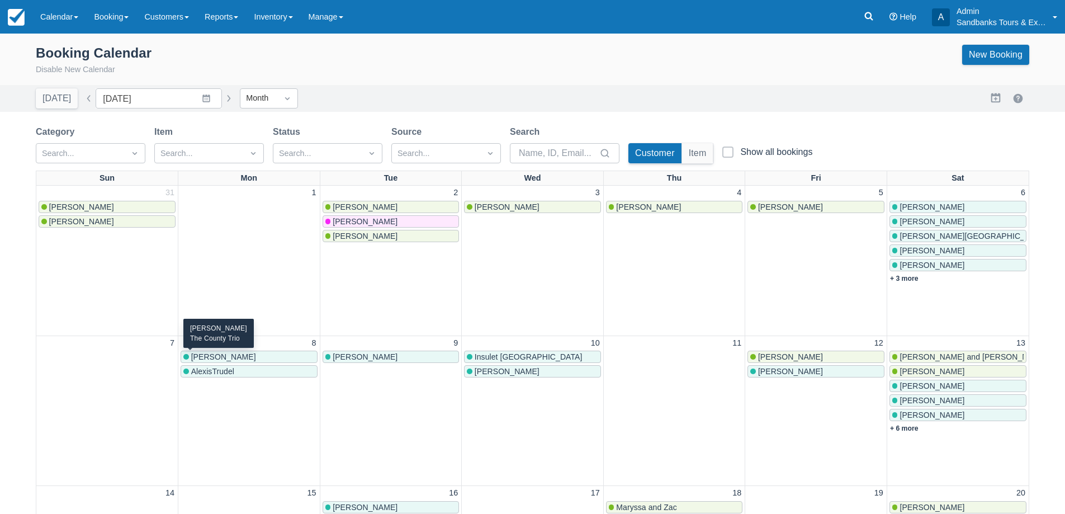
click at [231, 357] on div "[PERSON_NAME]" at bounding box center [248, 356] width 131 height 9
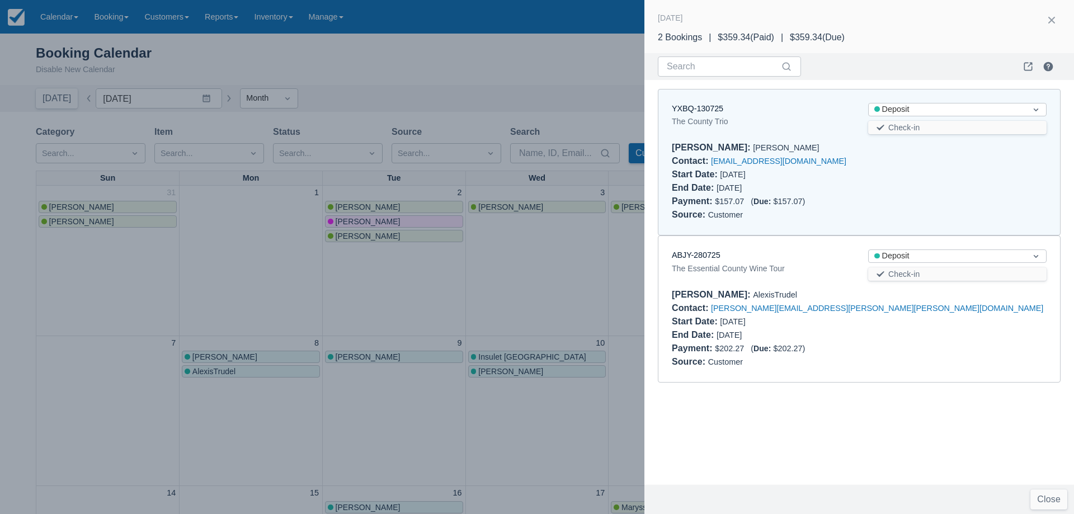
click at [526, 260] on div at bounding box center [537, 257] width 1074 height 514
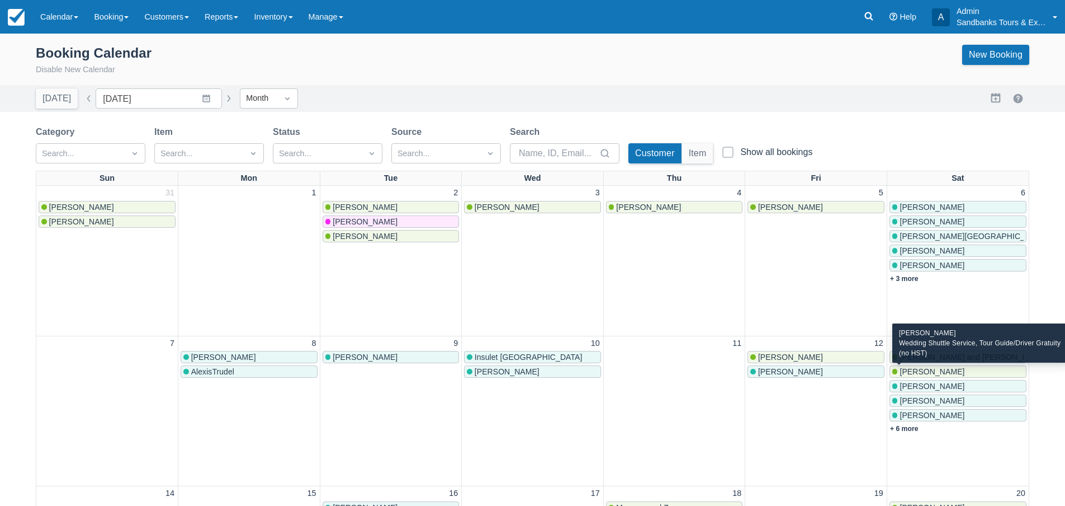
click at [930, 370] on span "[PERSON_NAME]" at bounding box center [932, 371] width 65 height 9
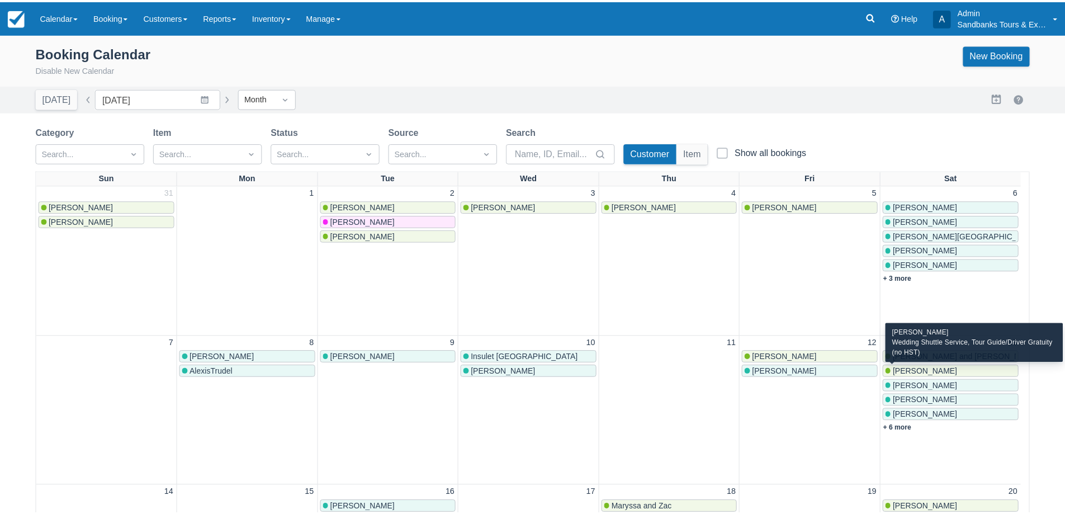
scroll to position [177, 0]
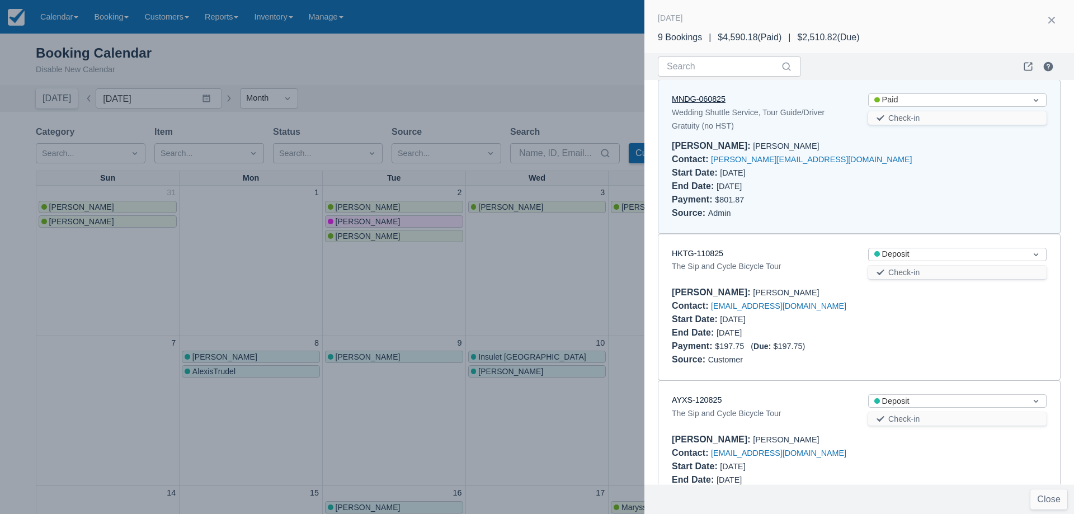
click at [694, 98] on link "MNDG-060825" at bounding box center [699, 99] width 54 height 9
click at [409, 299] on div at bounding box center [537, 257] width 1074 height 514
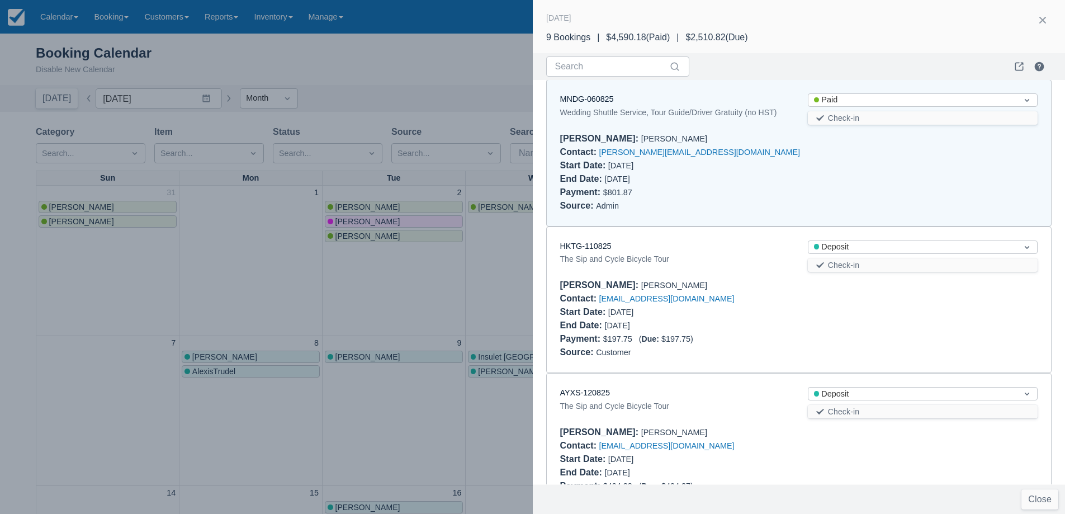
scroll to position [0, 0]
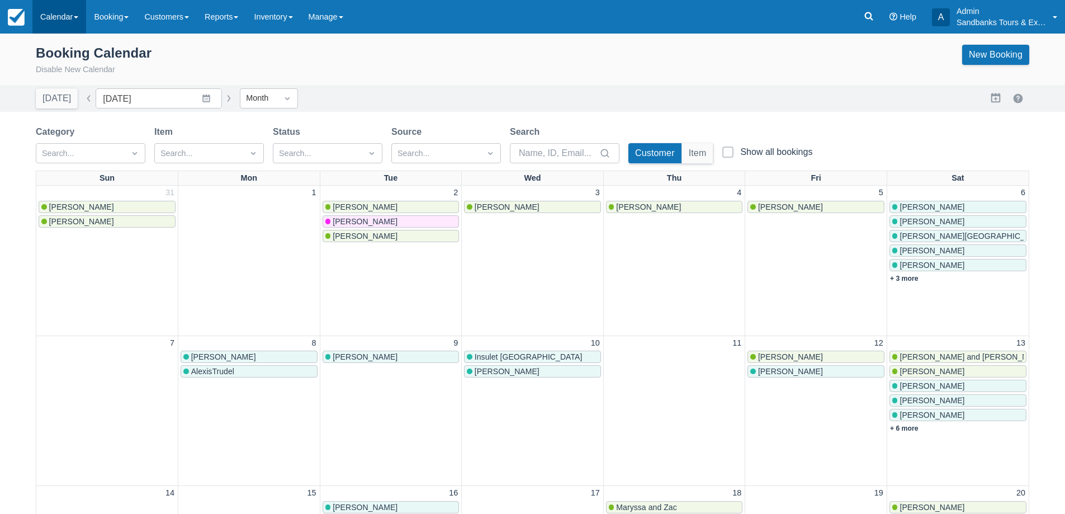
click at [40, 15] on link "Calendar" at bounding box center [59, 17] width 54 height 34
click at [70, 45] on link "Booking" at bounding box center [77, 47] width 88 height 23
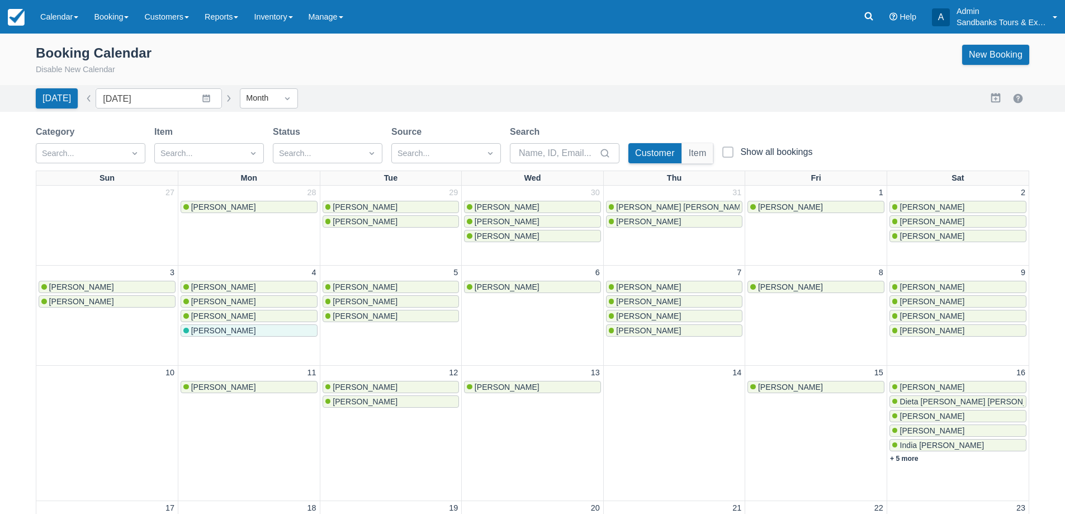
click at [322, 81] on div "Booking Calendar Disable New Calendar New Booking" at bounding box center [532, 62] width 1065 height 45
click at [222, 102] on button "button" at bounding box center [228, 98] width 13 height 13
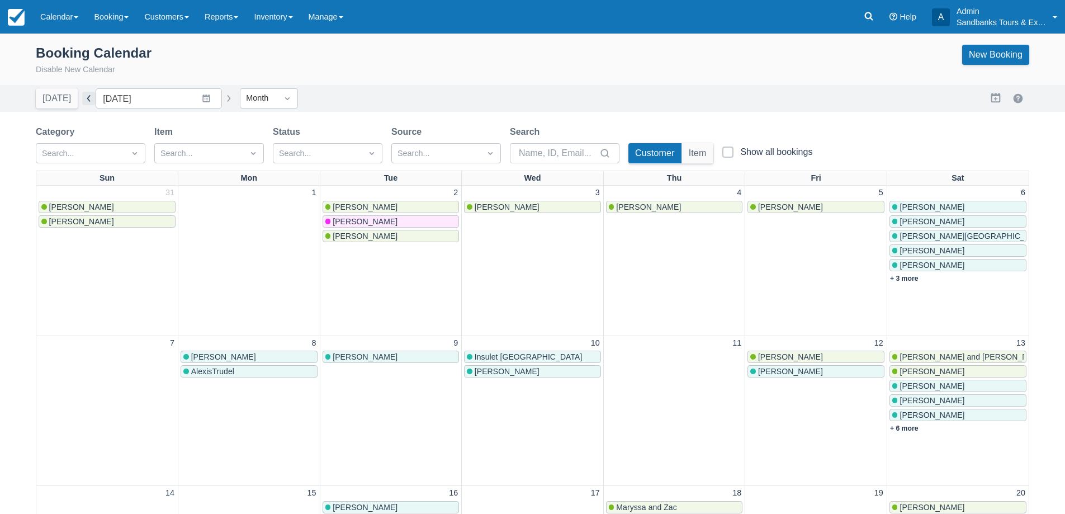
click at [82, 98] on button "button" at bounding box center [88, 98] width 13 height 13
type input "[DATE]"
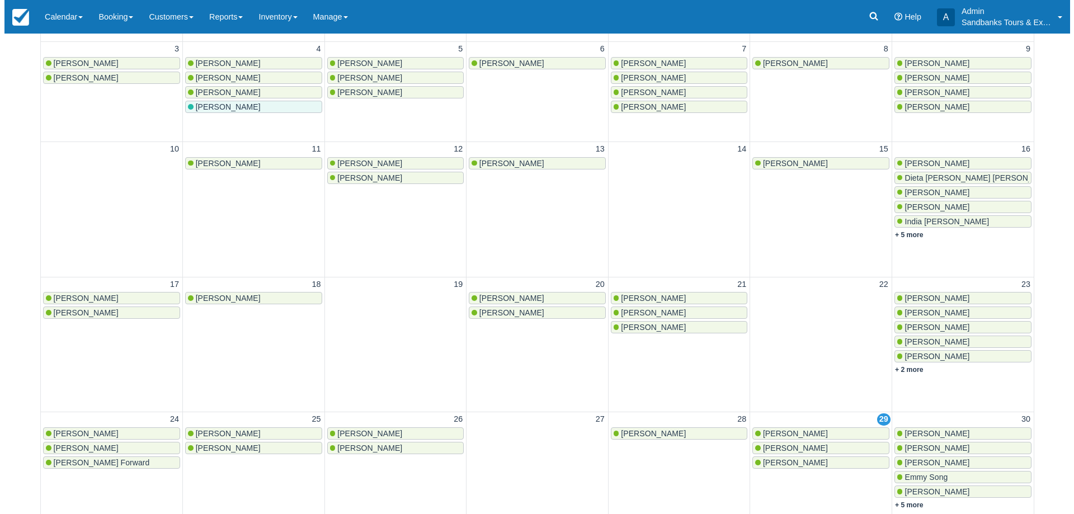
scroll to position [392, 0]
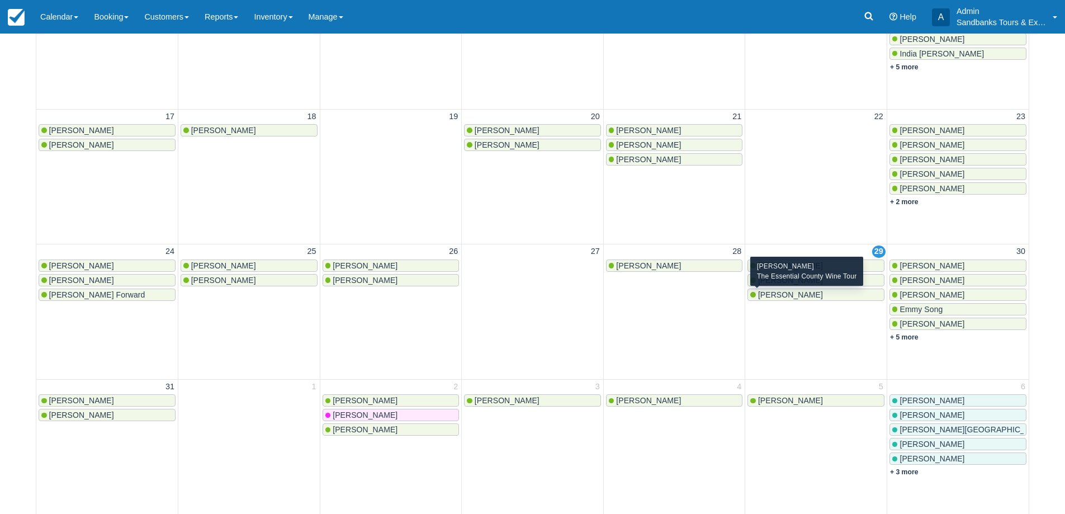
click at [797, 295] on div "[PERSON_NAME]" at bounding box center [816, 294] width 131 height 9
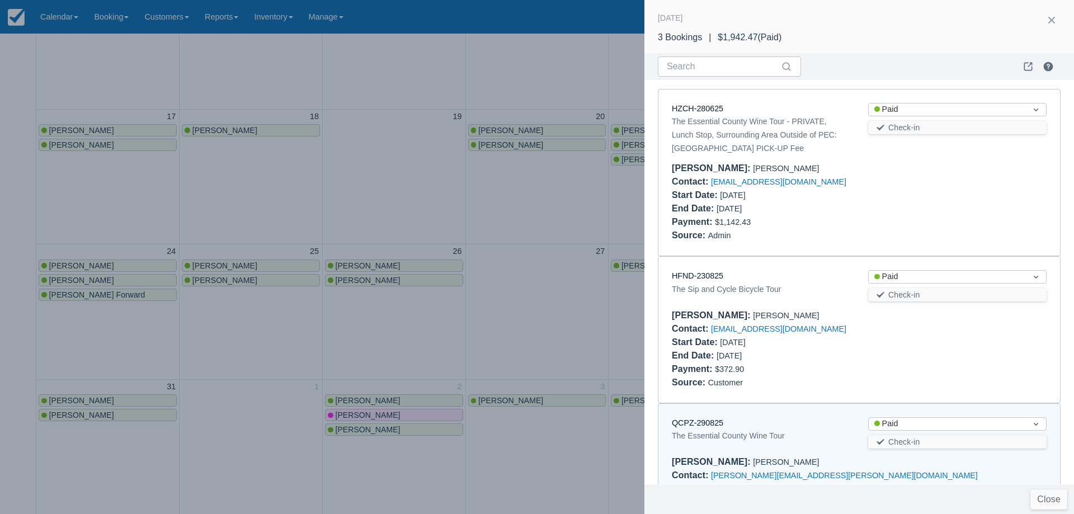
scroll to position [75, 0]
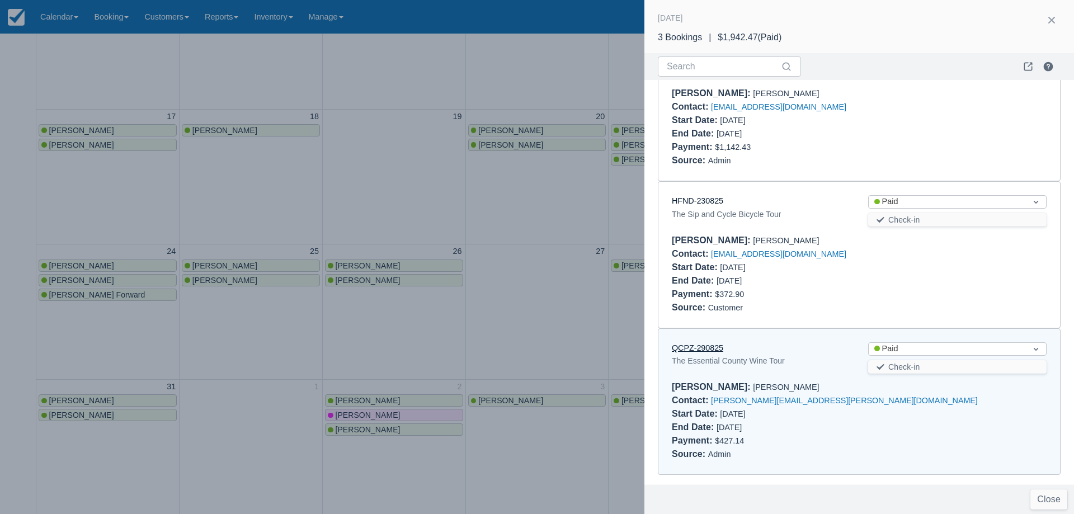
click at [708, 348] on link "QCPZ-290825" at bounding box center [697, 347] width 51 height 9
